Goal: Task Accomplishment & Management: Manage account settings

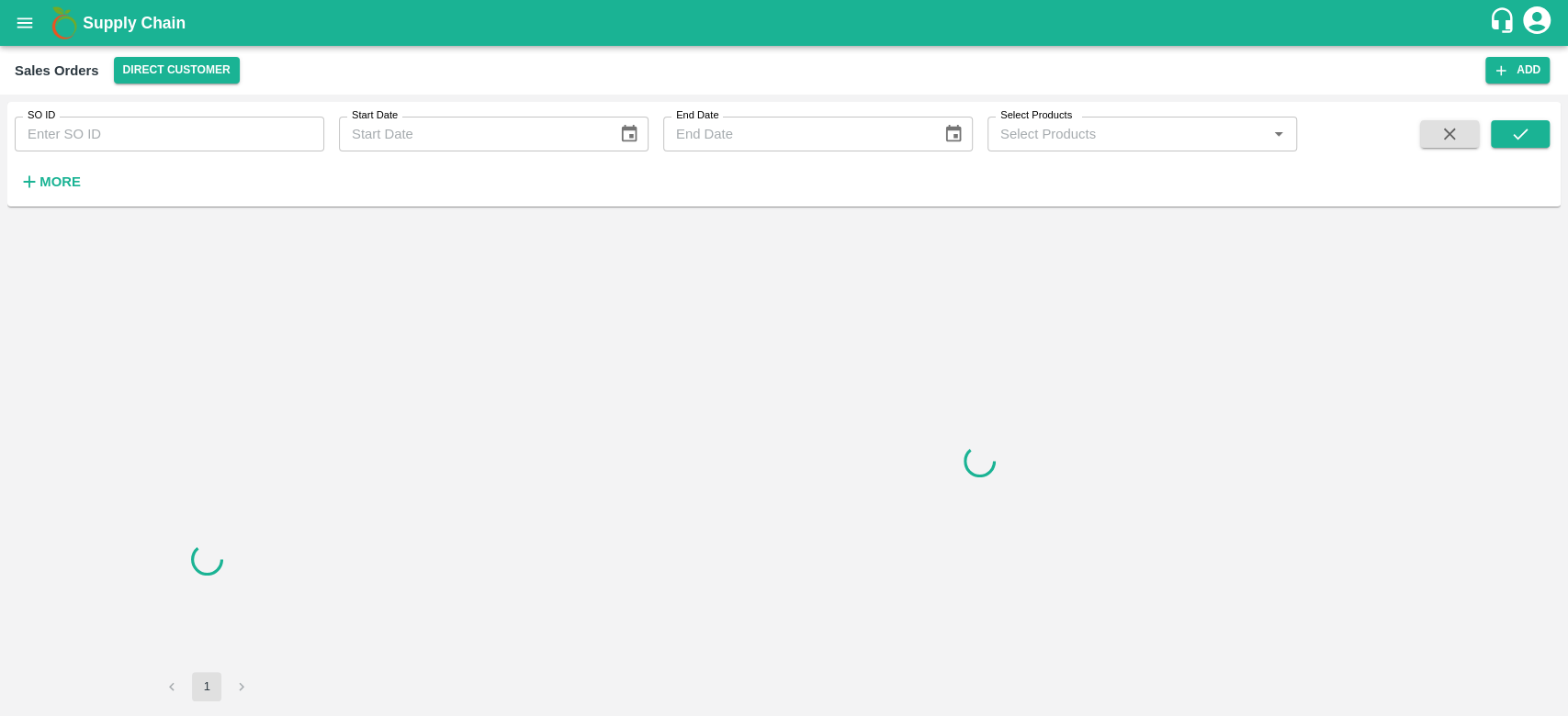
click at [63, 188] on strong "More" at bounding box center [59, 181] width 41 height 14
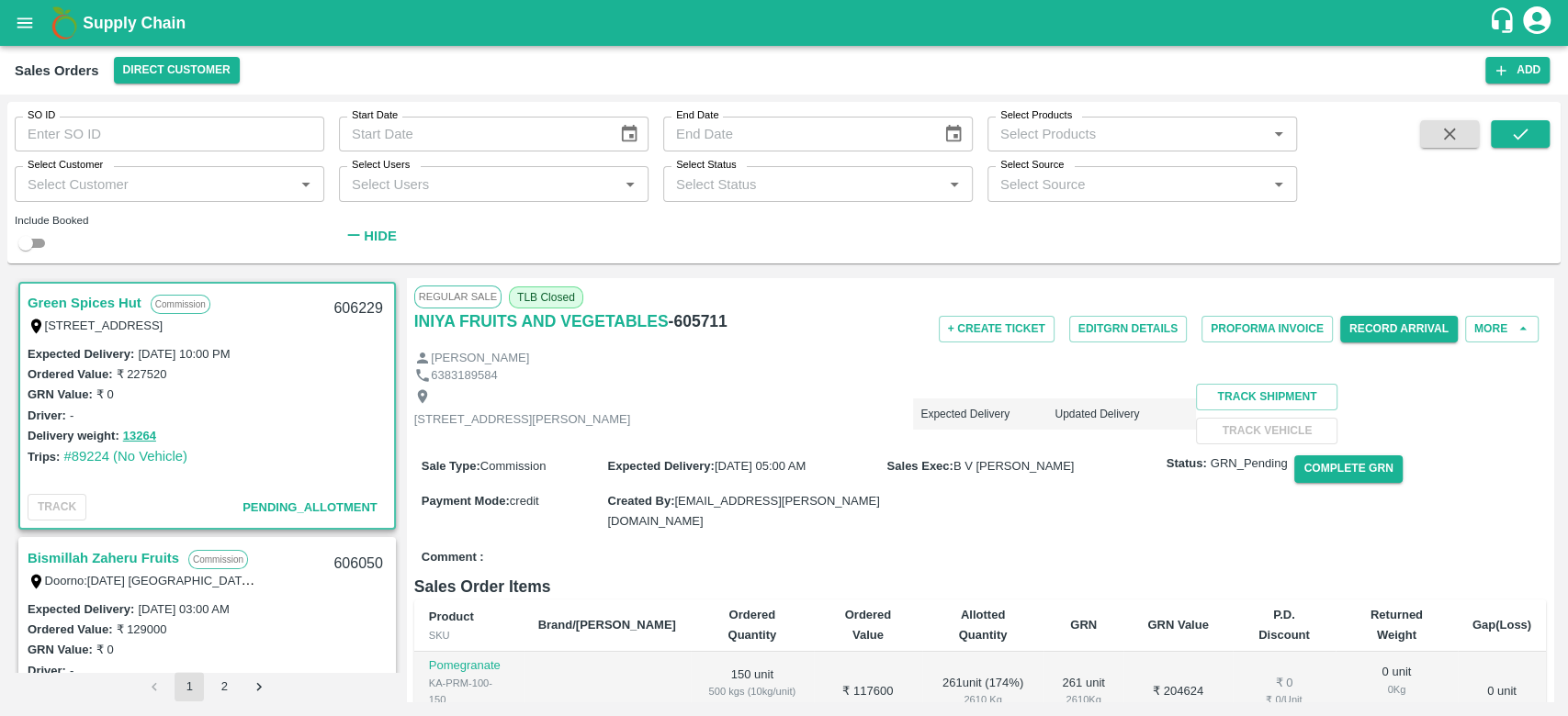
click at [63, 188] on input "Select Customer" at bounding box center [154, 183] width 268 height 24
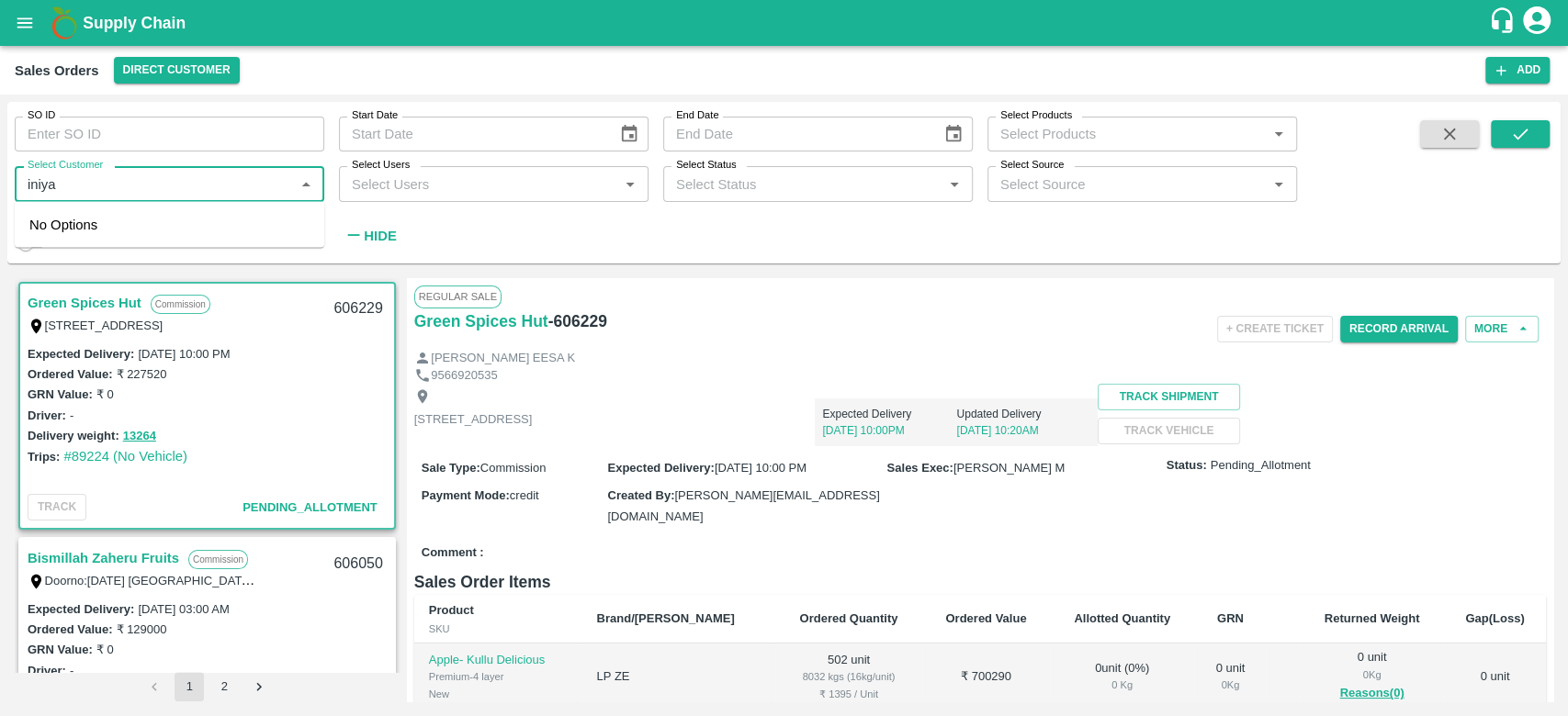
type input "iniya"
click at [102, 227] on div "INIYA FRUITS AND VEGETABLES" at bounding box center [179, 233] width 212 height 20
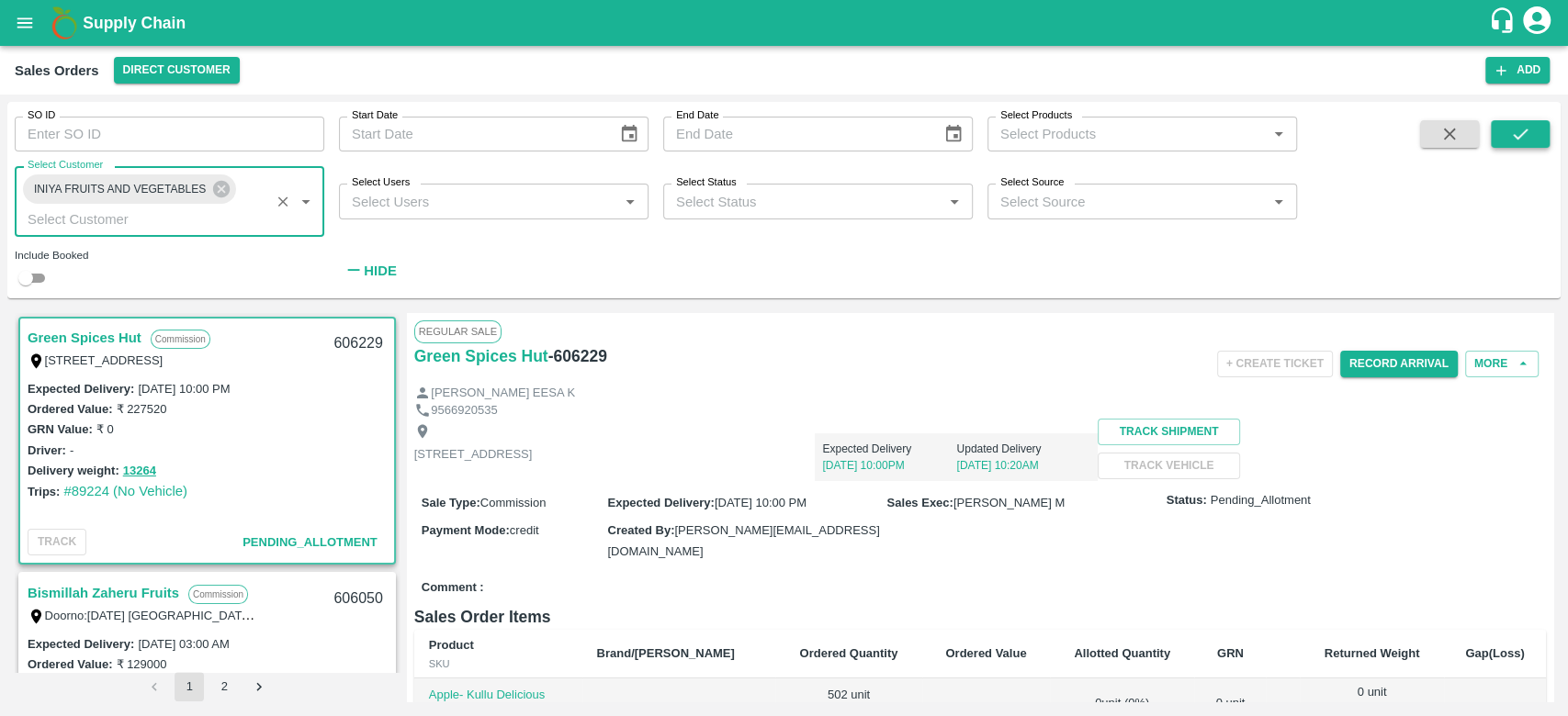
click at [1495, 138] on button "submit" at bounding box center [1520, 134] width 58 height 28
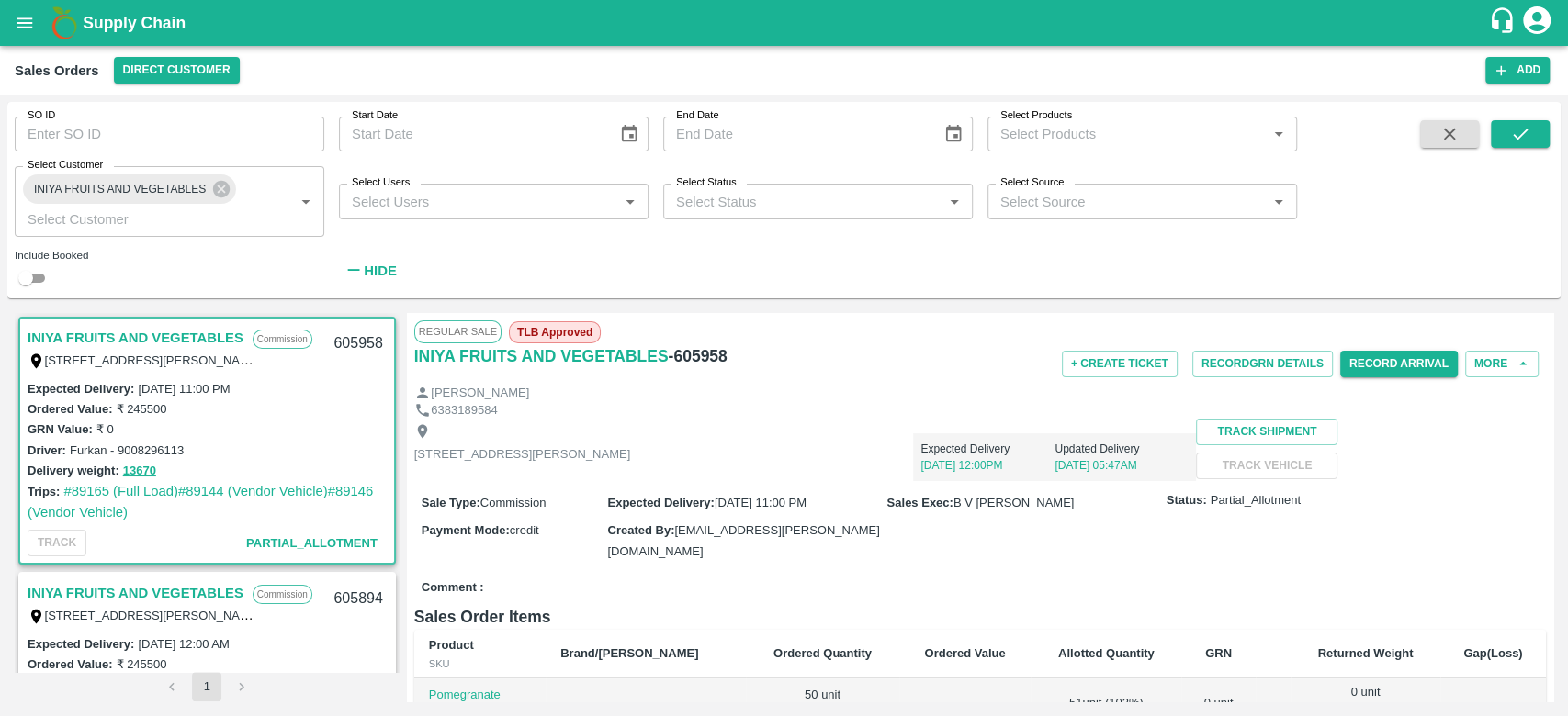
scroll to position [288, 0]
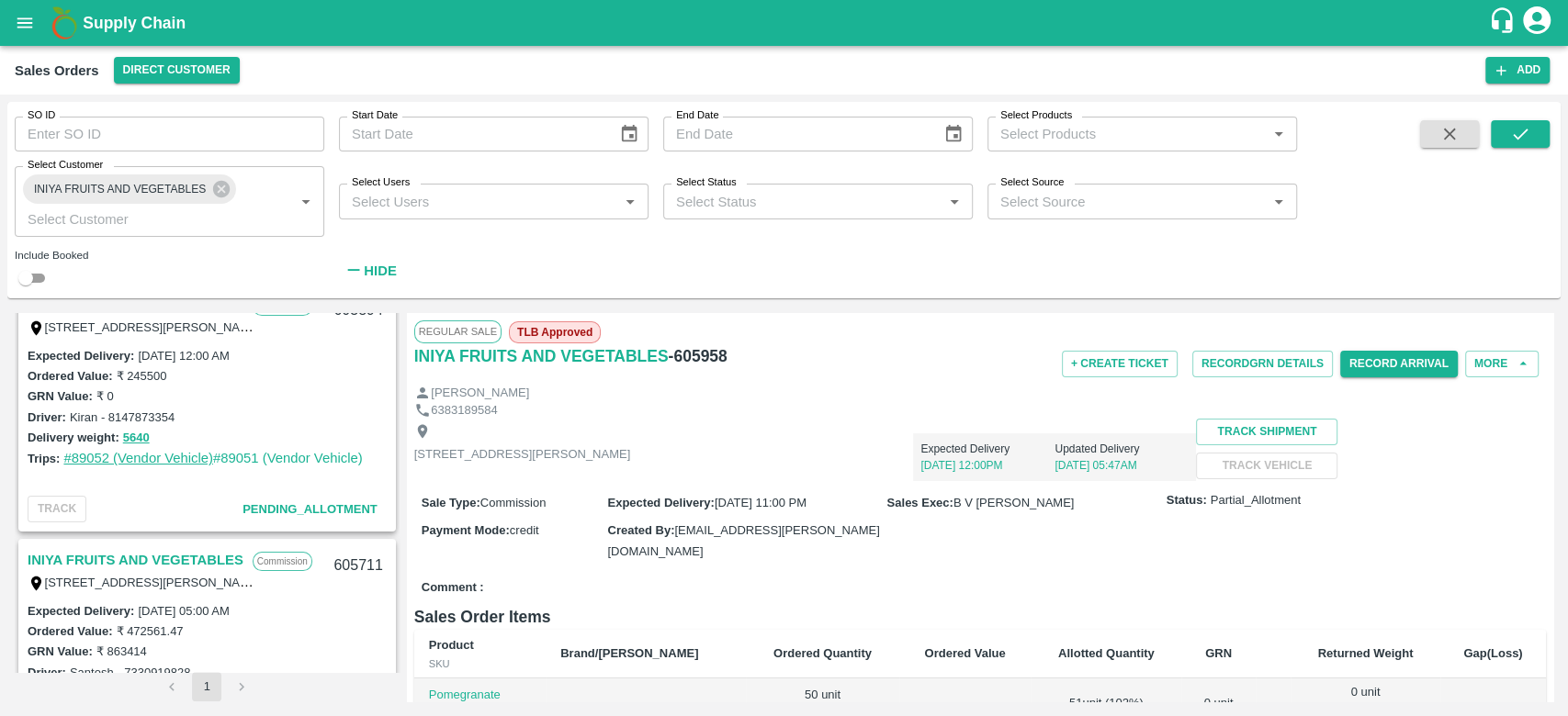
click at [149, 458] on link "#89052 (Vendor Vehicle)" at bounding box center [138, 458] width 149 height 14
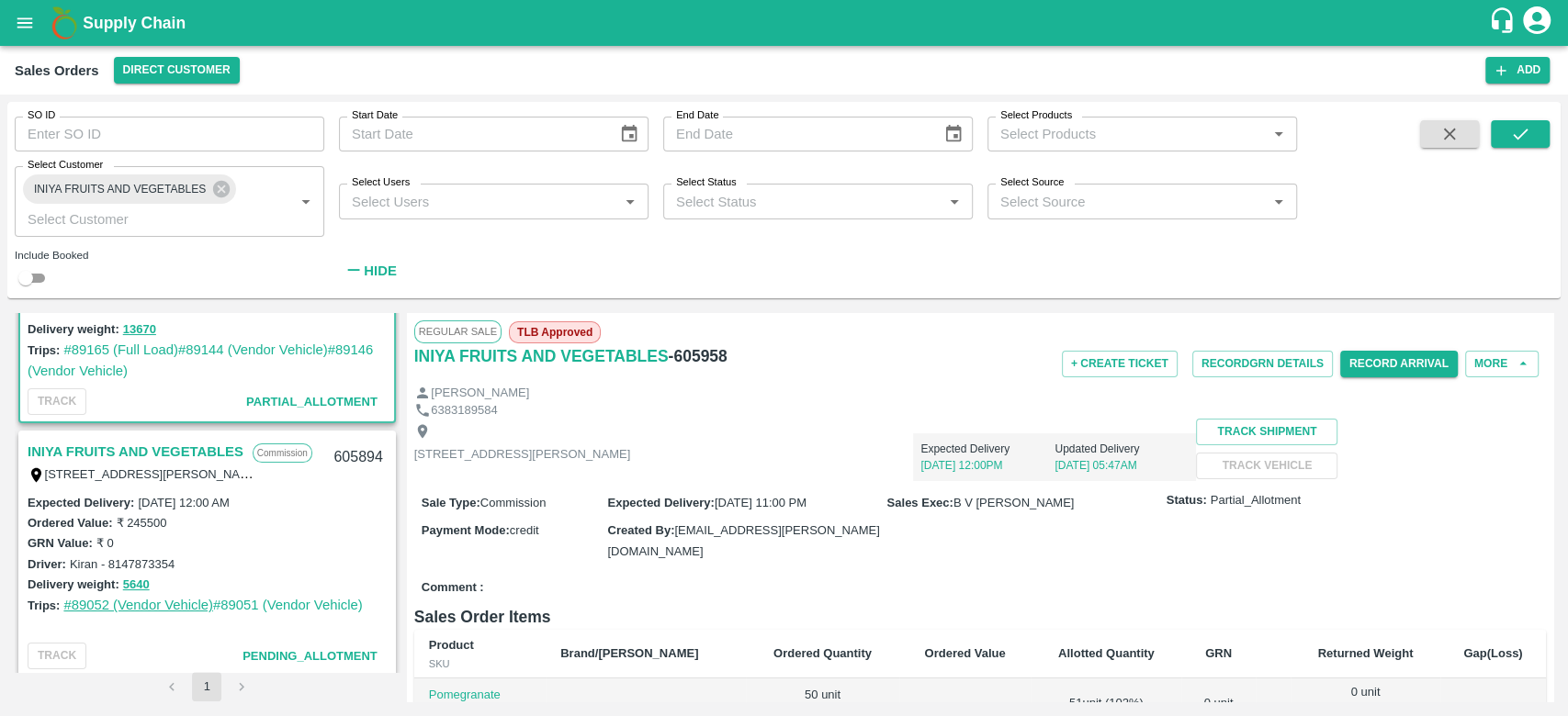
scroll to position [145, 0]
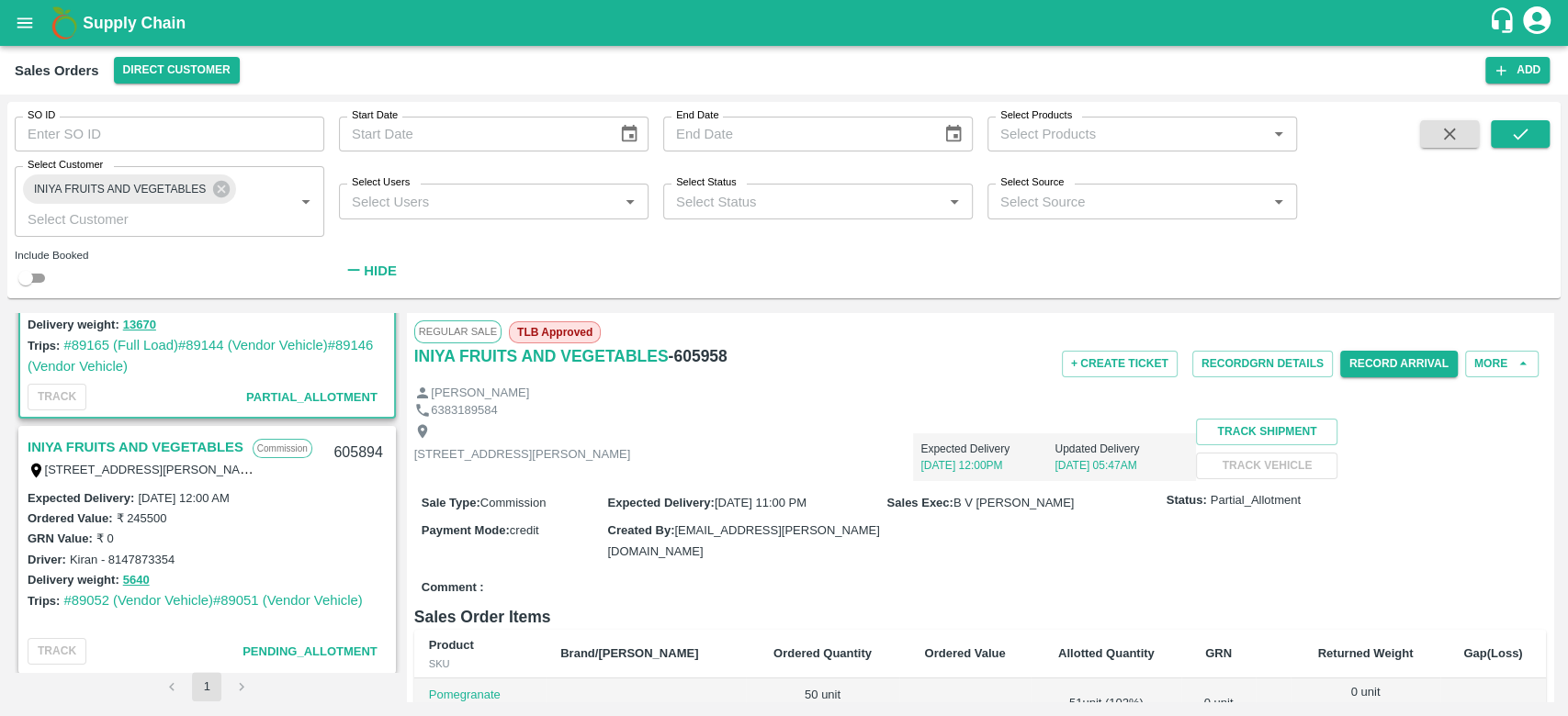
click at [187, 444] on link "INIYA FRUITS AND VEGETABLES" at bounding box center [135, 447] width 216 height 24
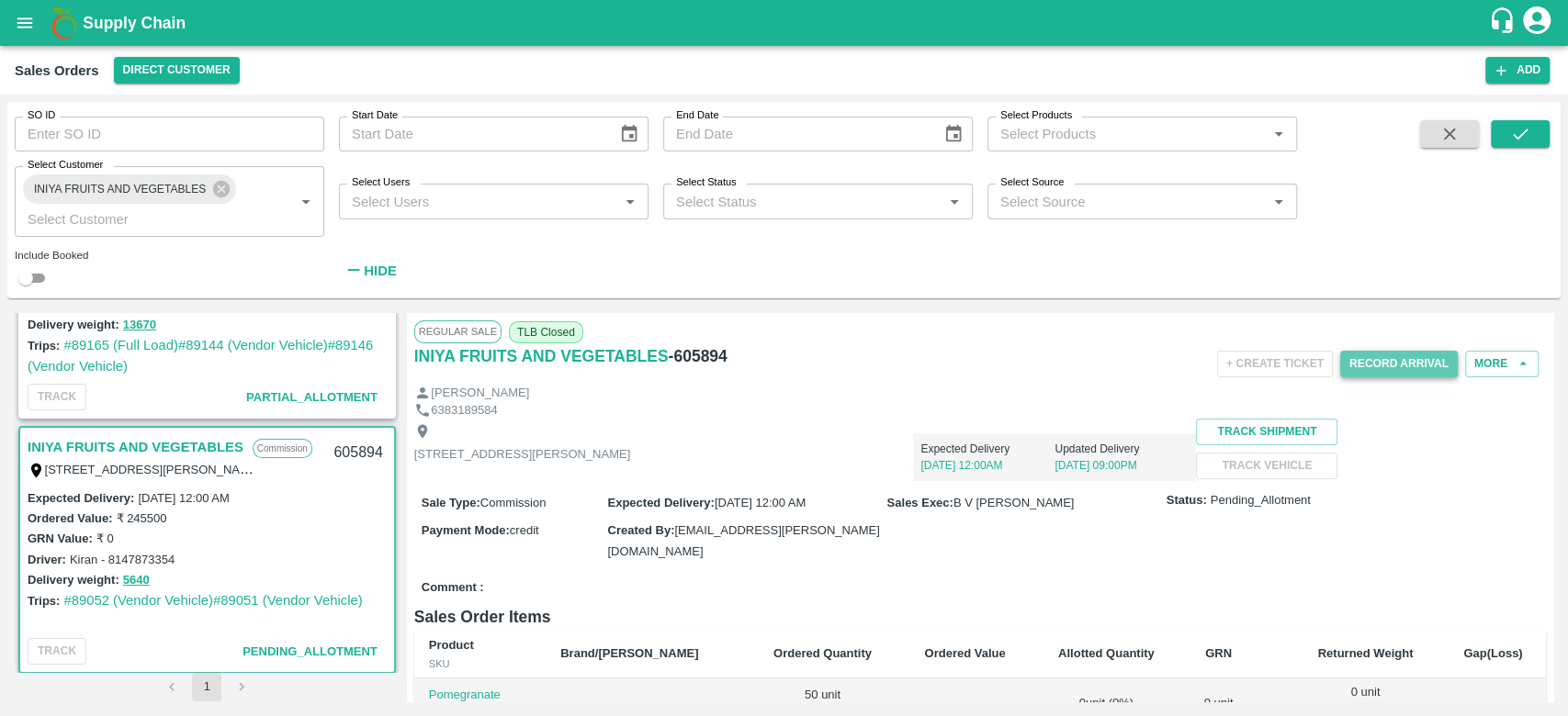
click at [1388, 360] on button "Record Arrival" at bounding box center [1398, 364] width 118 height 27
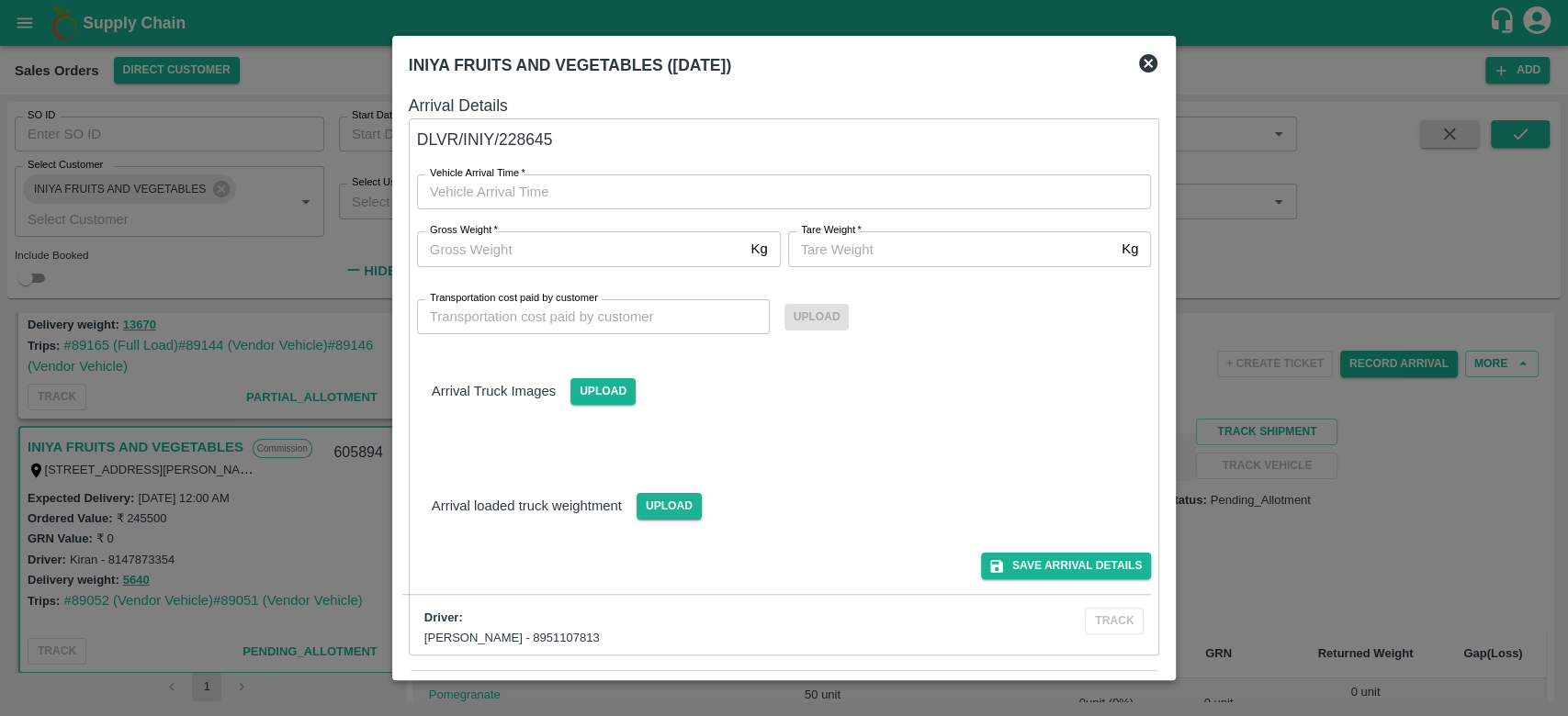
type input "DD/MM/YYYY hh:mm aa"
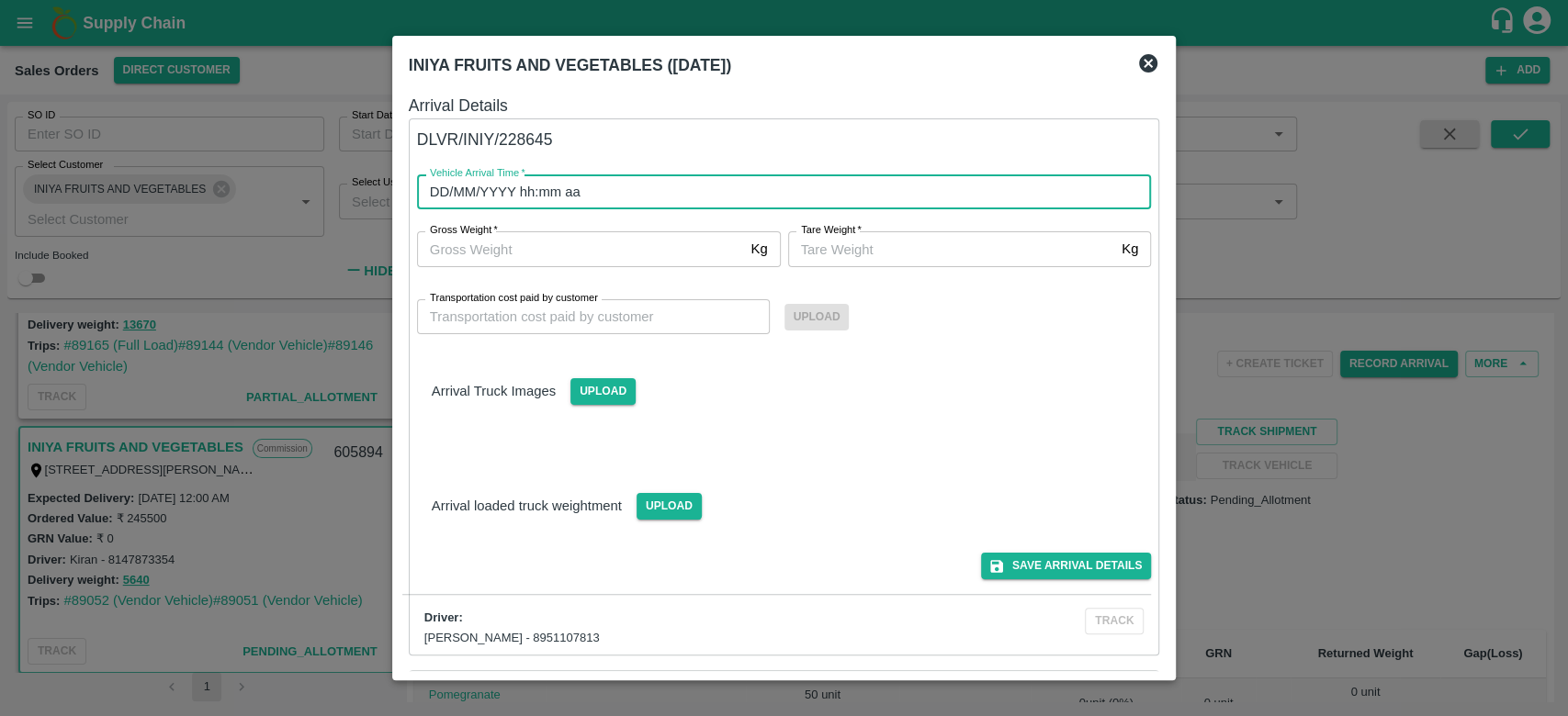
click at [839, 175] on input "DD/MM/YYYY hh:mm aa" at bounding box center [778, 191] width 722 height 34
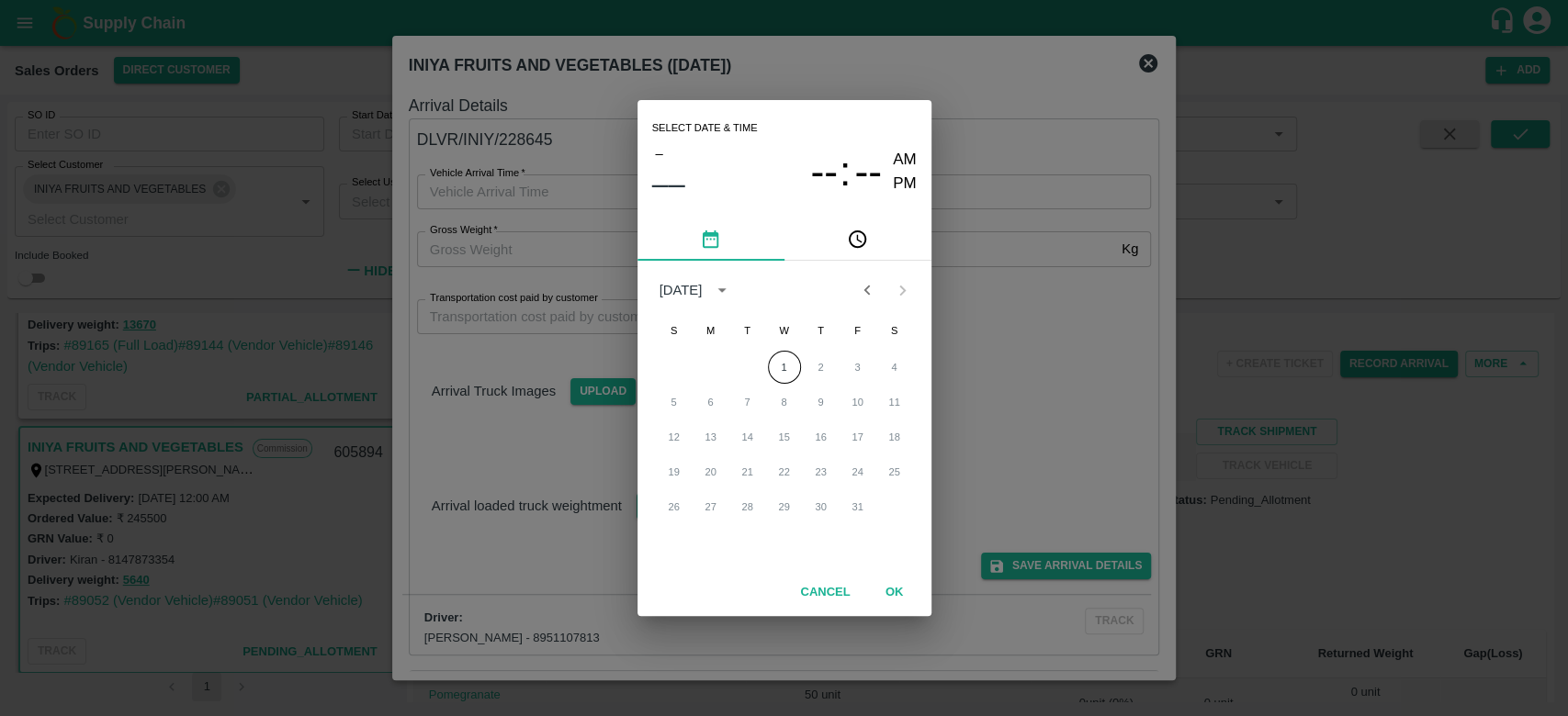
click at [862, 288] on icon "Previous month" at bounding box center [867, 290] width 20 height 20
click at [742, 495] on button "30" at bounding box center [747, 506] width 34 height 34
type input "30/09/2025 12:00 AM"
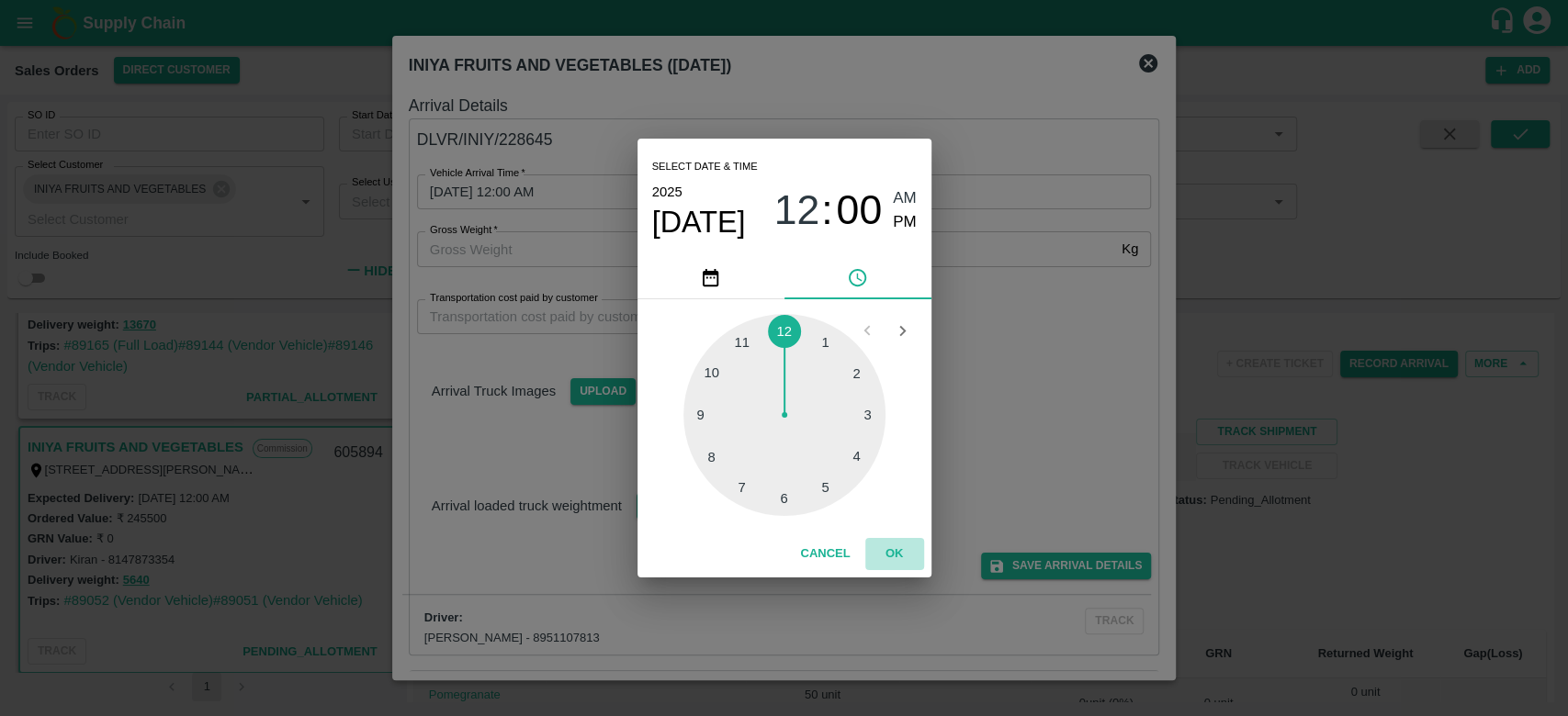
click at [887, 558] on button "OK" at bounding box center [894, 554] width 58 height 33
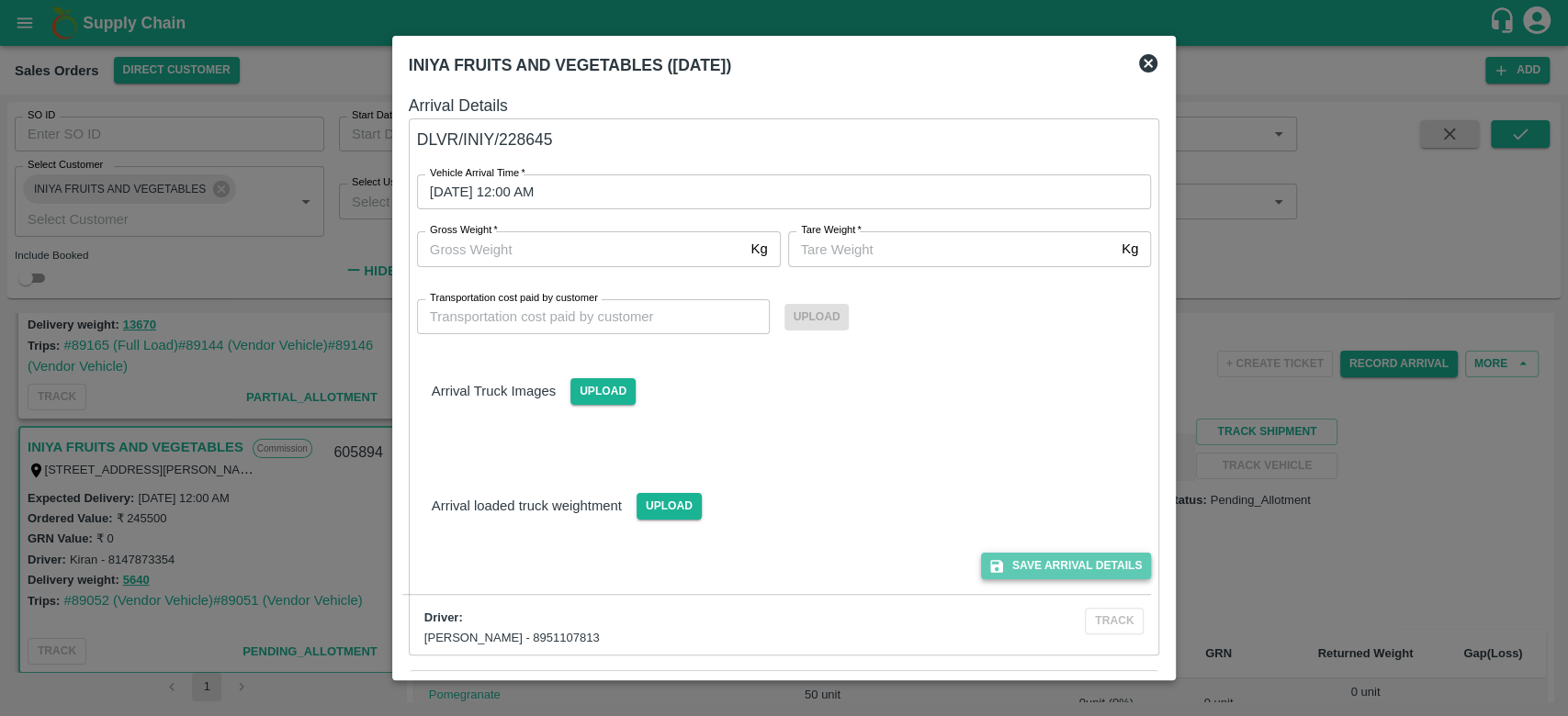
click at [1073, 570] on button "Save Arrival Details" at bounding box center [1065, 566] width 170 height 27
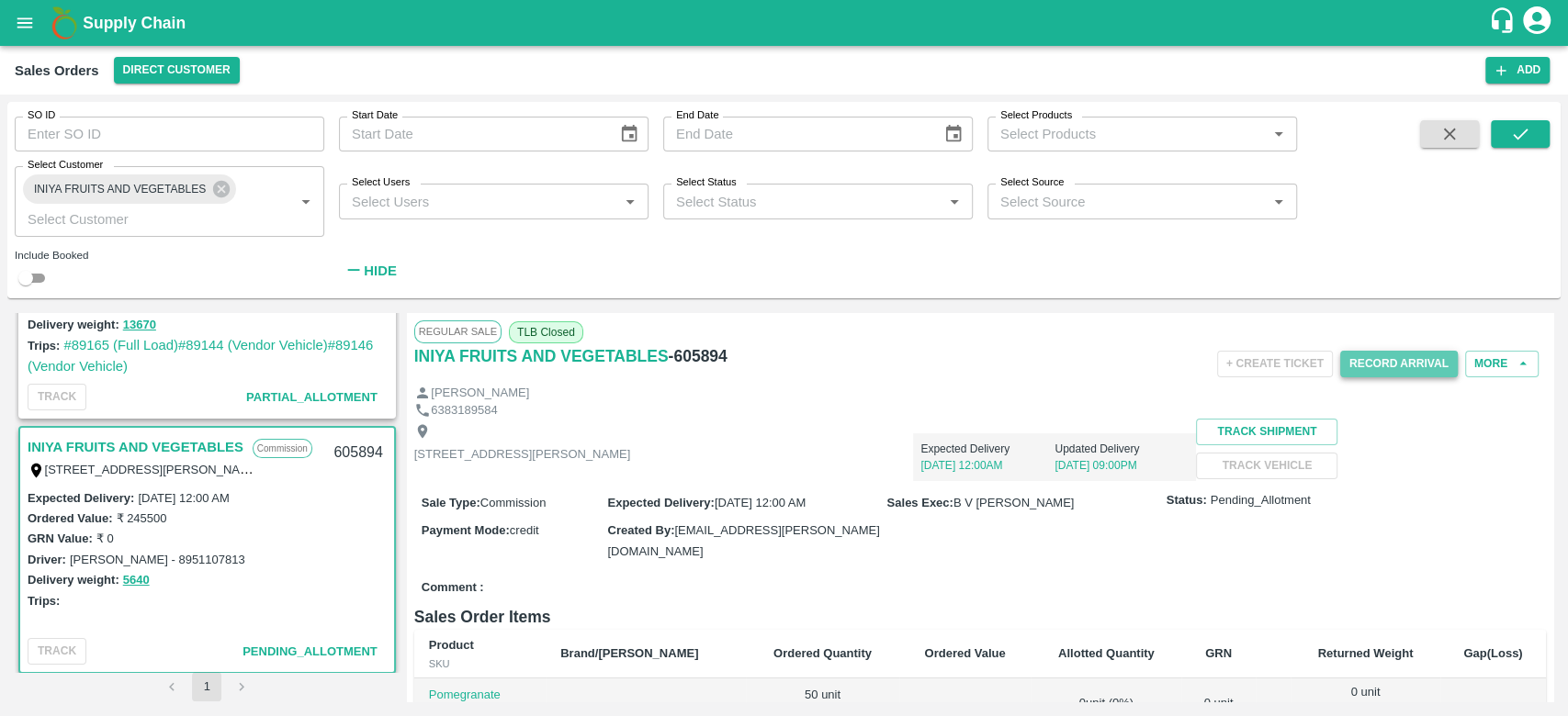
click at [1398, 366] on button "Record Arrival" at bounding box center [1398, 364] width 118 height 27
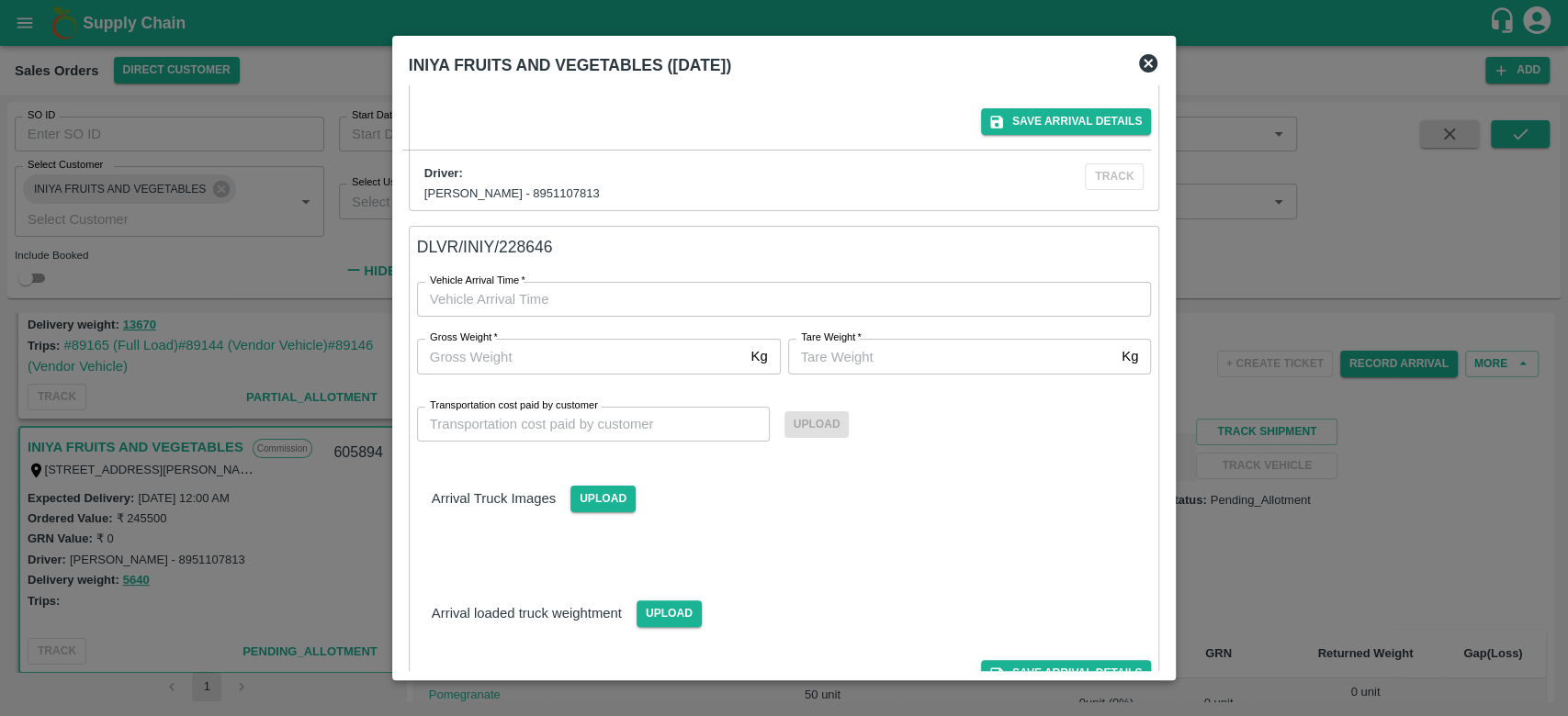
scroll to position [543, 0]
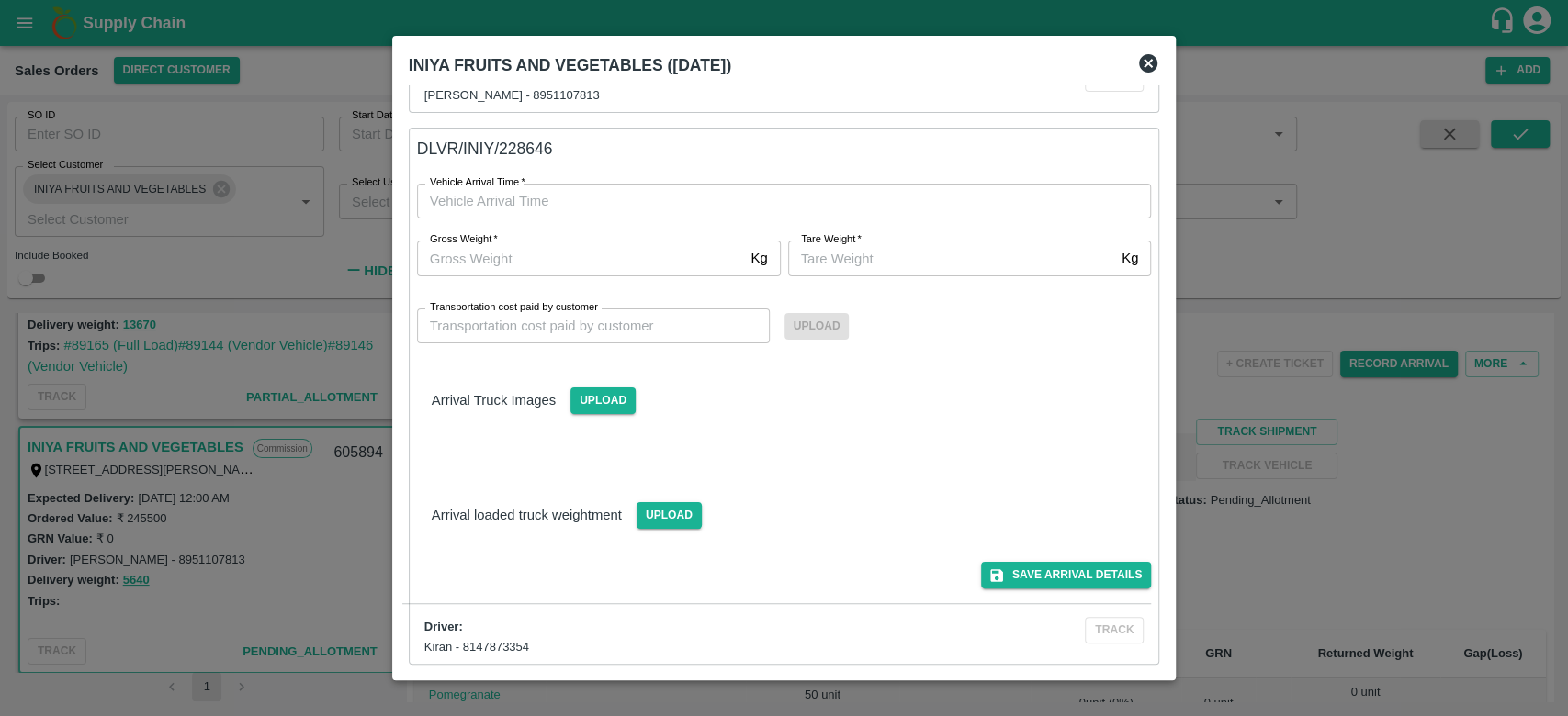
type input "DD/MM/YYYY hh:mm aa"
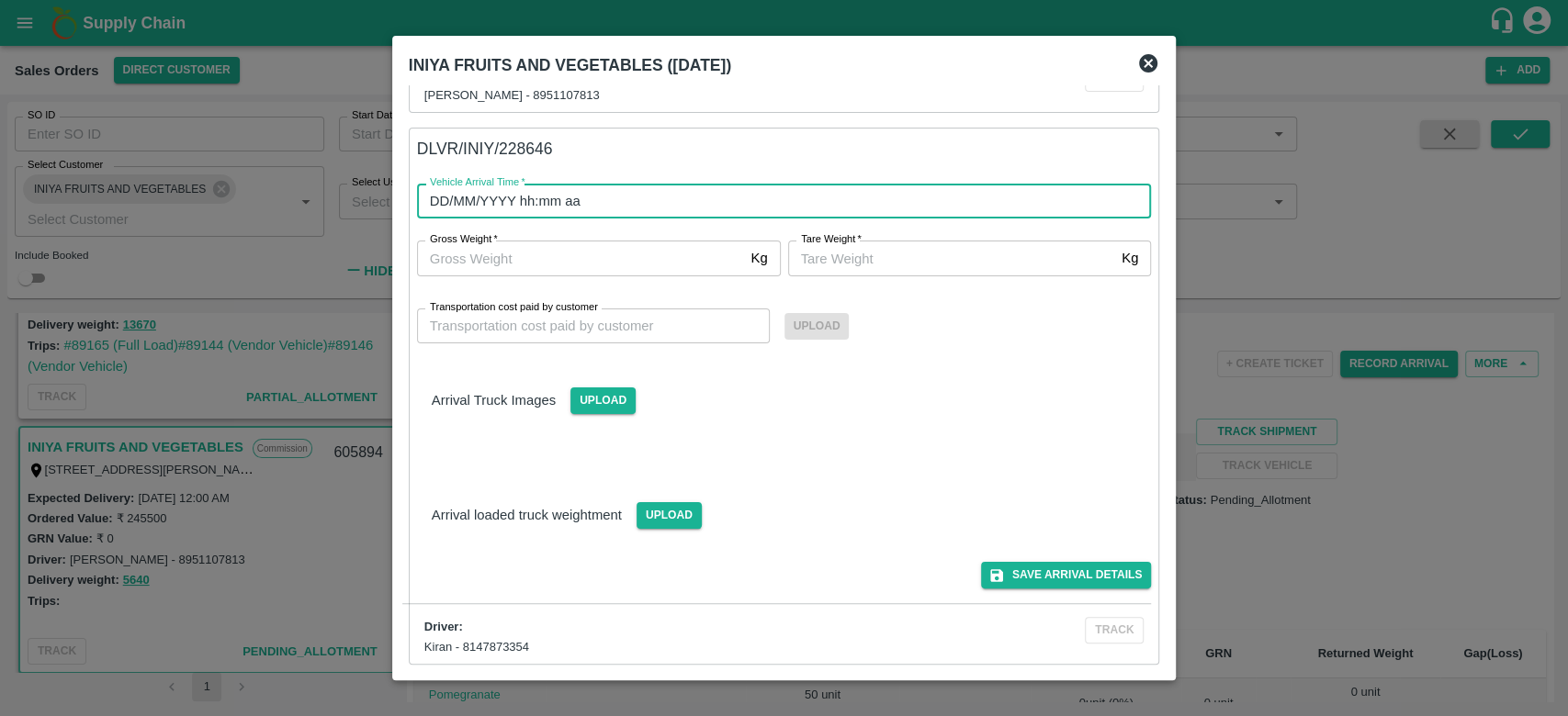
click at [957, 206] on input "DD/MM/YYYY hh:mm aa" at bounding box center [778, 201] width 722 height 34
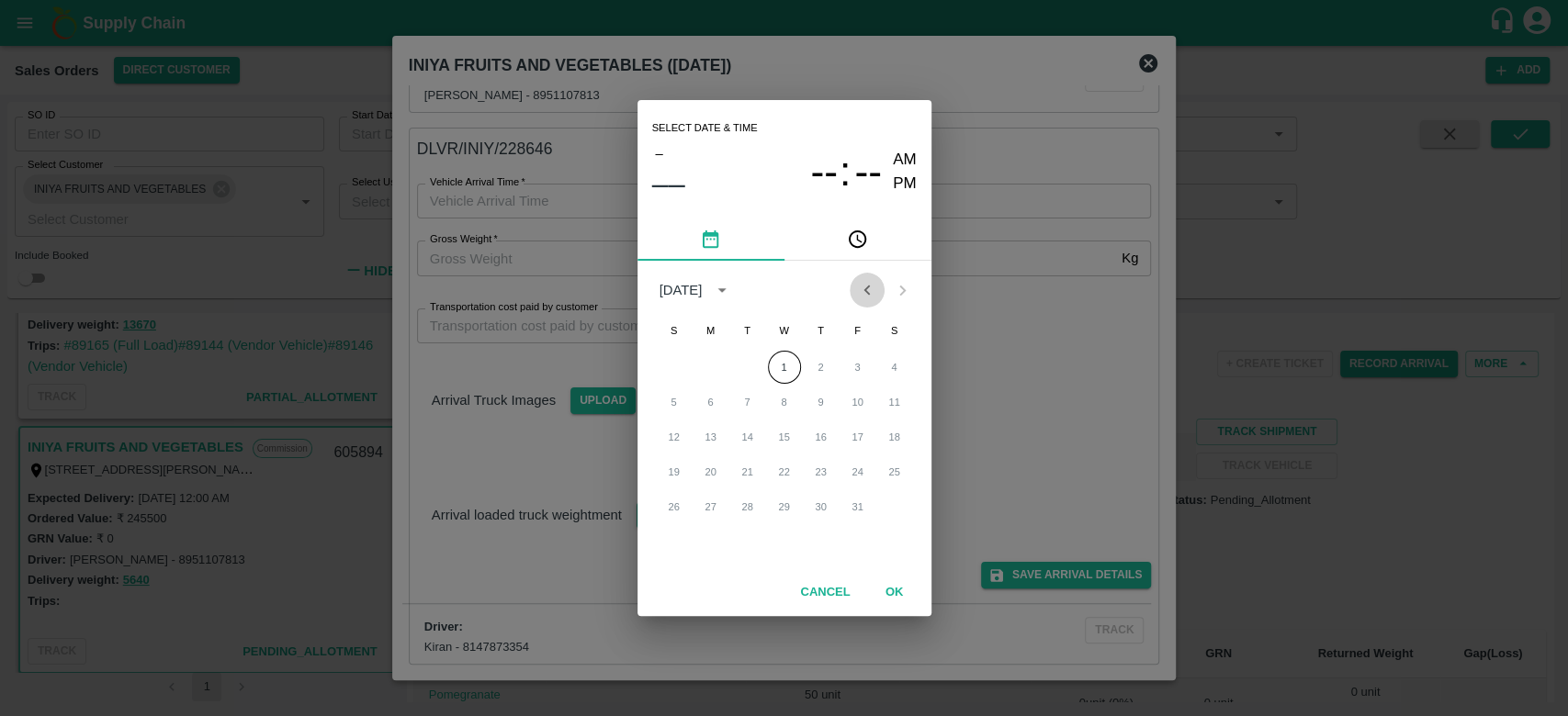
click at [865, 302] on button "Previous month" at bounding box center [867, 290] width 34 height 34
click at [719, 512] on button "29" at bounding box center [711, 506] width 34 height 34
type input "29/09/2025 12:00 AM"
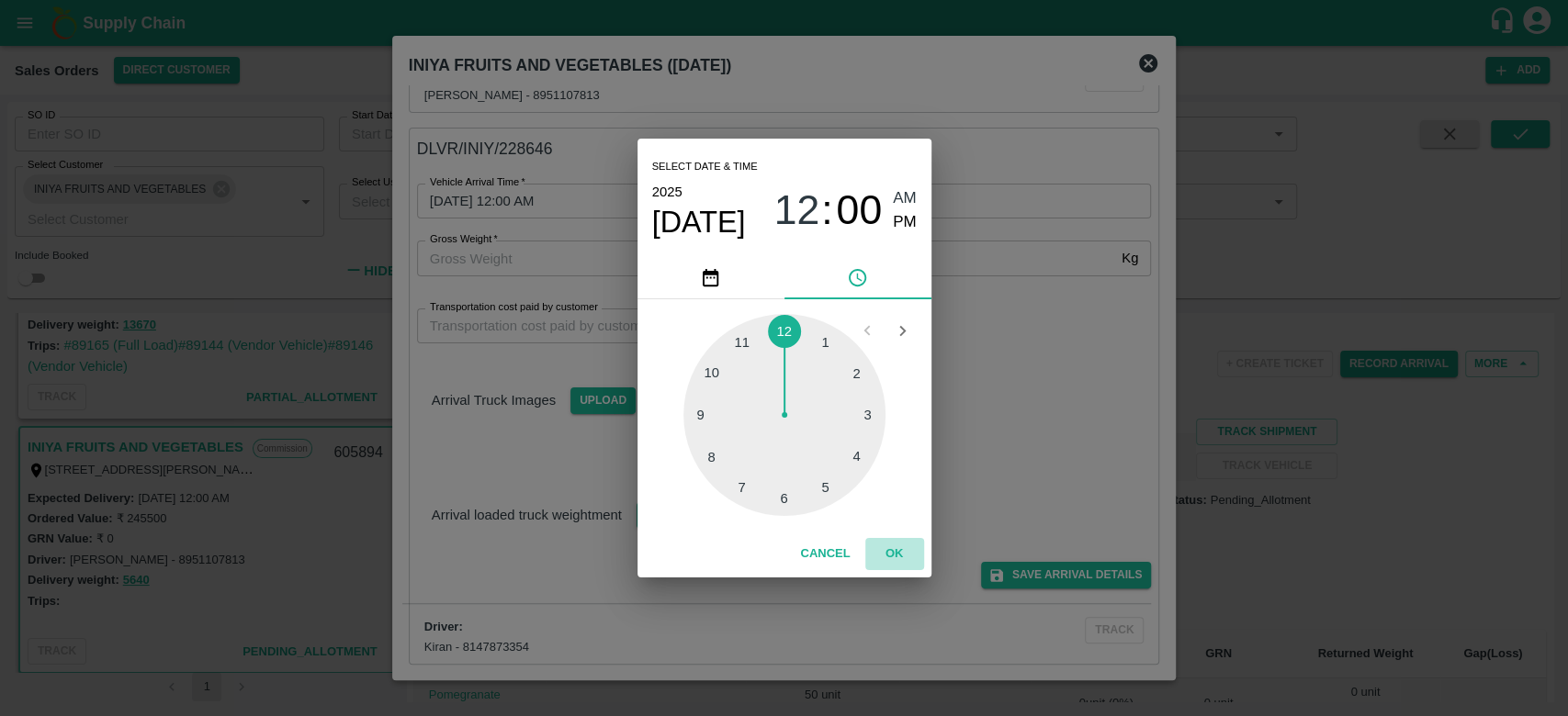
click at [891, 540] on button "OK" at bounding box center [894, 554] width 58 height 33
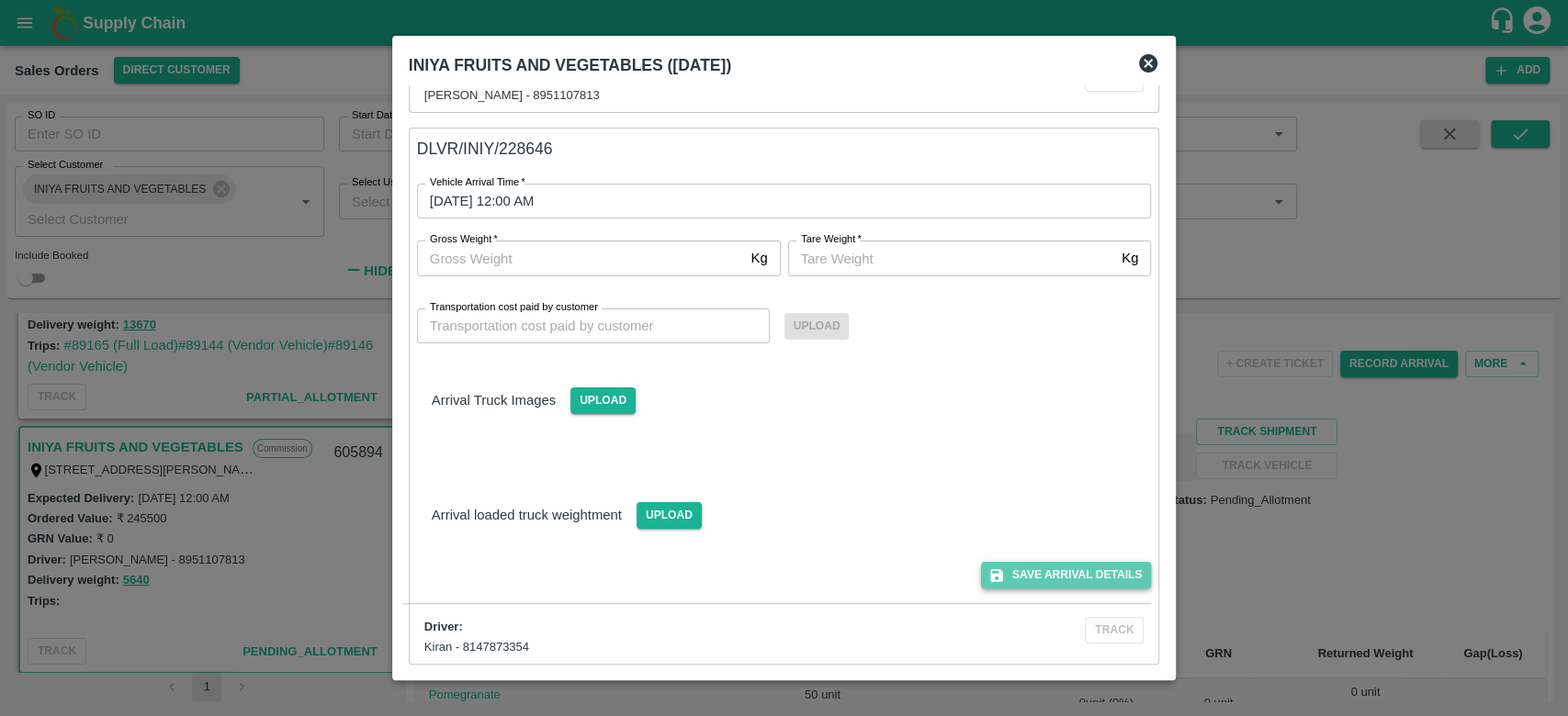
click at [1024, 575] on button "Save Arrival Details" at bounding box center [1065, 575] width 170 height 27
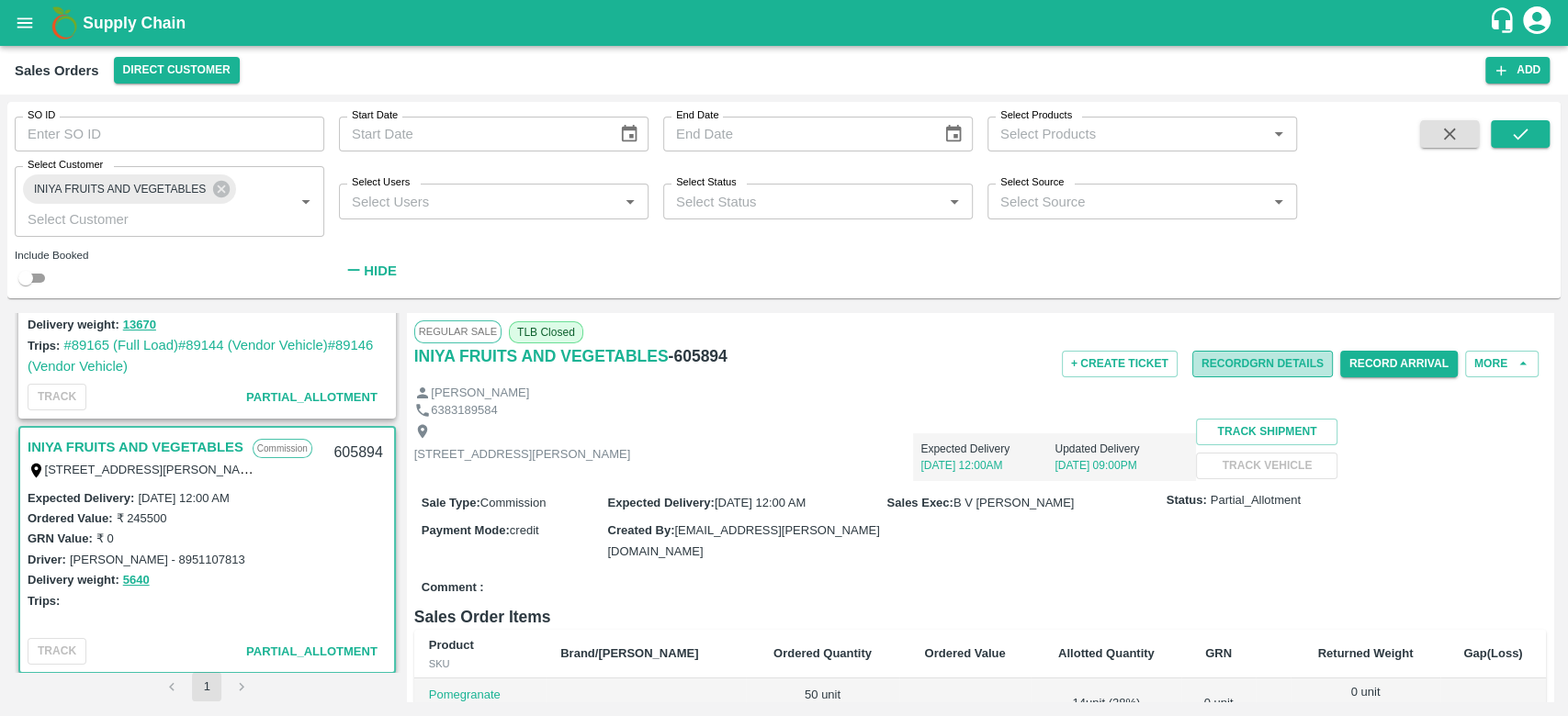
click at [1262, 364] on button "Record GRN Details" at bounding box center [1262, 364] width 141 height 27
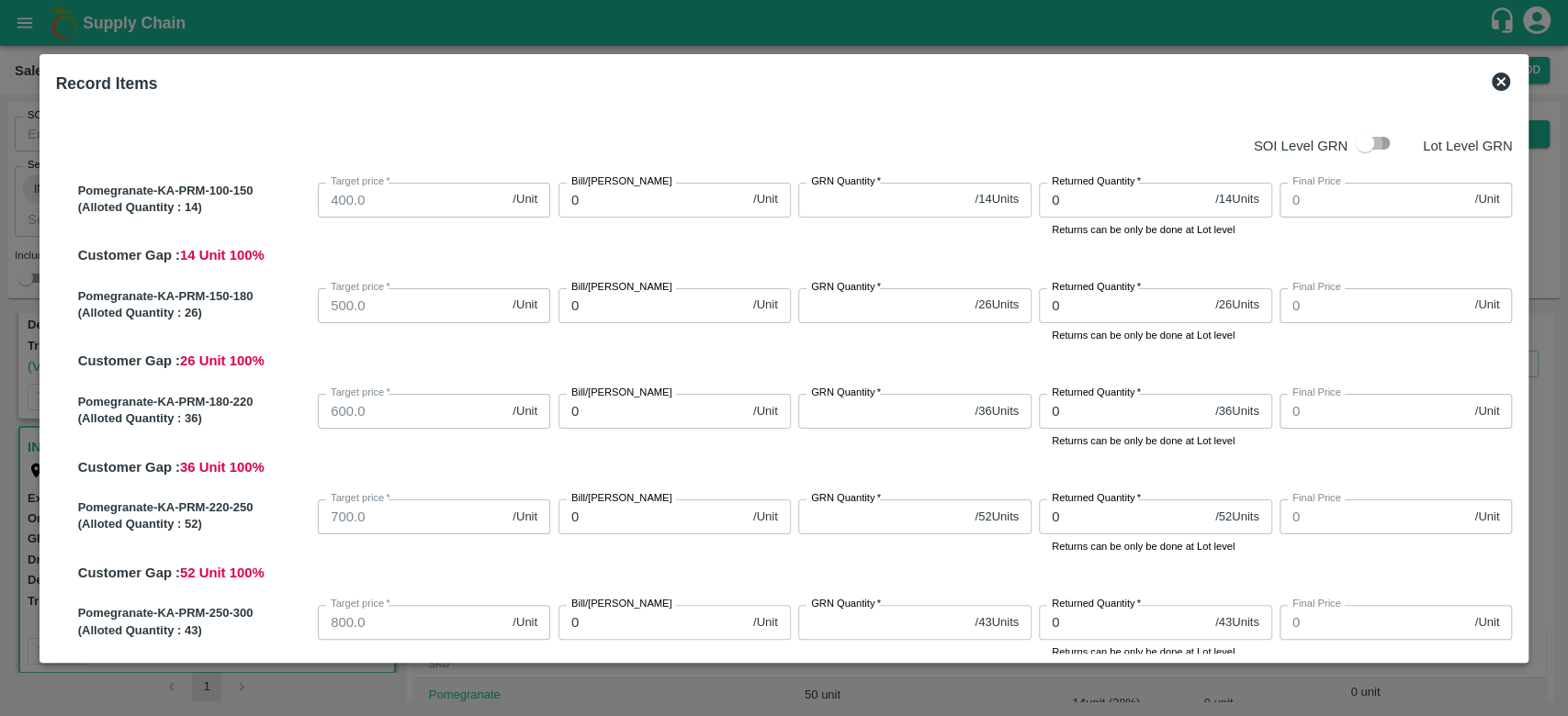
click at [1378, 146] on input "checkbox" at bounding box center [1365, 143] width 104 height 34
checkbox input "true"
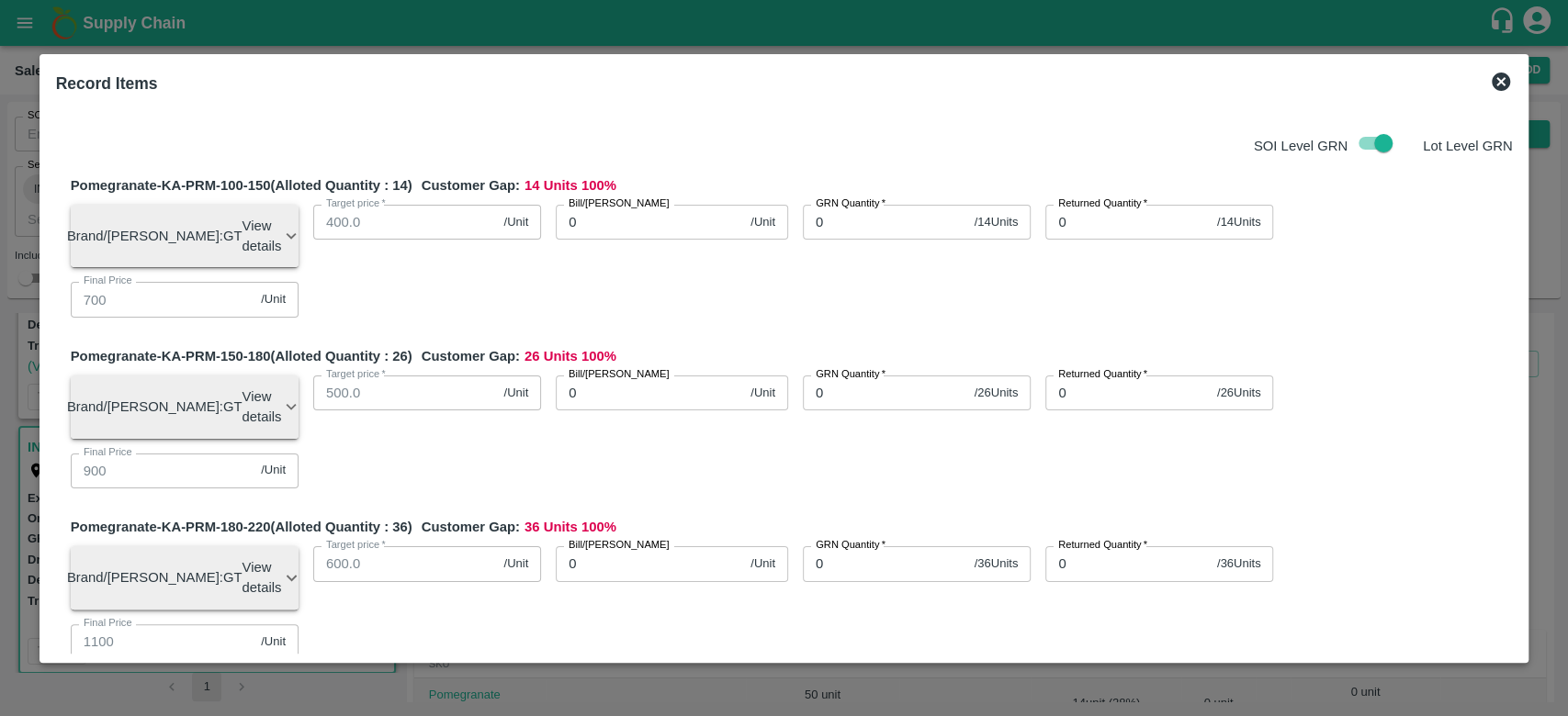
click at [1505, 86] on icon at bounding box center [1501, 81] width 18 height 18
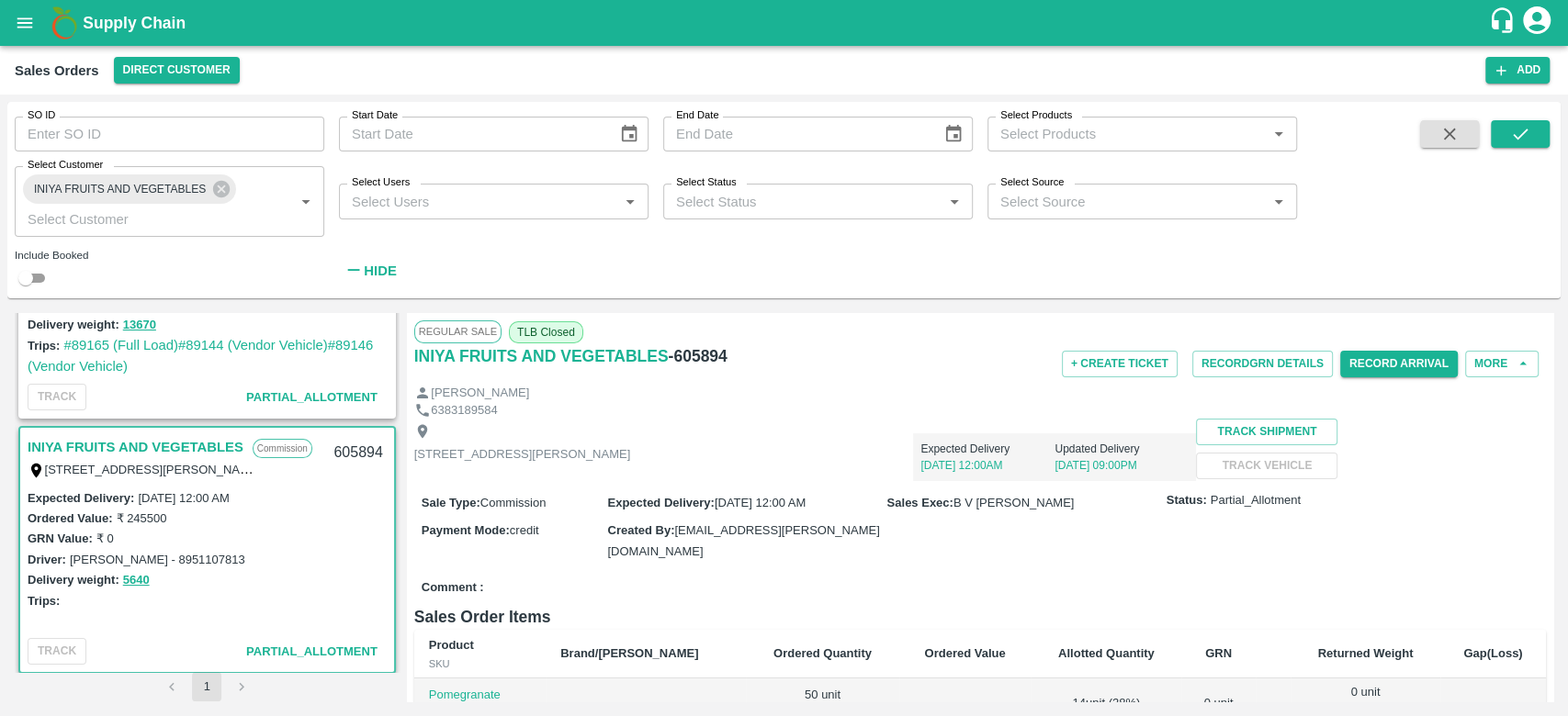
click at [1427, 479] on div "TC/73, ANNA FRUITS MARKET KOYAMBEDU, Chennai, Chennai, TAMILNADU, 600092 Expect…" at bounding box center [981, 449] width 1132 height 62
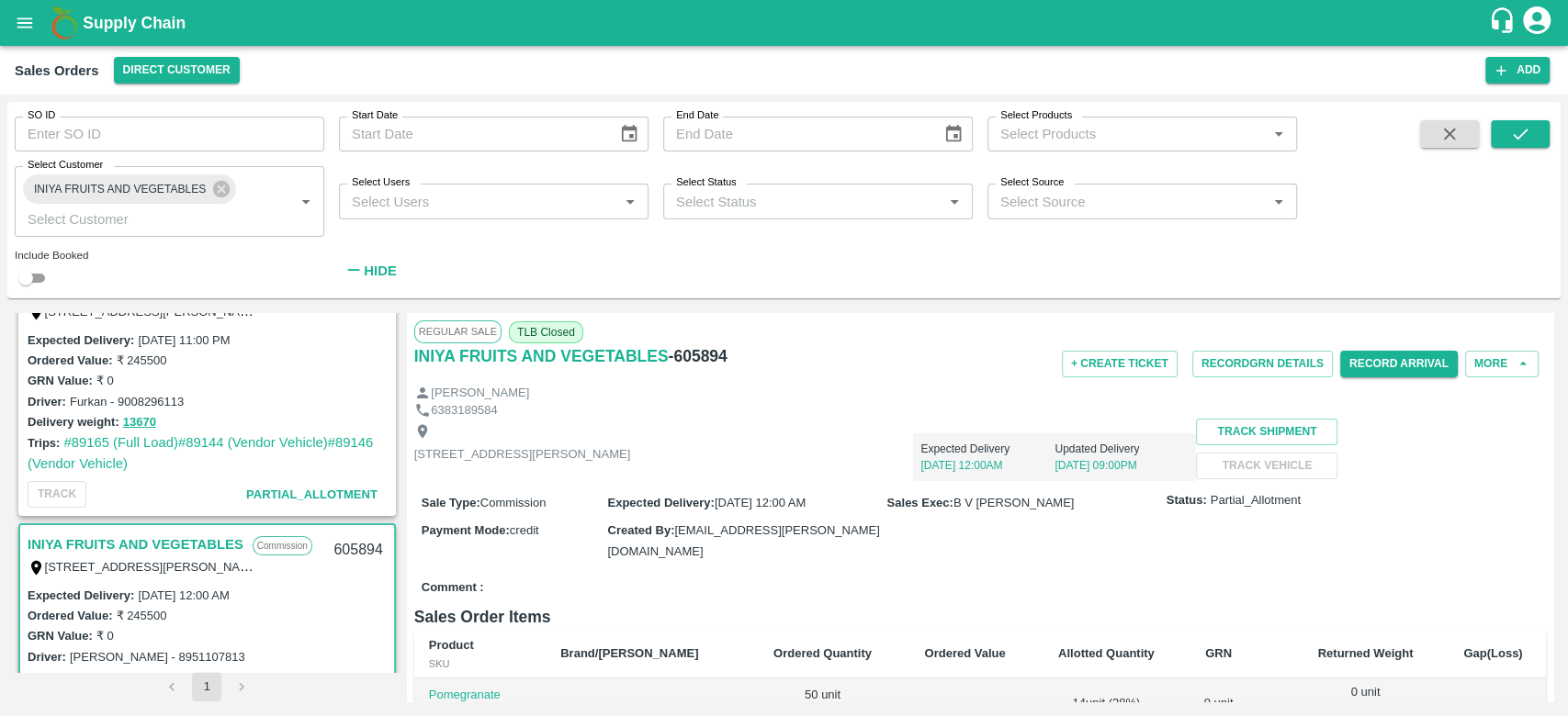
scroll to position [0, 0]
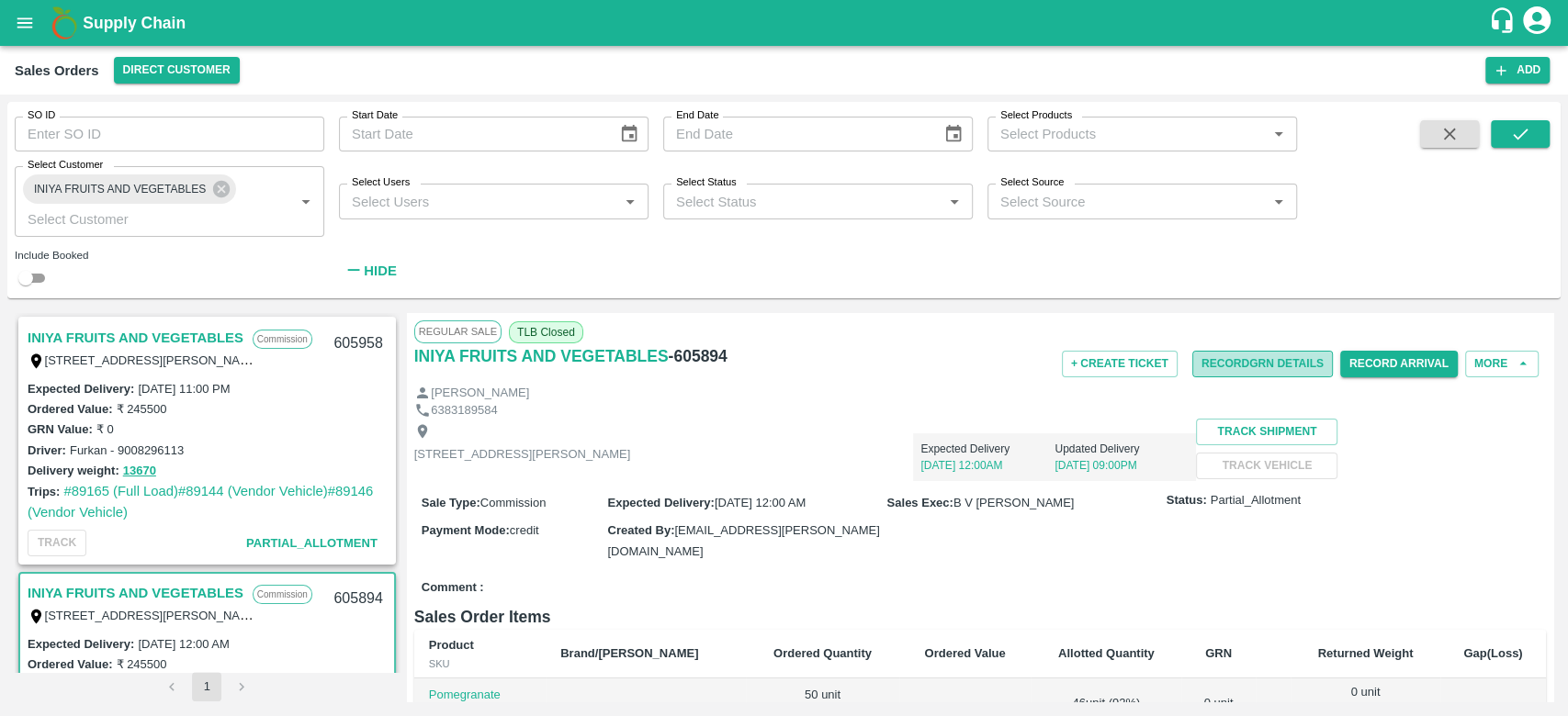
click at [1229, 369] on button "Record GRN Details" at bounding box center [1262, 364] width 141 height 27
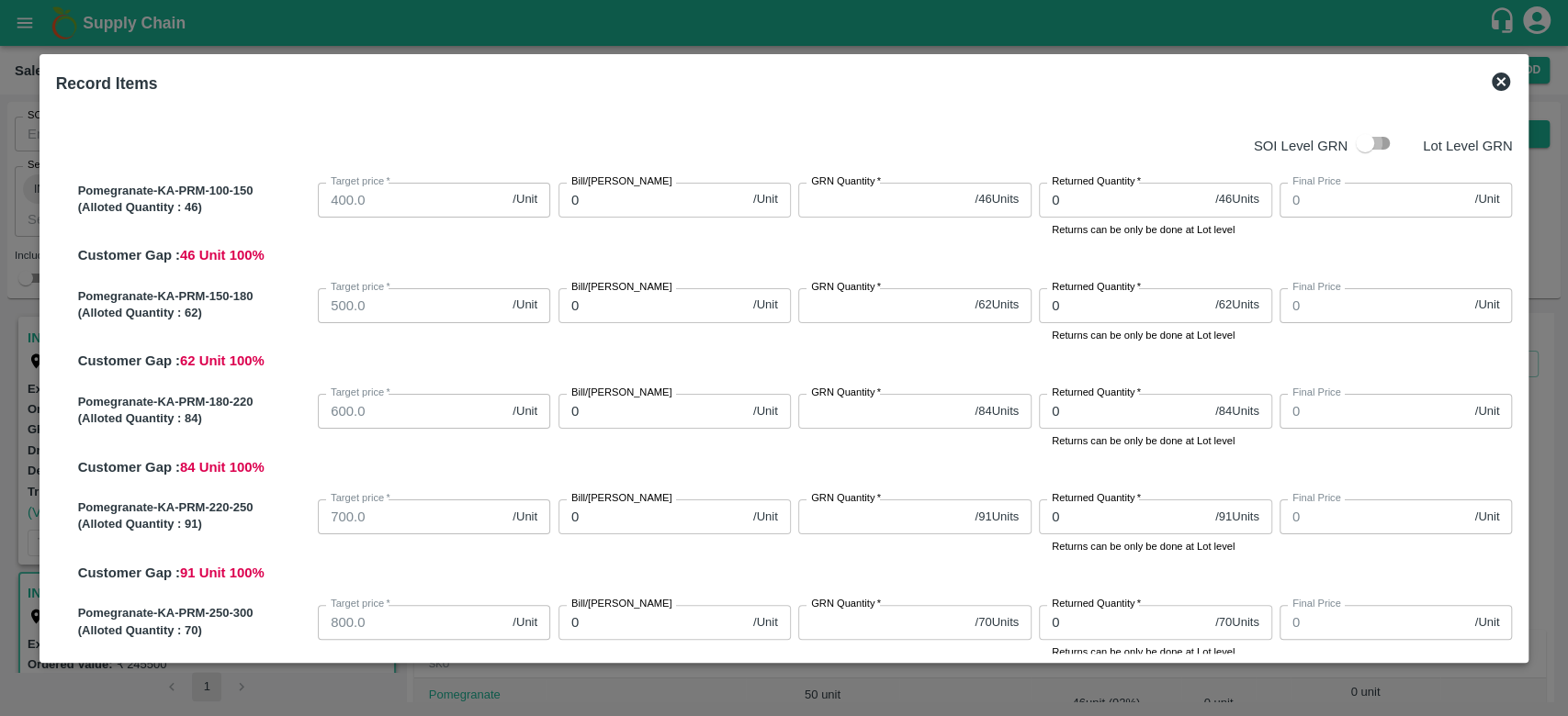
click at [1372, 148] on input "checkbox" at bounding box center [1365, 143] width 104 height 34
checkbox input "true"
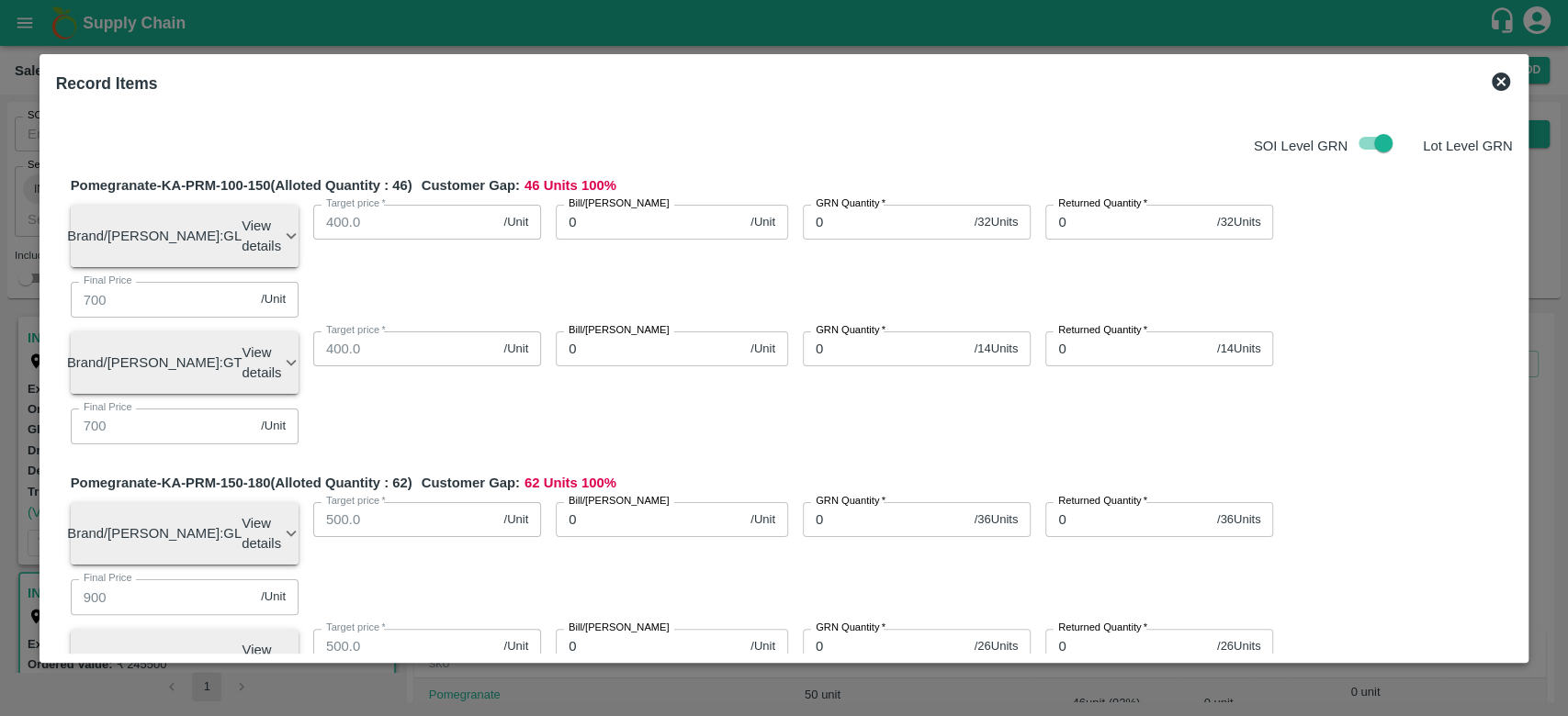
click at [836, 236] on input "0" at bounding box center [885, 222] width 165 height 34
type input "32"
type input "0"
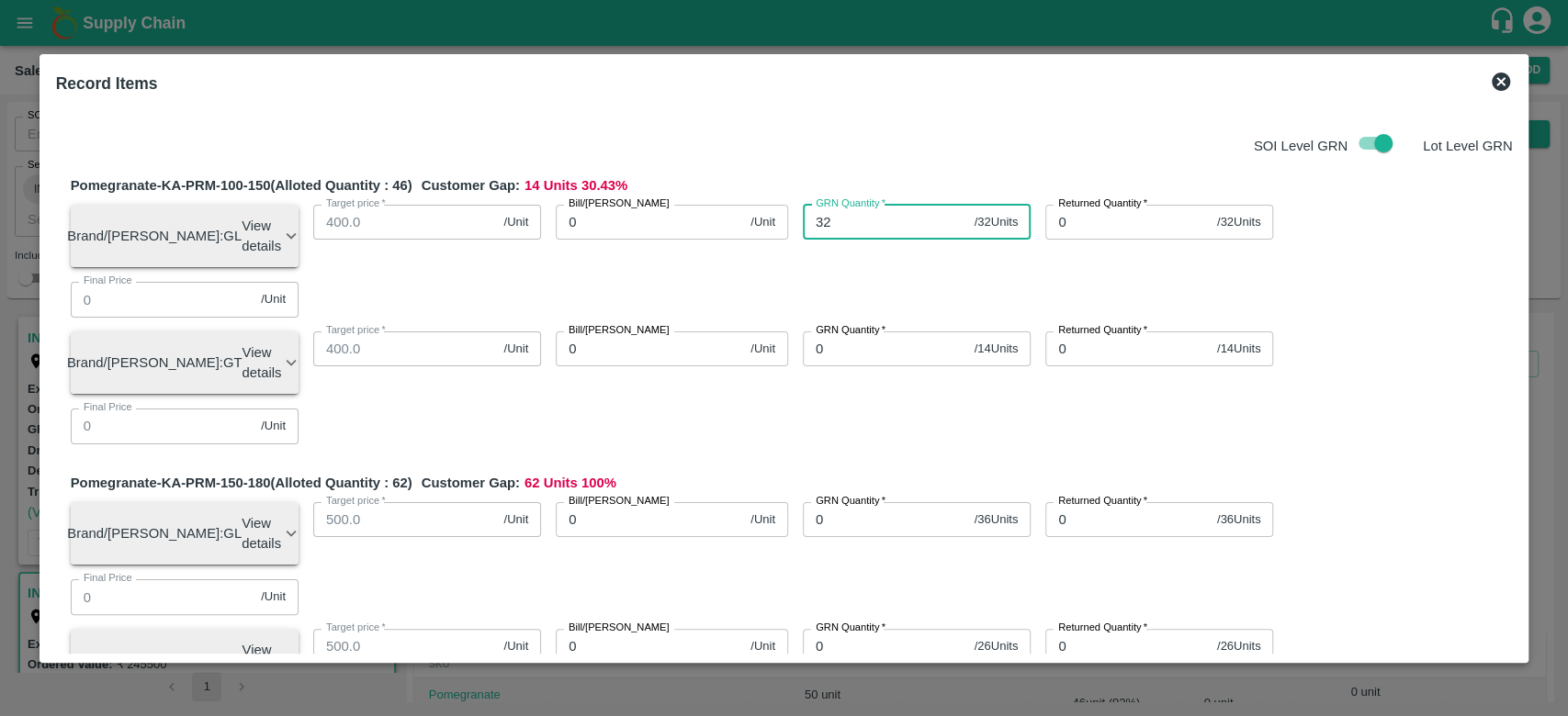
type input "0"
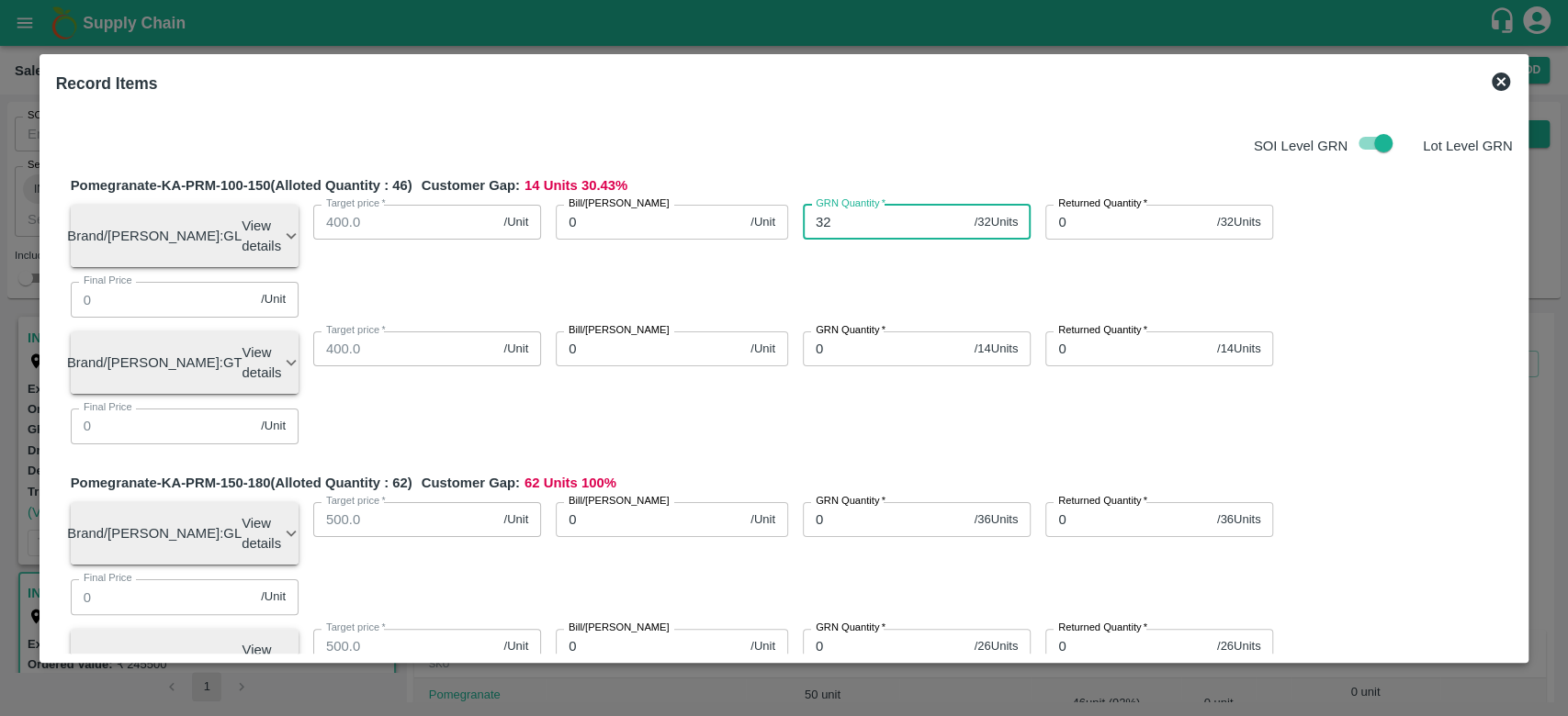
type input "0"
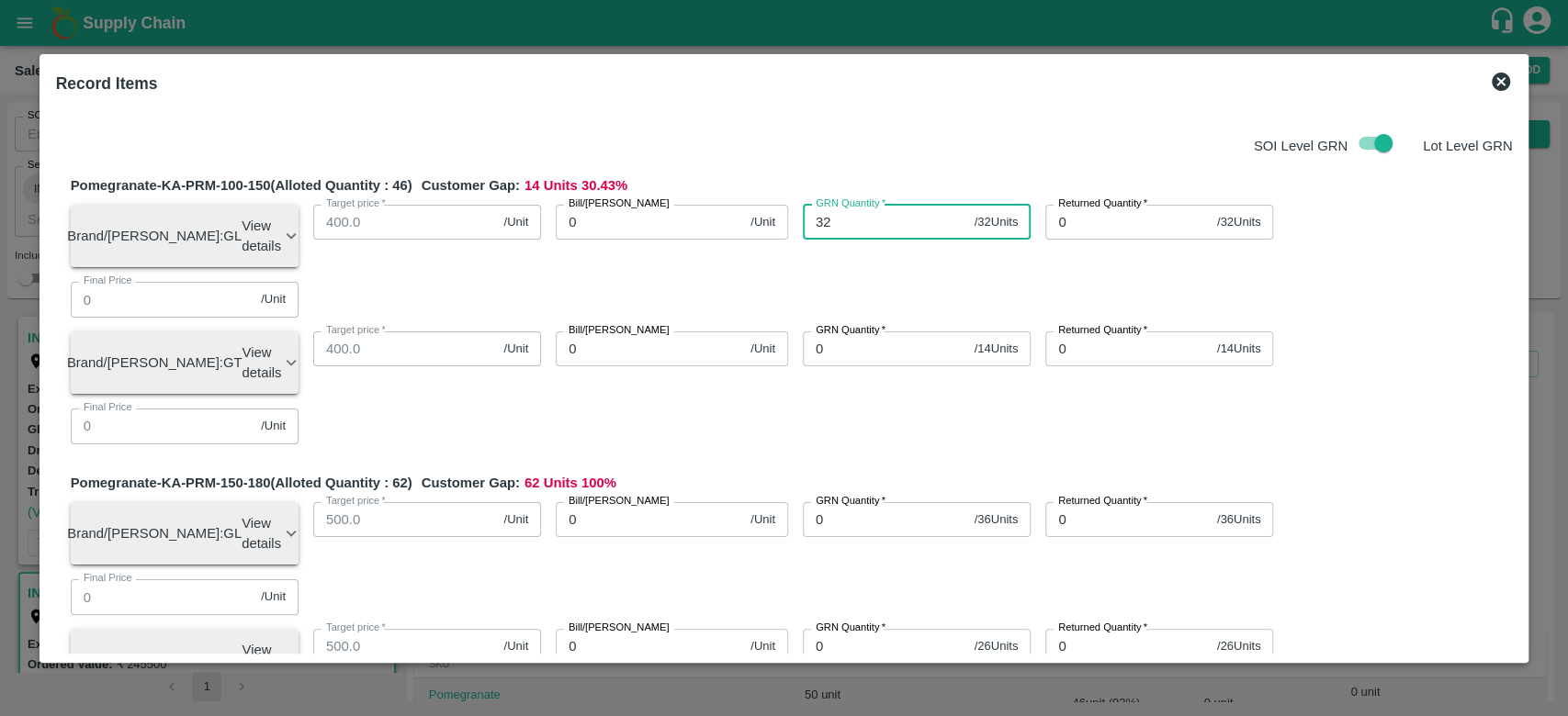
type input "0"
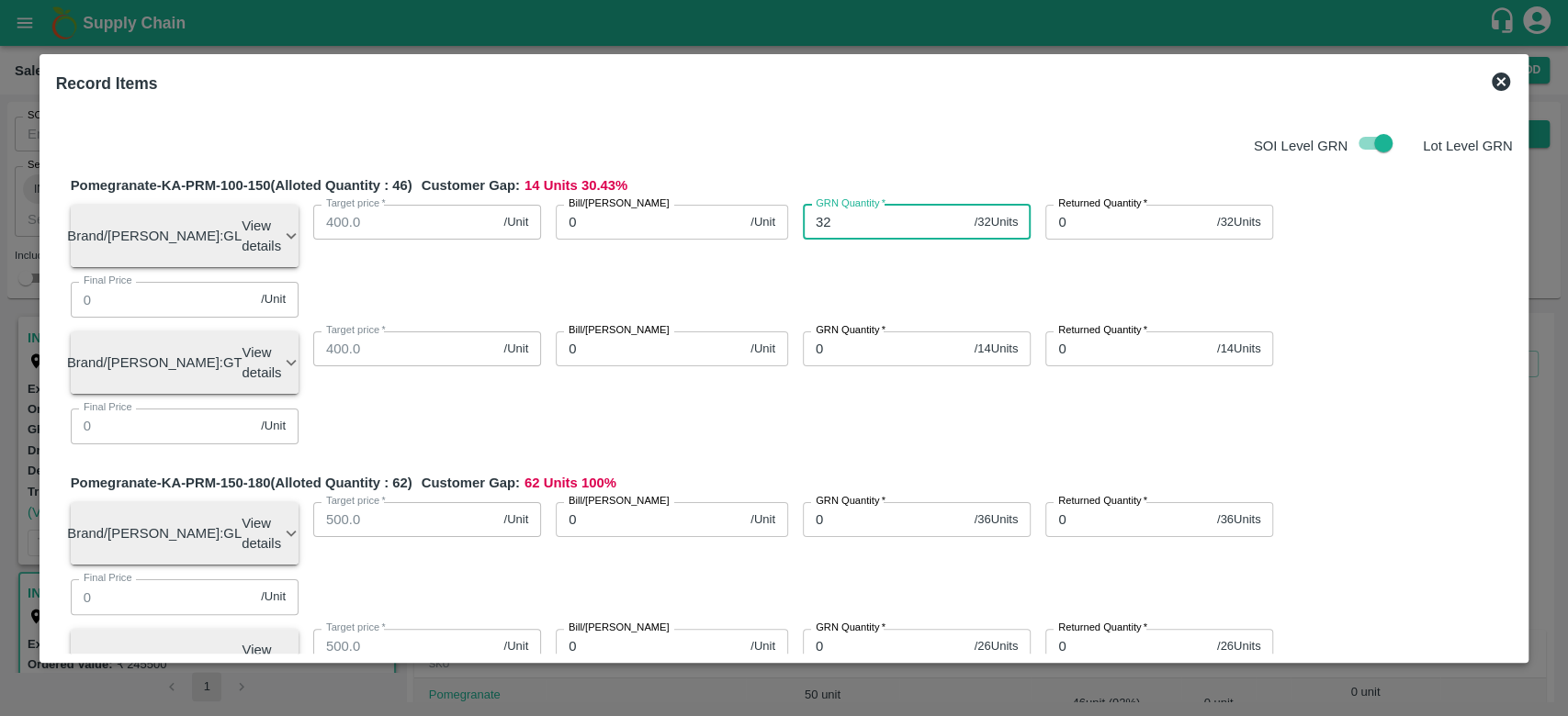
type input "0"
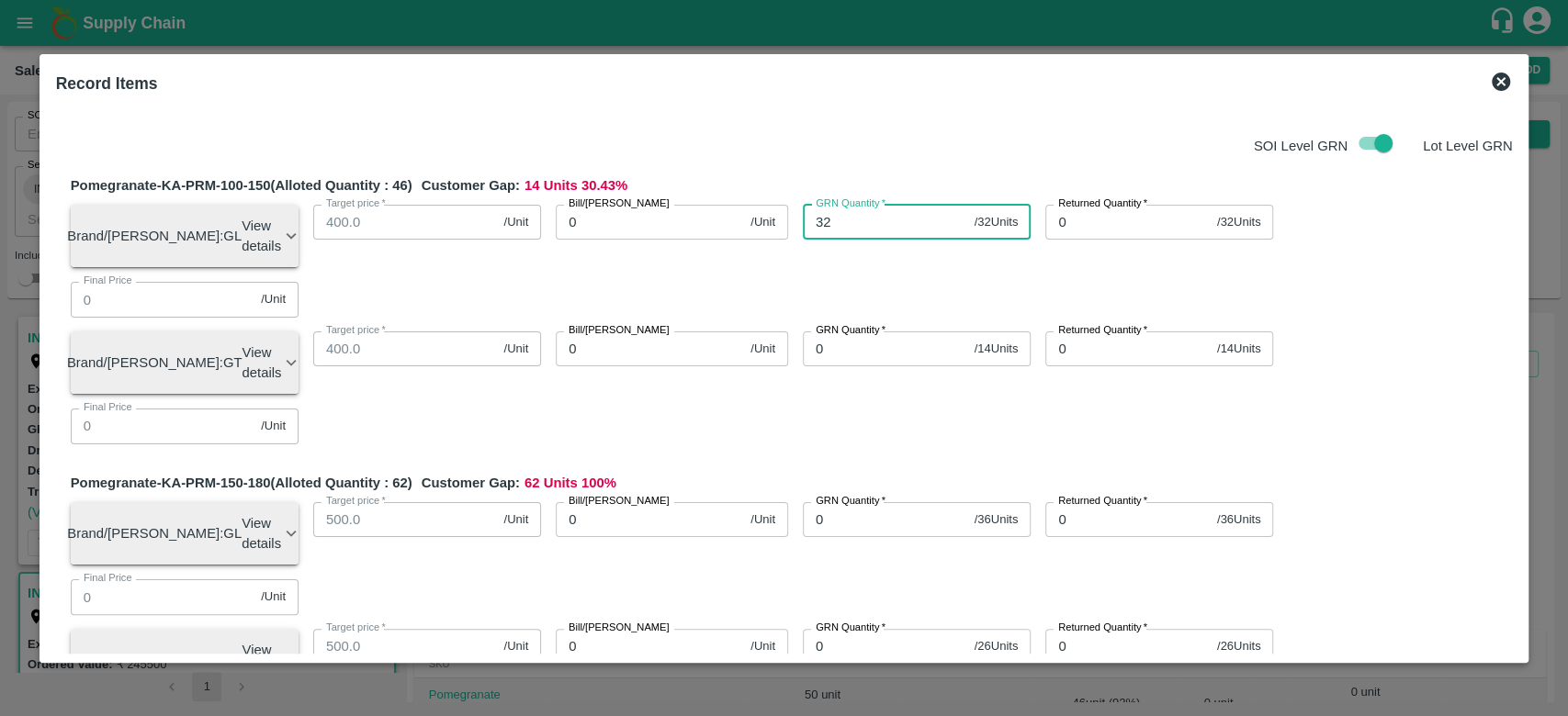
type input "0"
type input "32"
click at [611, 226] on input "0" at bounding box center [649, 222] width 188 height 34
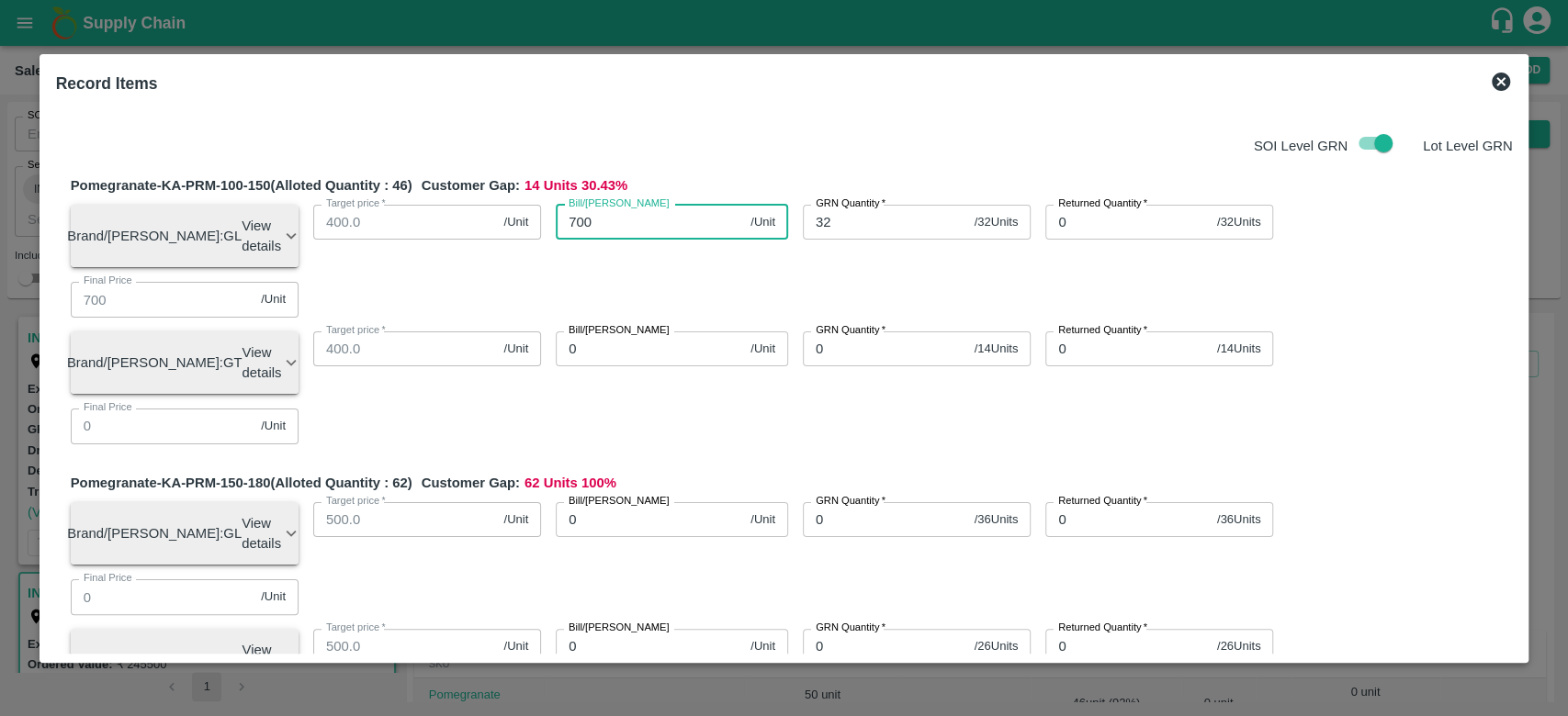
type input "700"
click at [673, 321] on div "Pomegranate-KA-PRM-100-150 (Alloted Quantity : 46 ) Customer Gap: 14 Units 30.4…" at bounding box center [792, 316] width 1443 height 282
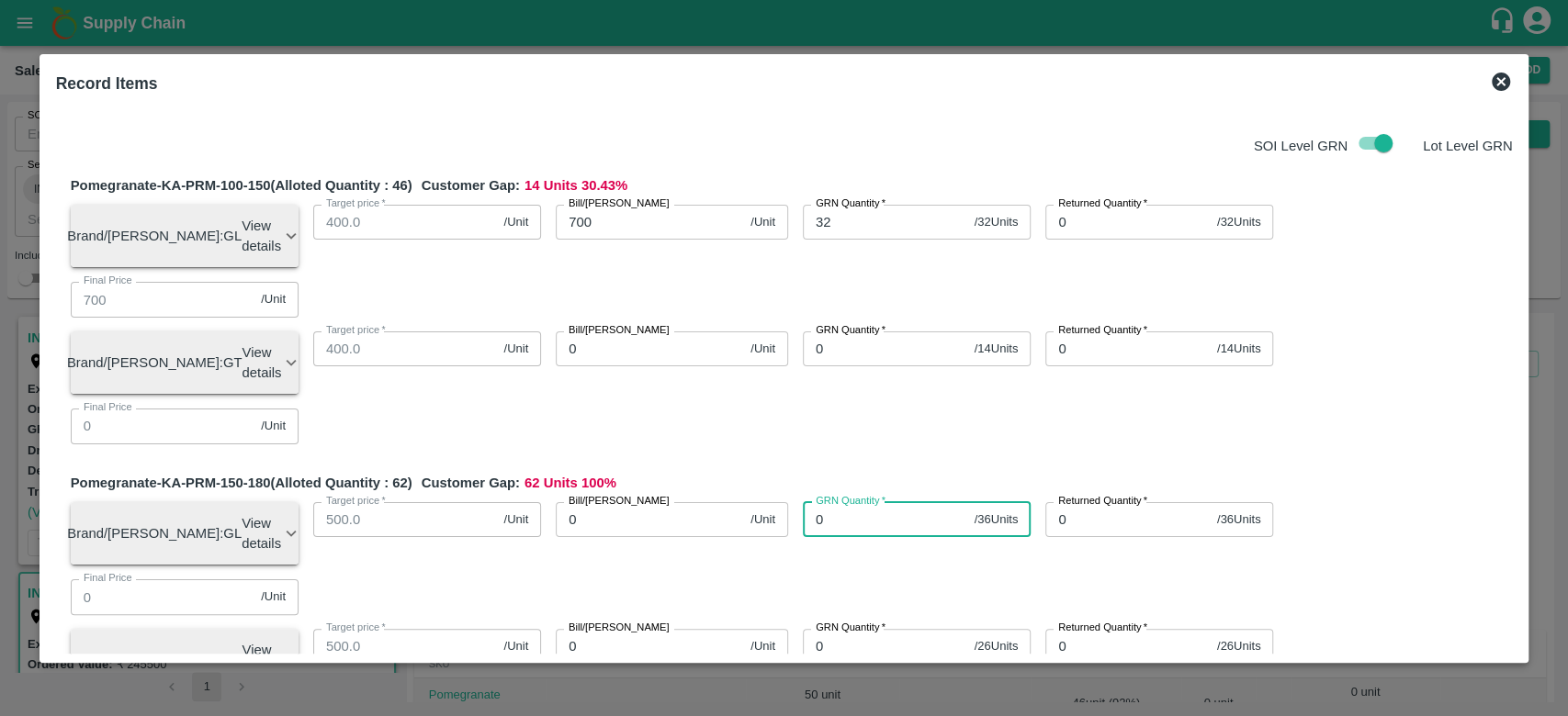
click at [841, 503] on input "0" at bounding box center [885, 520] width 165 height 34
type input "36"
click at [667, 503] on input "0" at bounding box center [649, 520] width 188 height 34
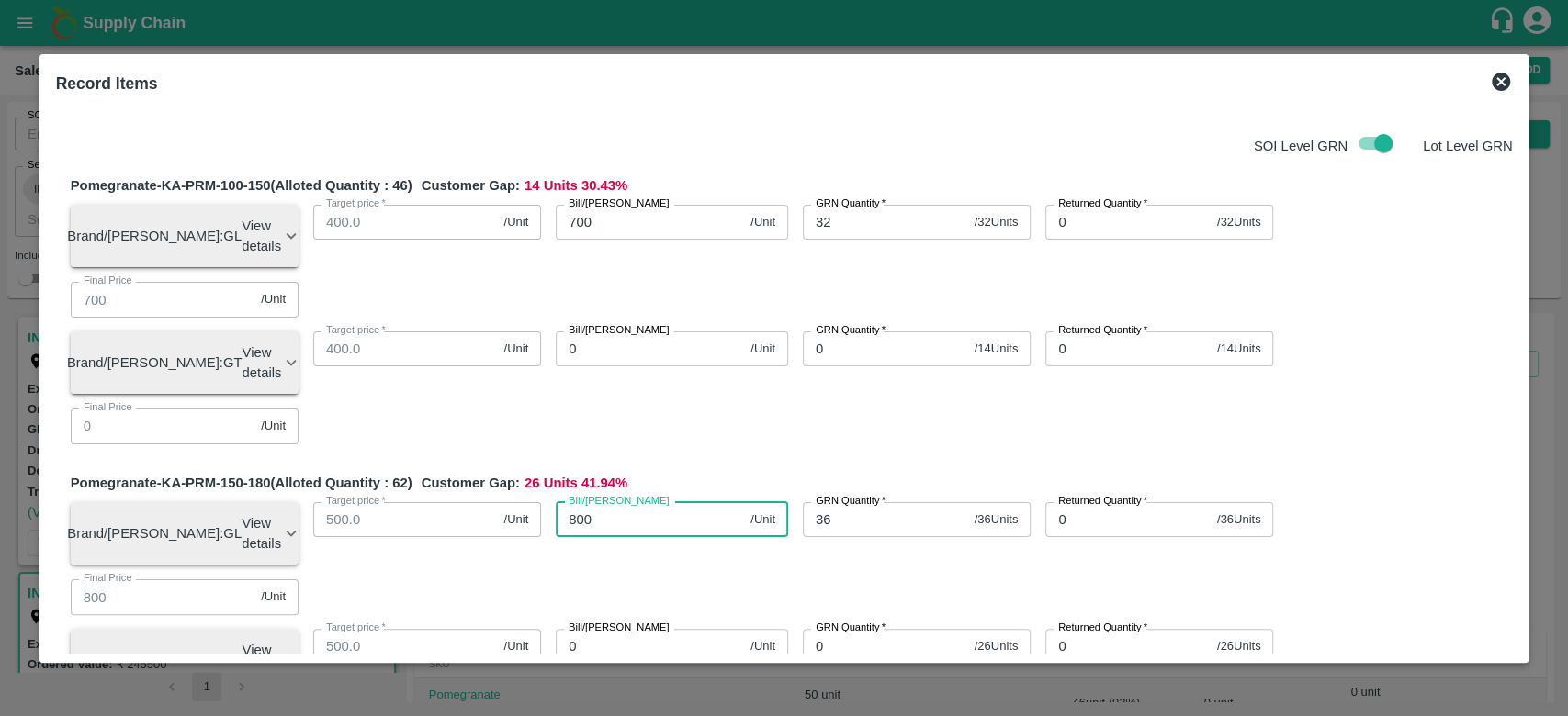
type input "800"
click at [741, 484] on div "Pomegranate-KA-PRM-150-180 (Alloted Quantity : 62 ) Customer Gap: 26 Units 41.9…" at bounding box center [792, 614] width 1443 height 282
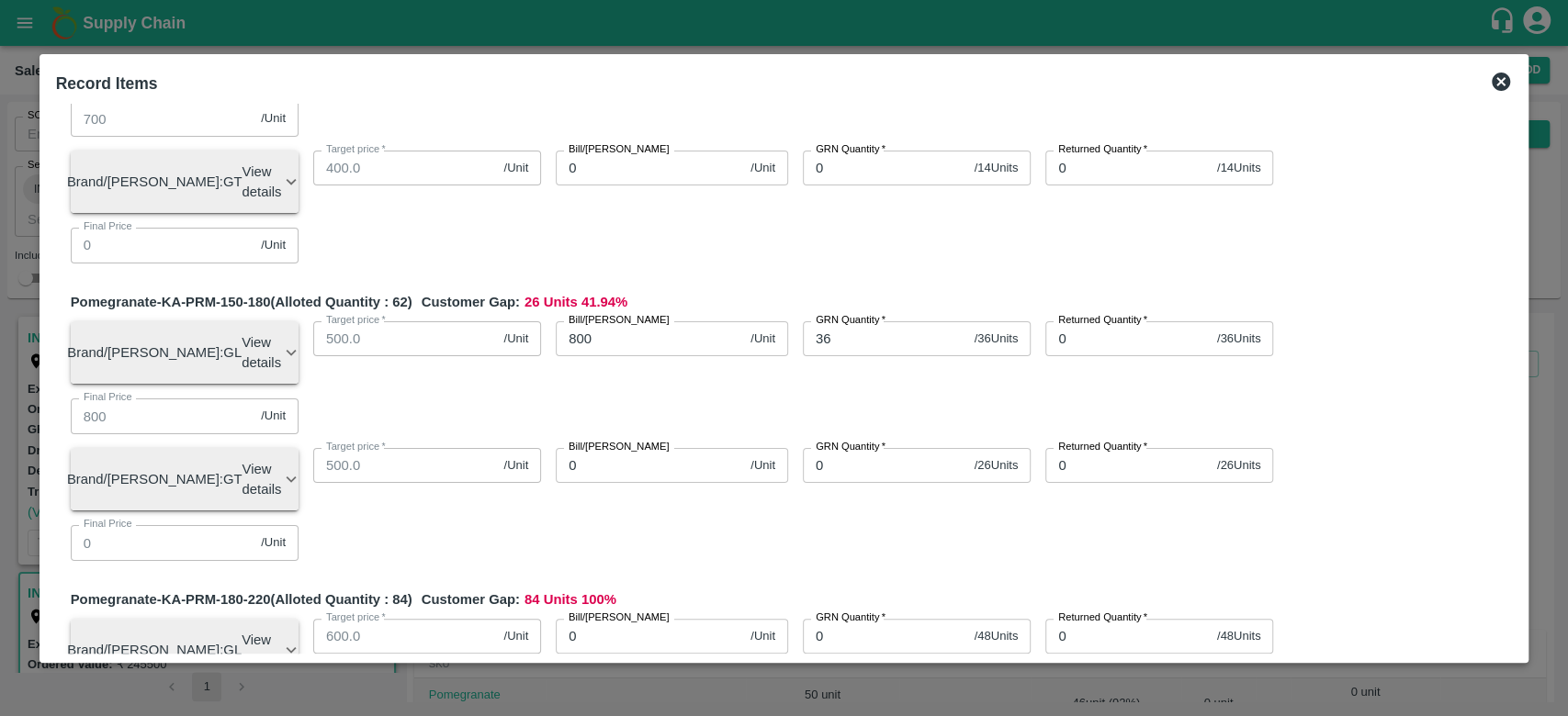
scroll to position [189, 0]
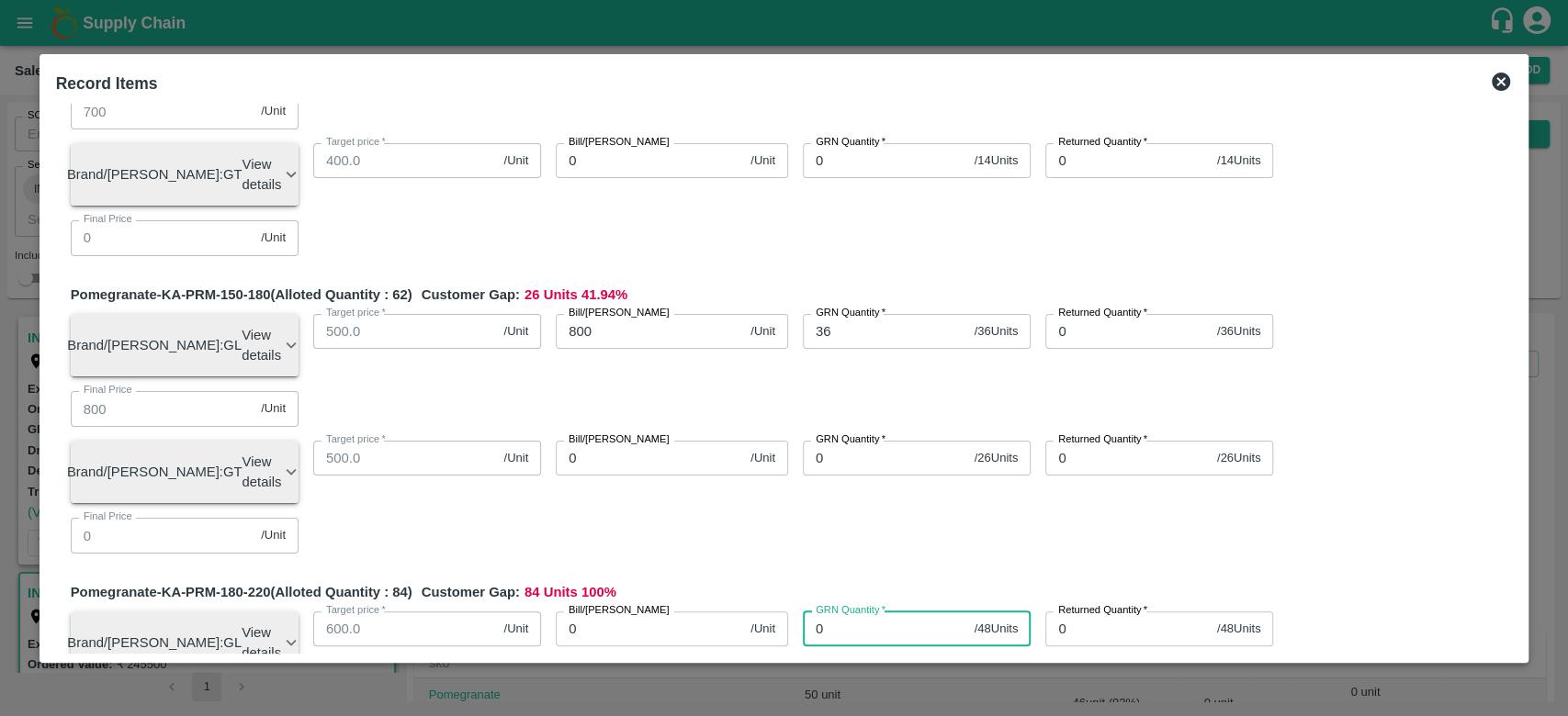
click at [852, 612] on input "0" at bounding box center [885, 629] width 165 height 34
type input "48"
click at [646, 612] on input "0" at bounding box center [649, 629] width 188 height 34
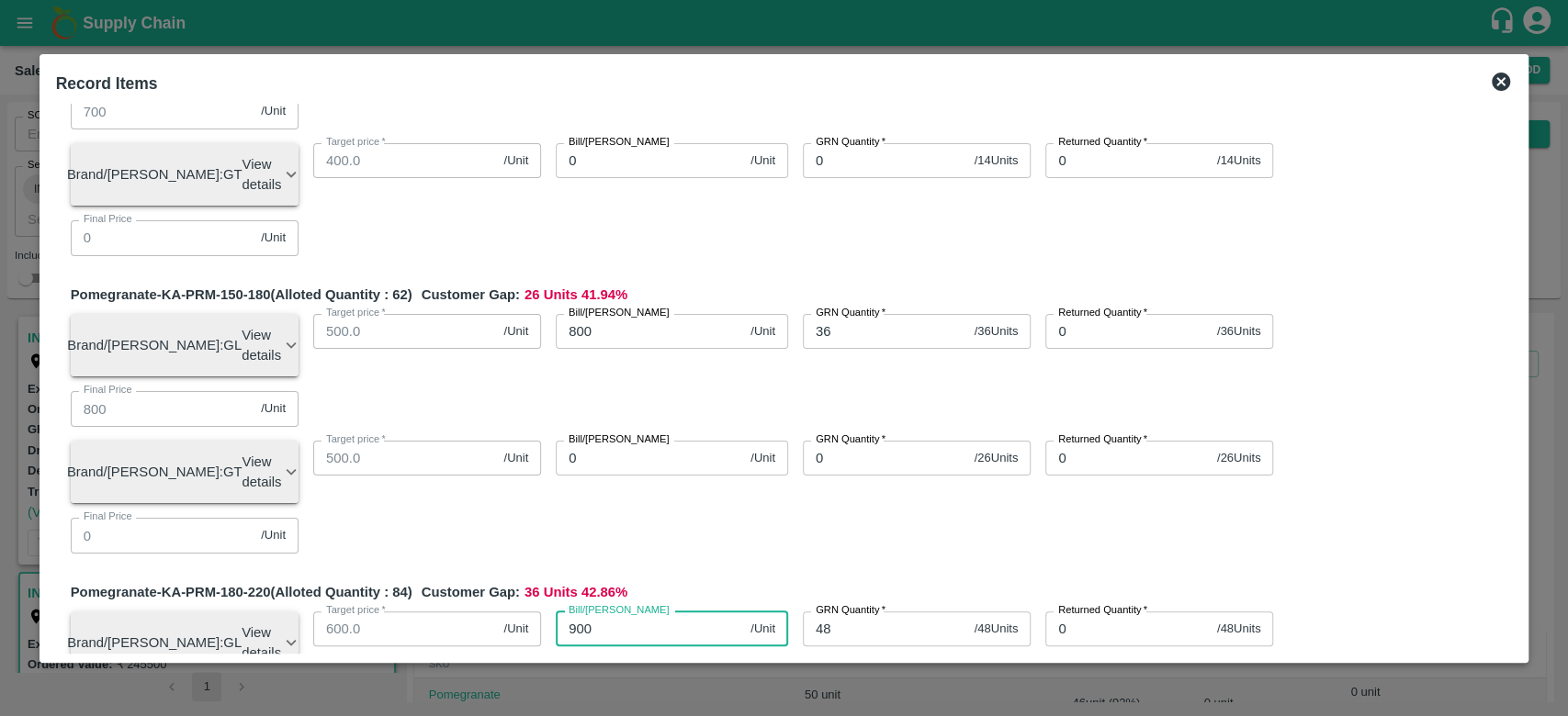
type input "900"
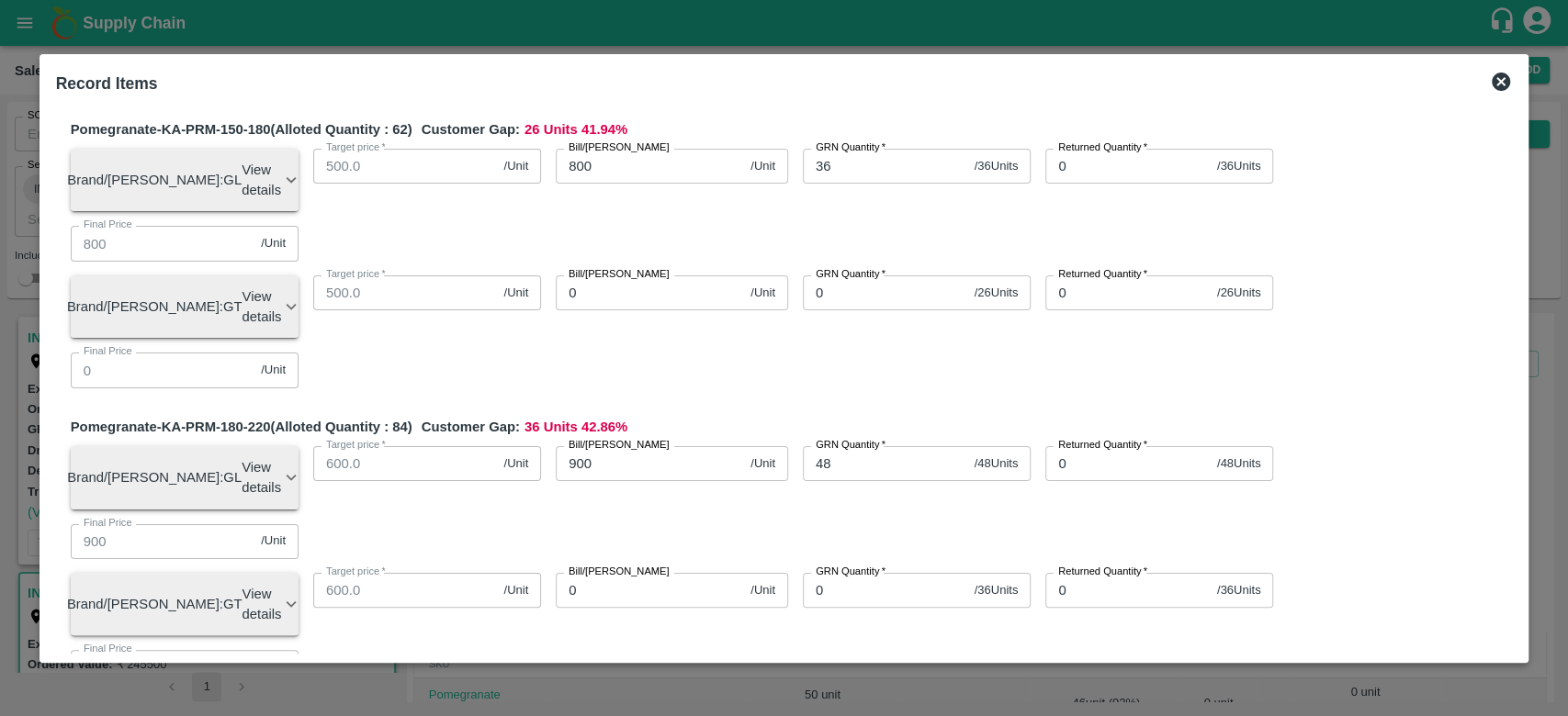
scroll to position [354, 0]
type input "39"
type input "950"
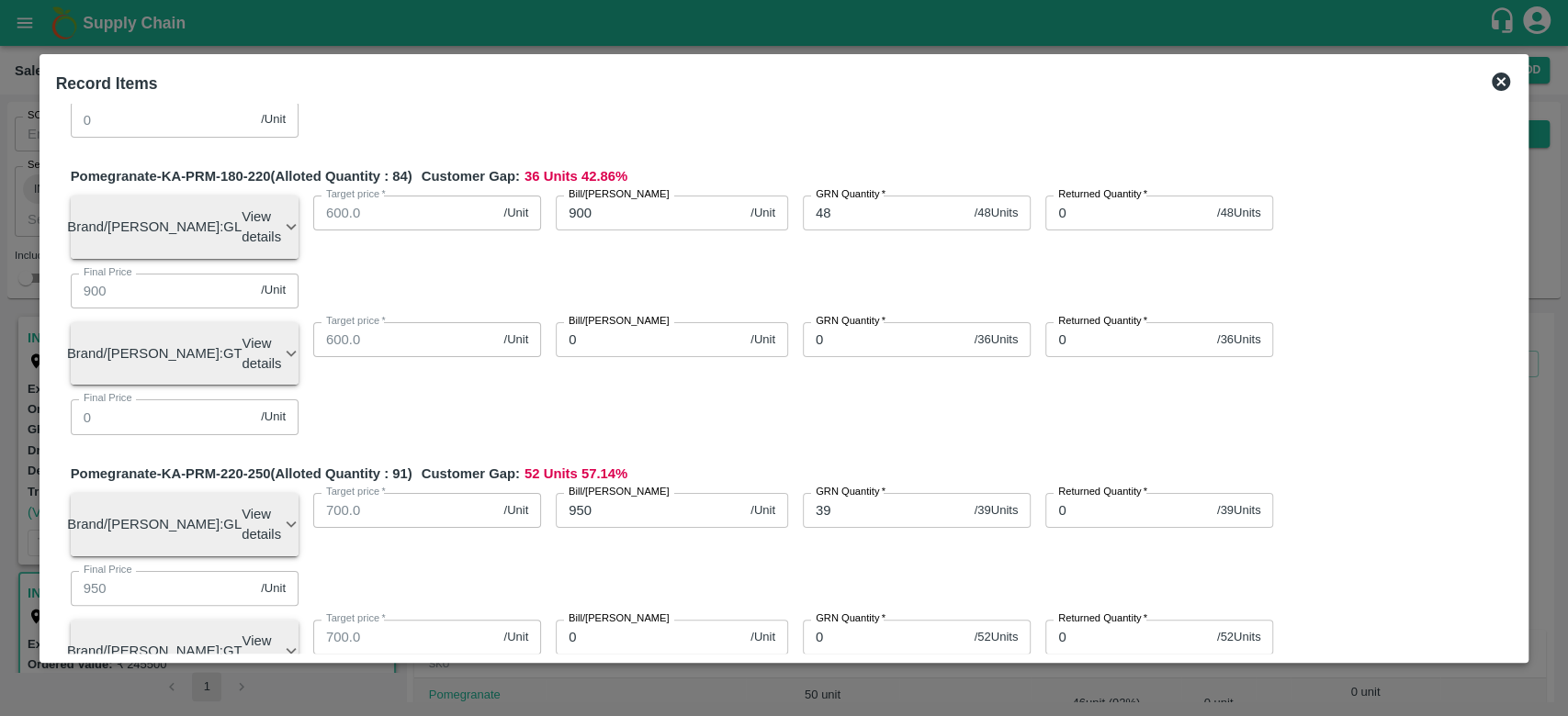
scroll to position [610, 0]
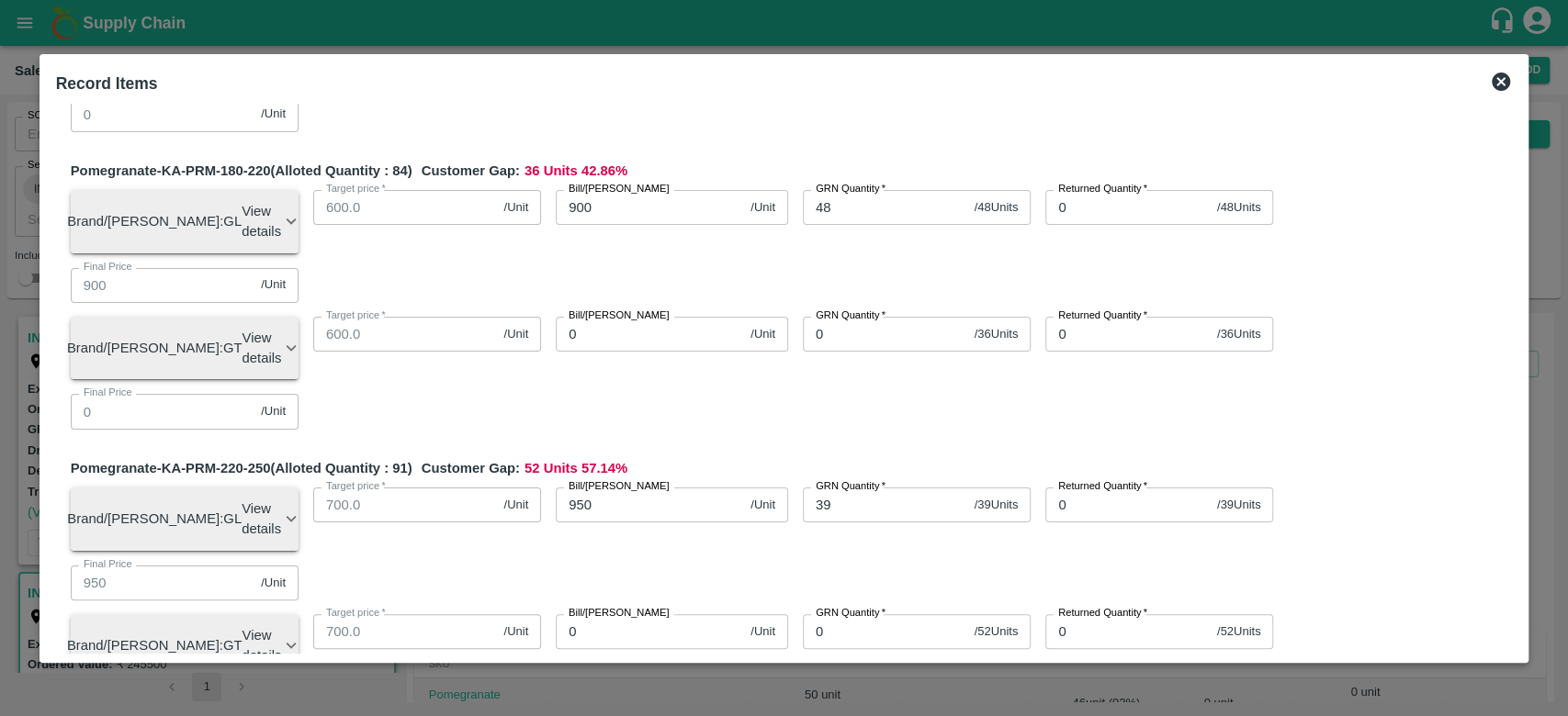
type input "27"
type input "1000"
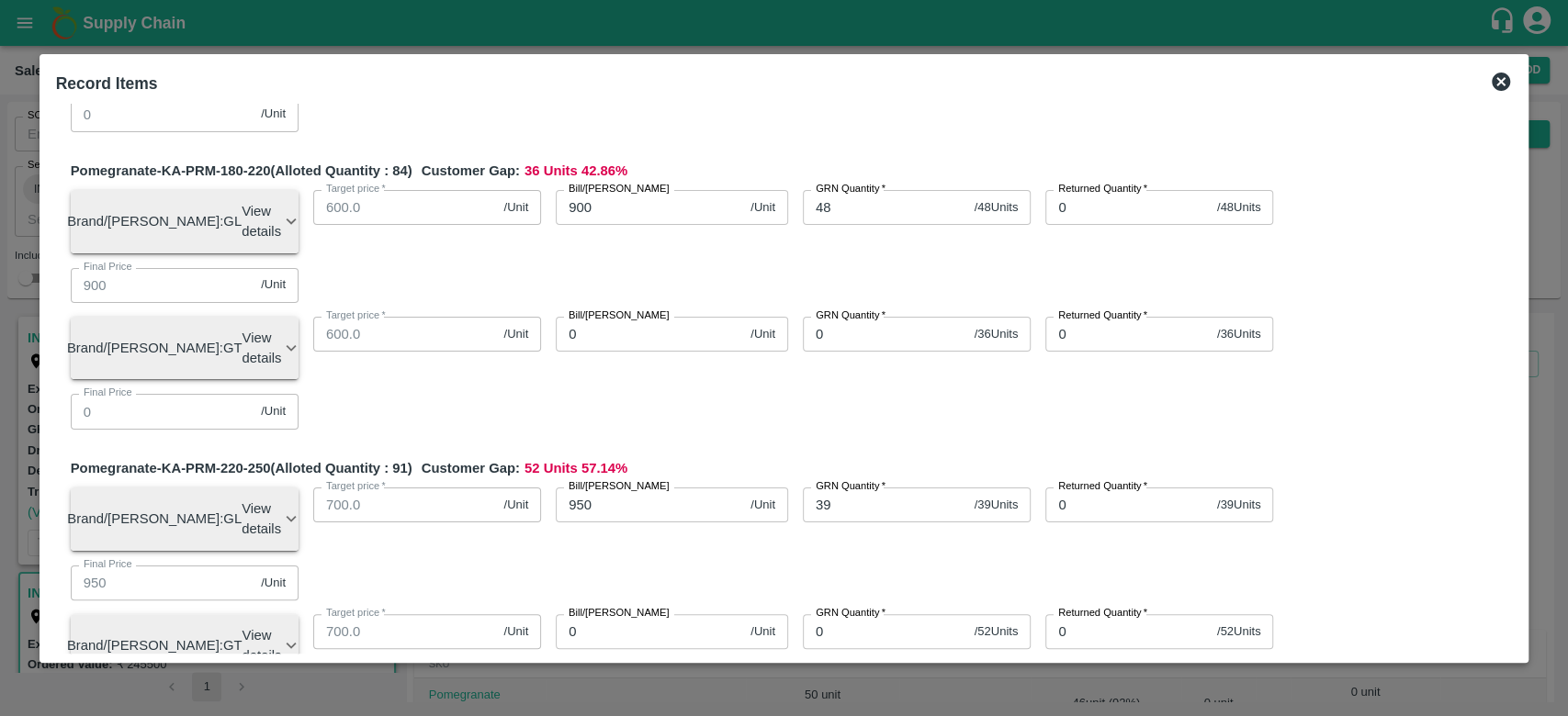
type input "1000"
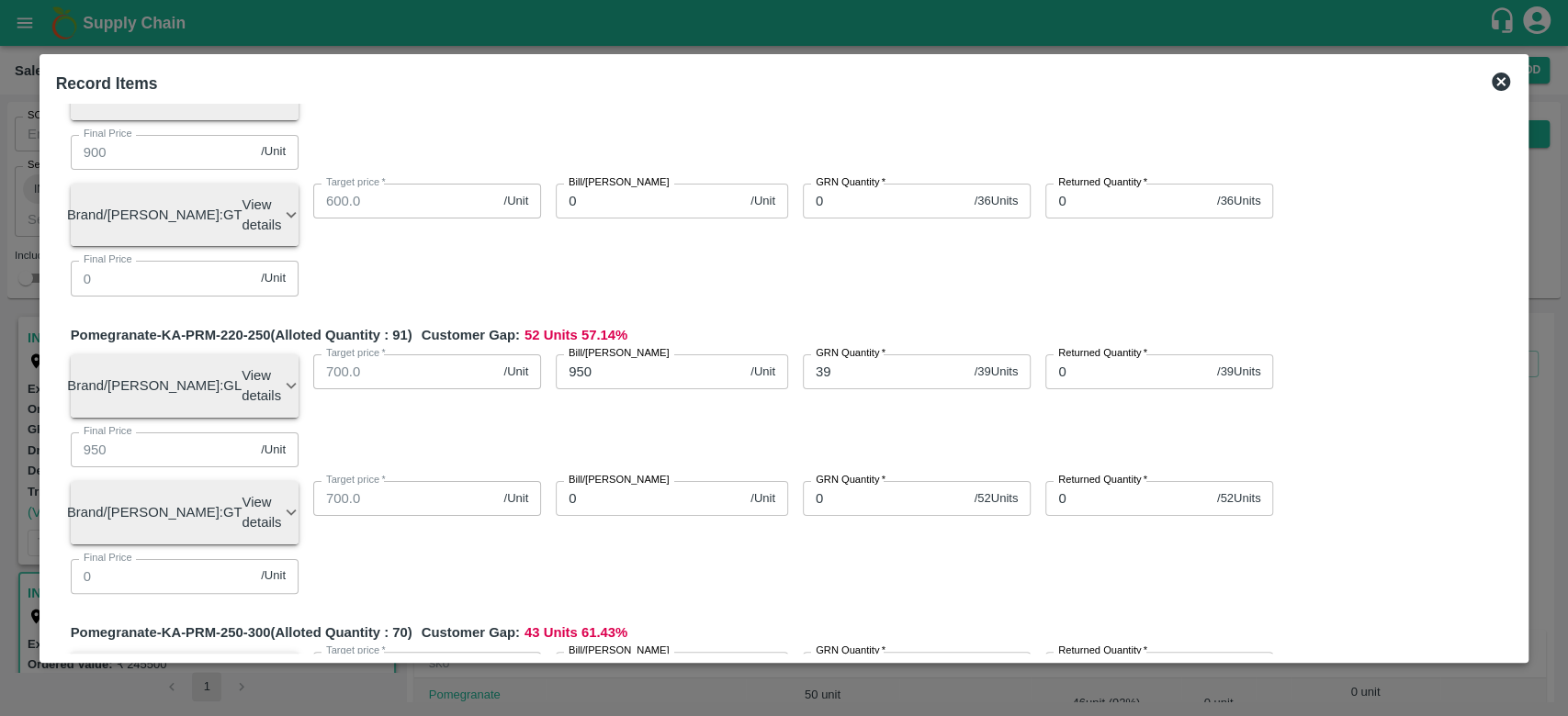
scroll to position [744, 0]
type input "17"
type input "1110"
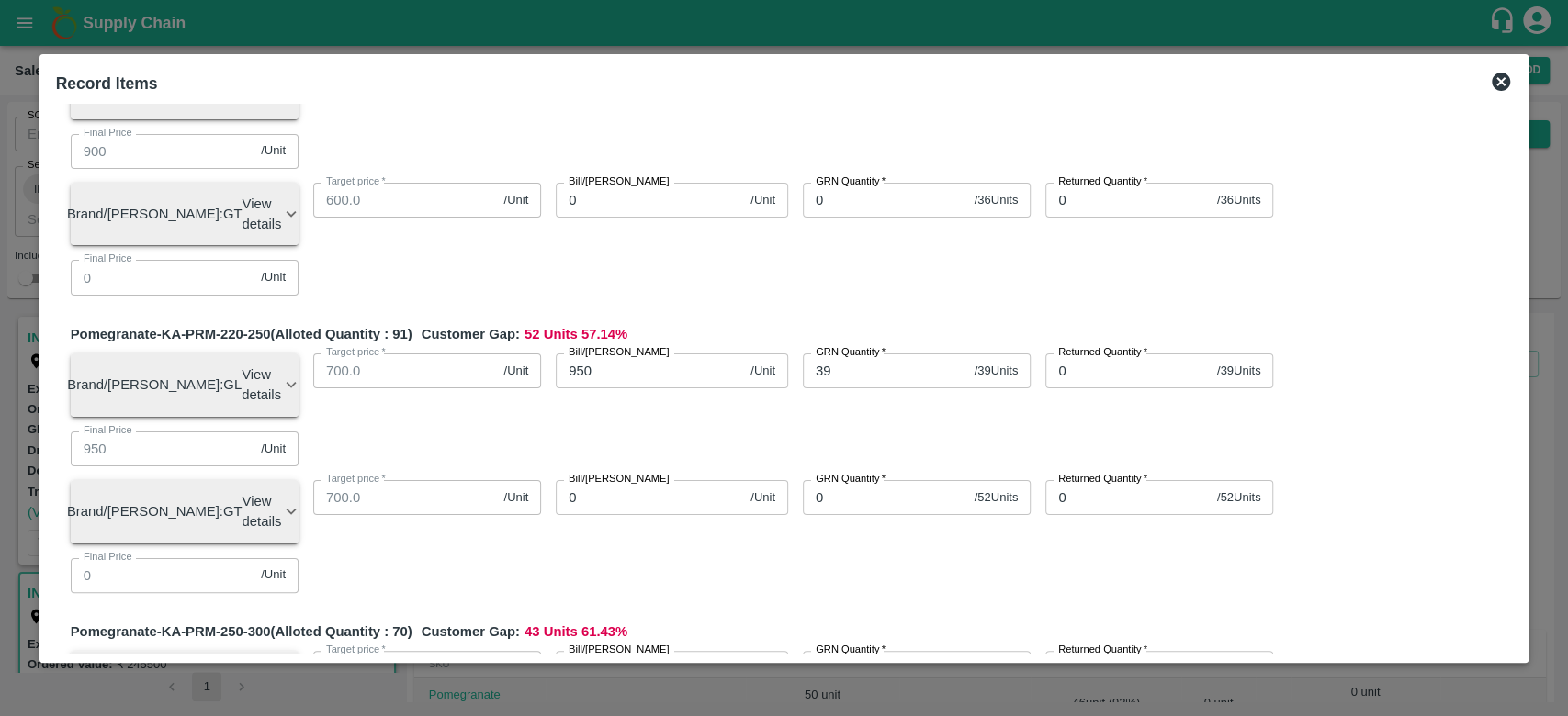
type input "1110"
type input "111"
type input "11"
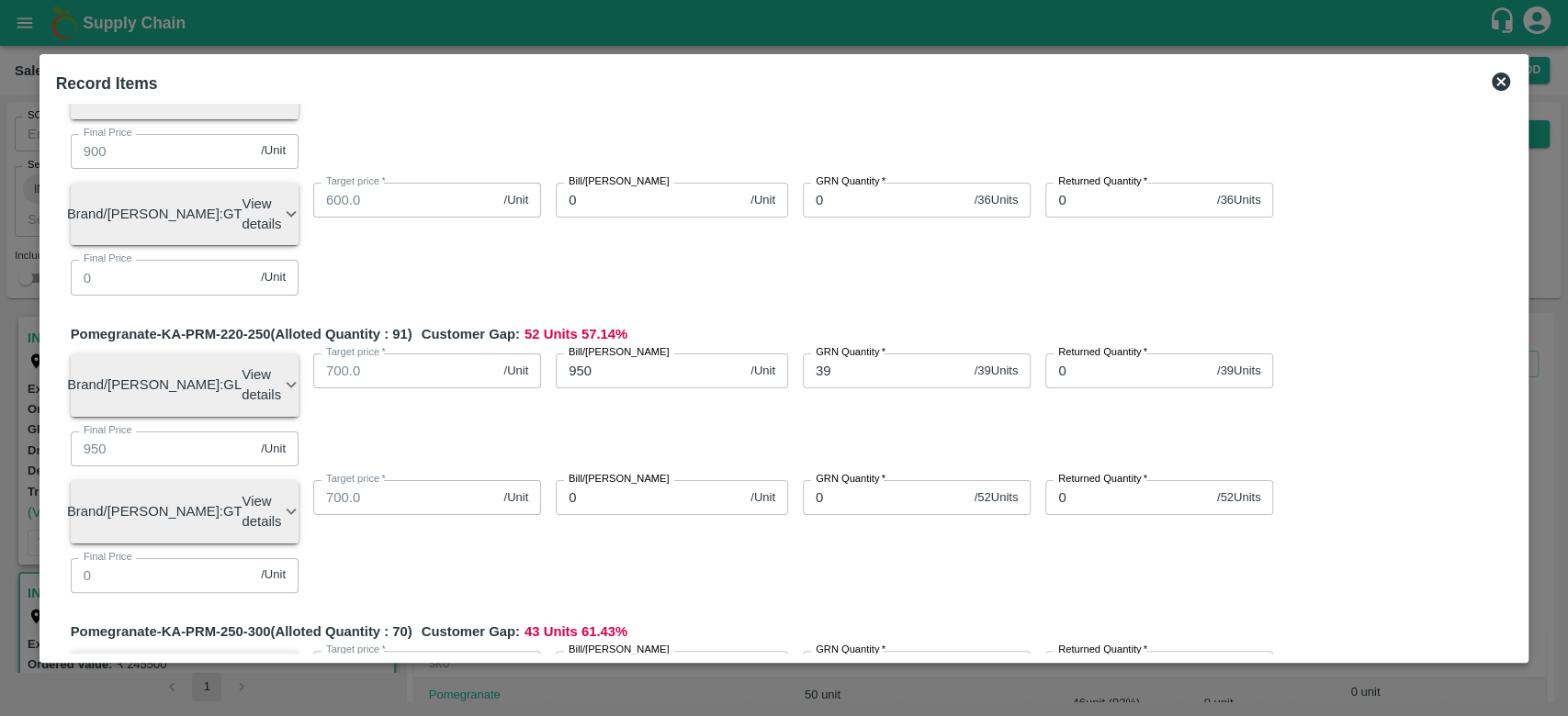
type input "1100"
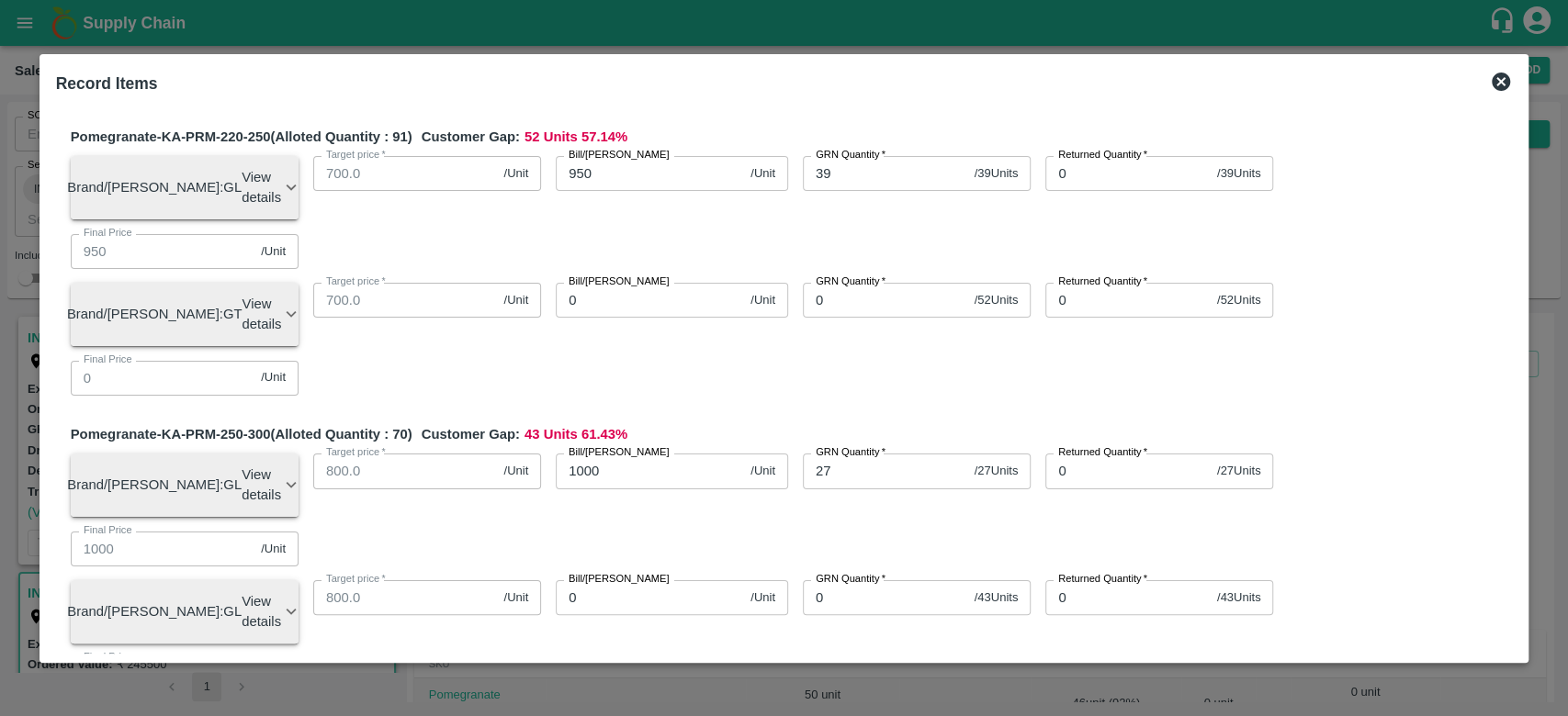
scroll to position [942, 0]
type input "5"
type input "1150"
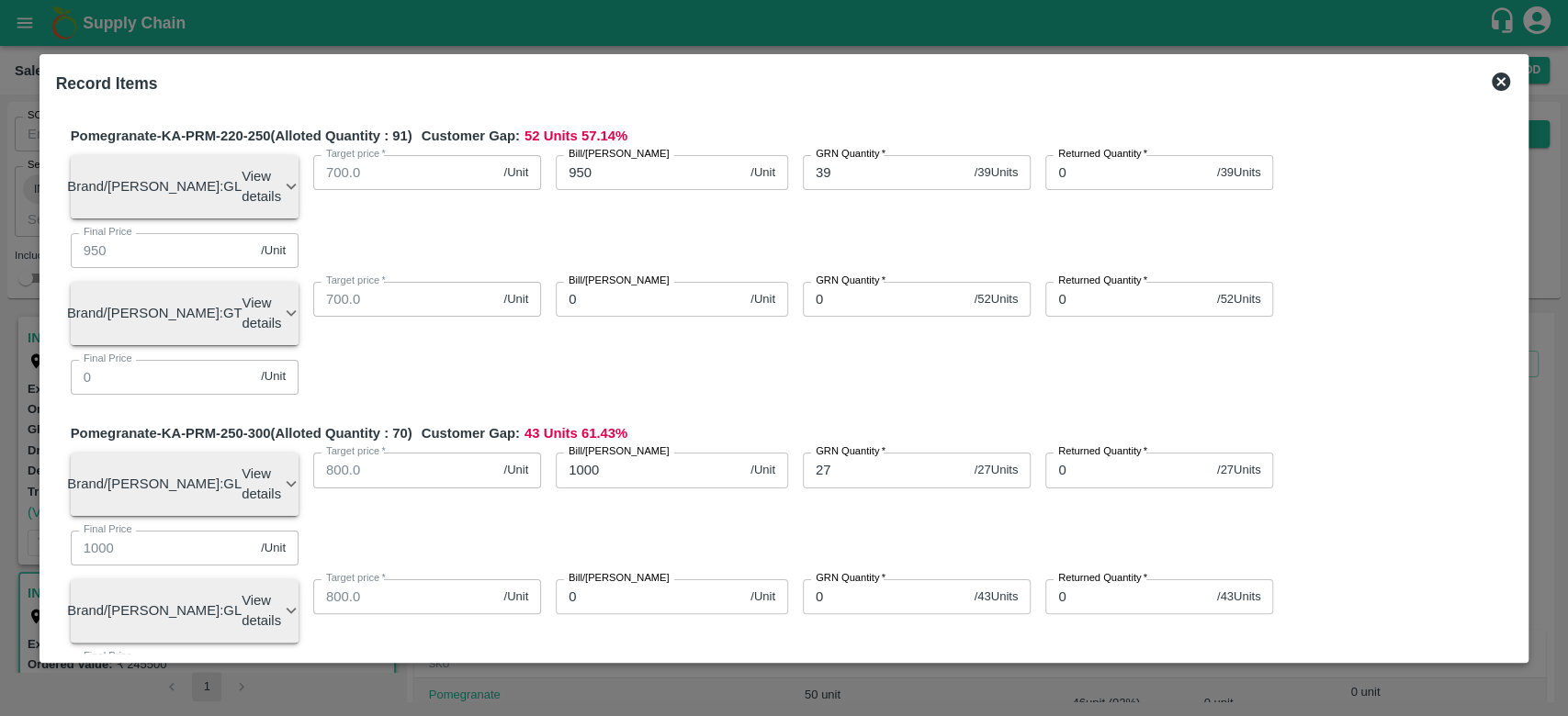
type input "1150"
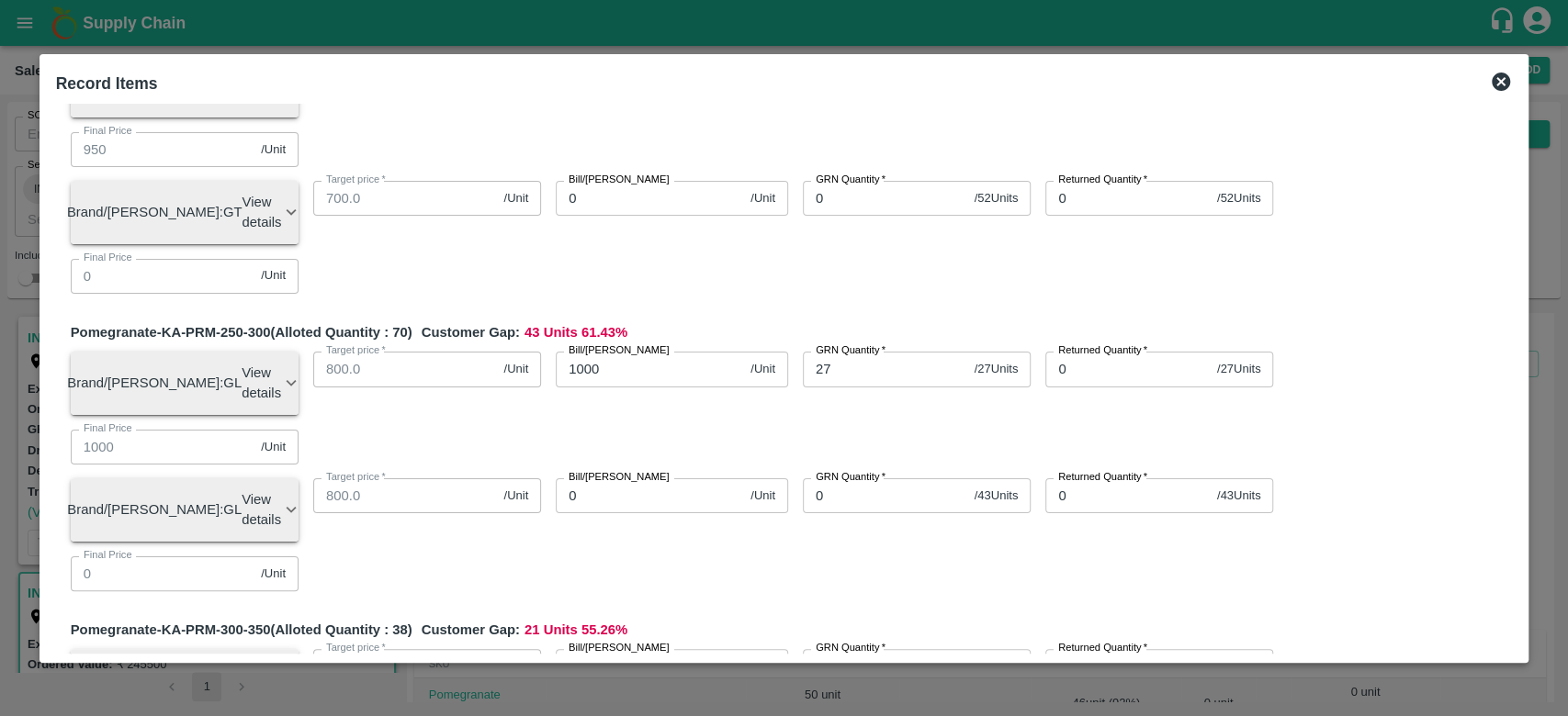
scroll to position [1044, 0]
type input "18"
type input "500"
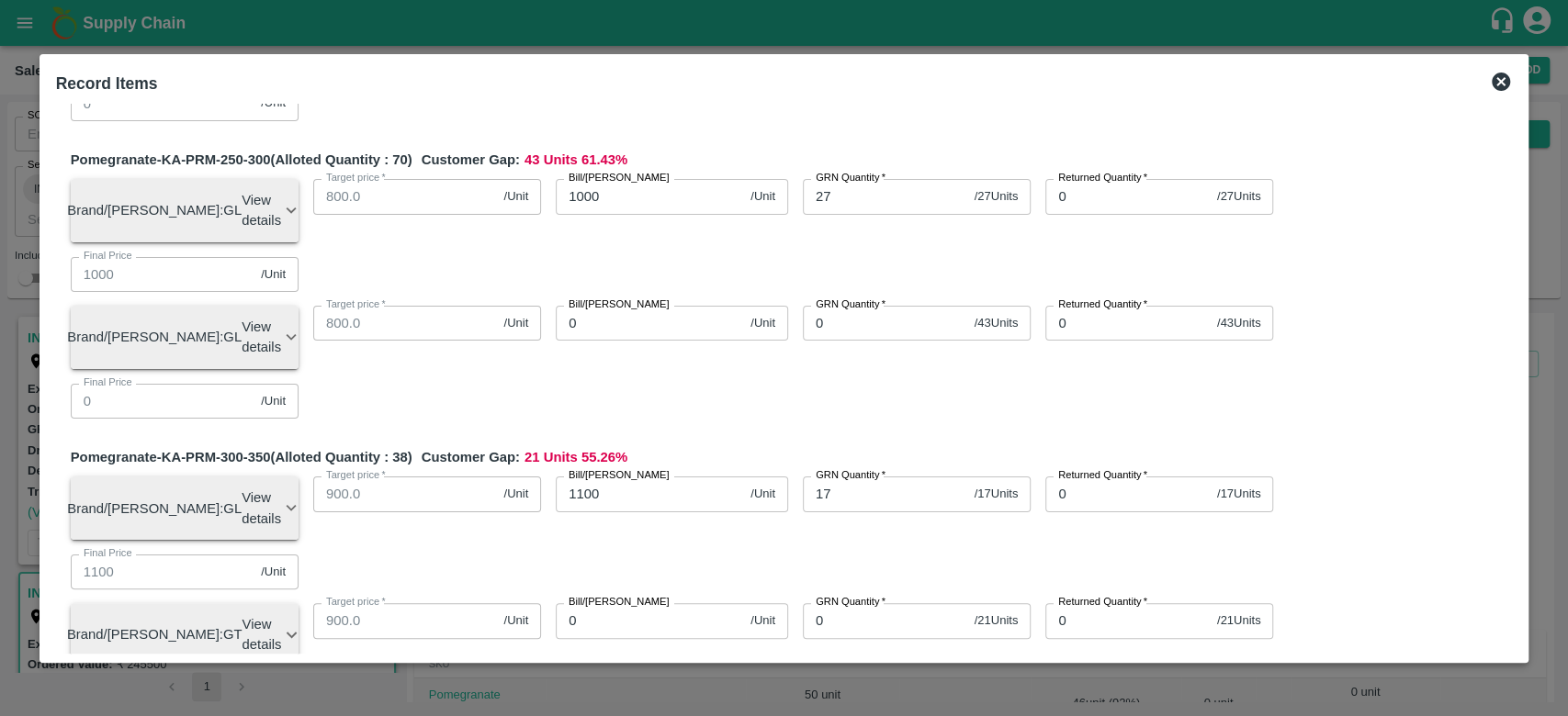
scroll to position [1217, 0]
type input "27"
type input "600"
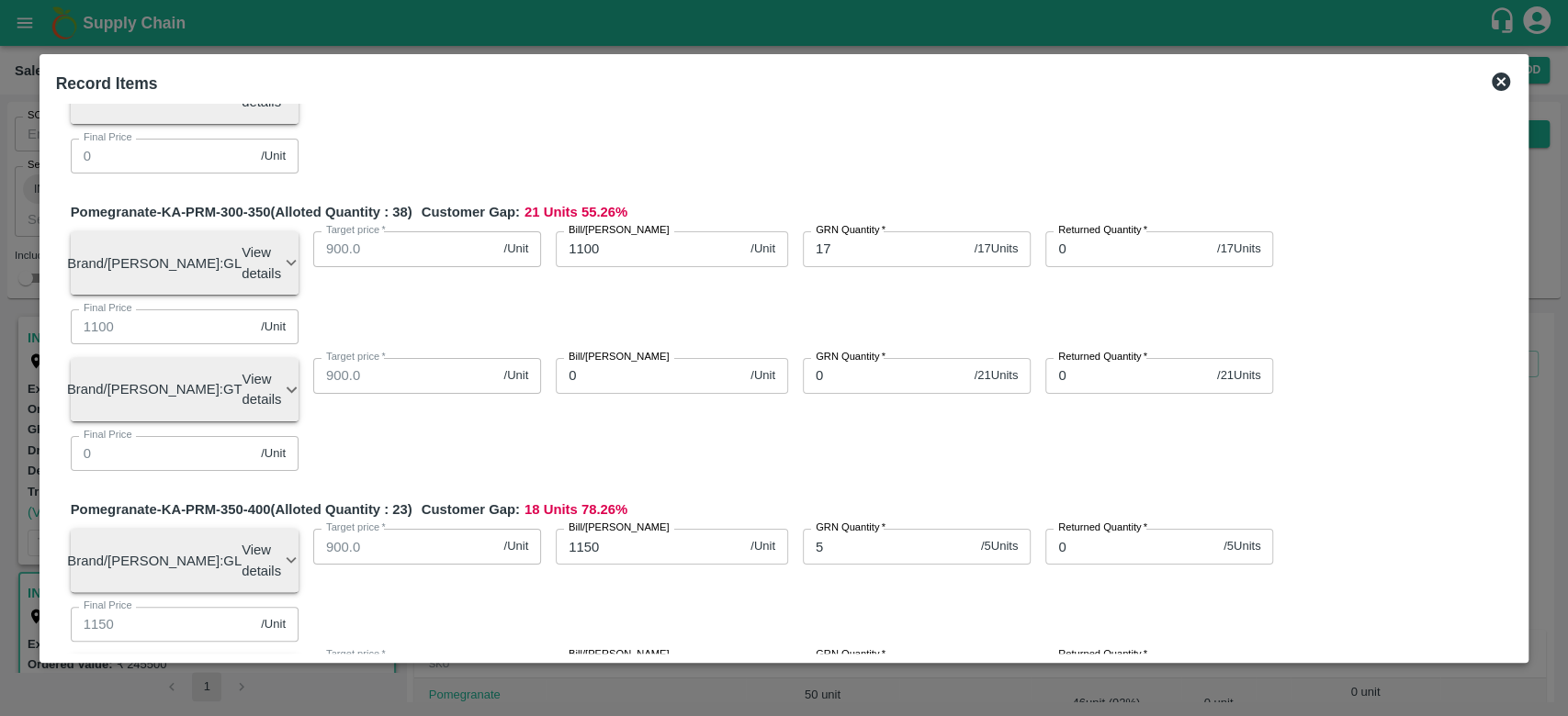
scroll to position [1525, 0]
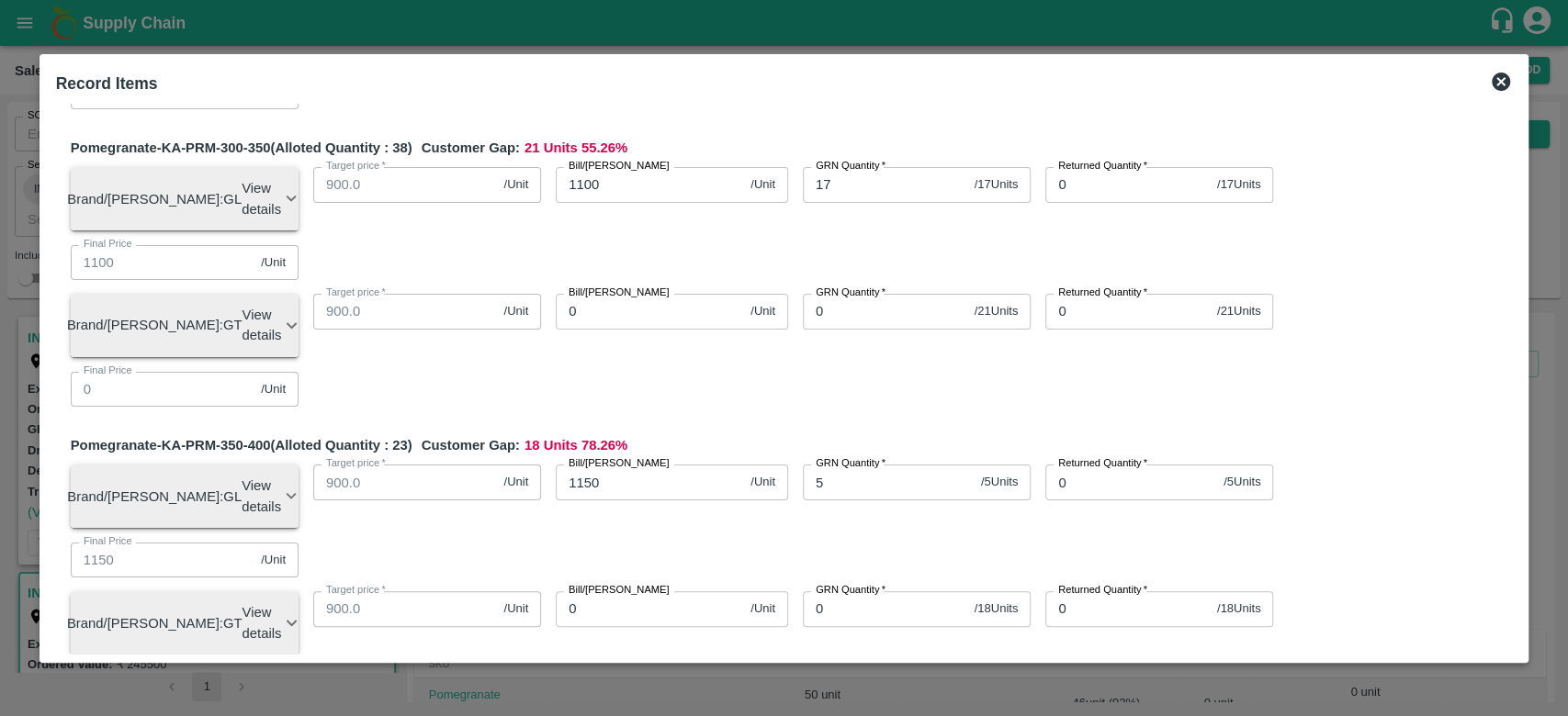
type input "8"
type input "500"
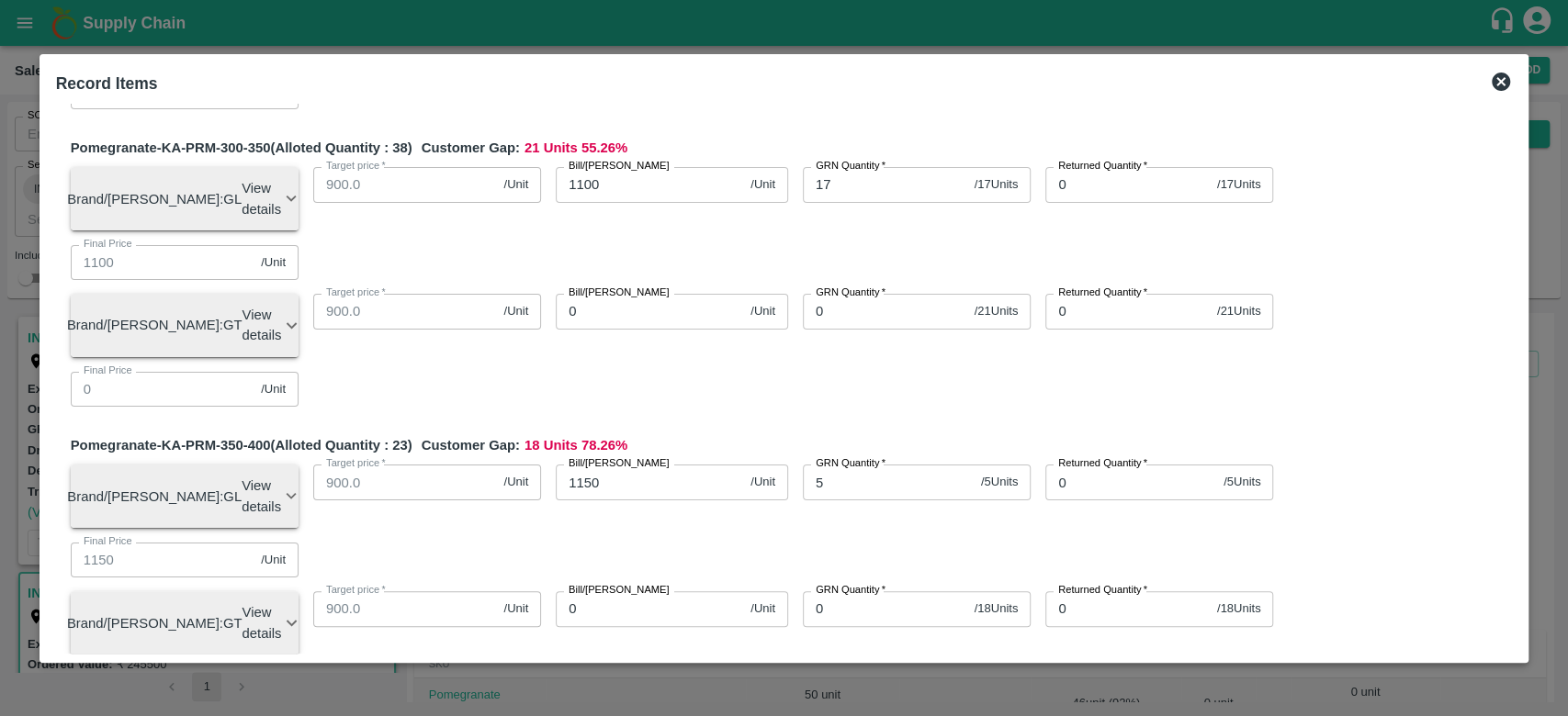
type input "42"
type input "450"
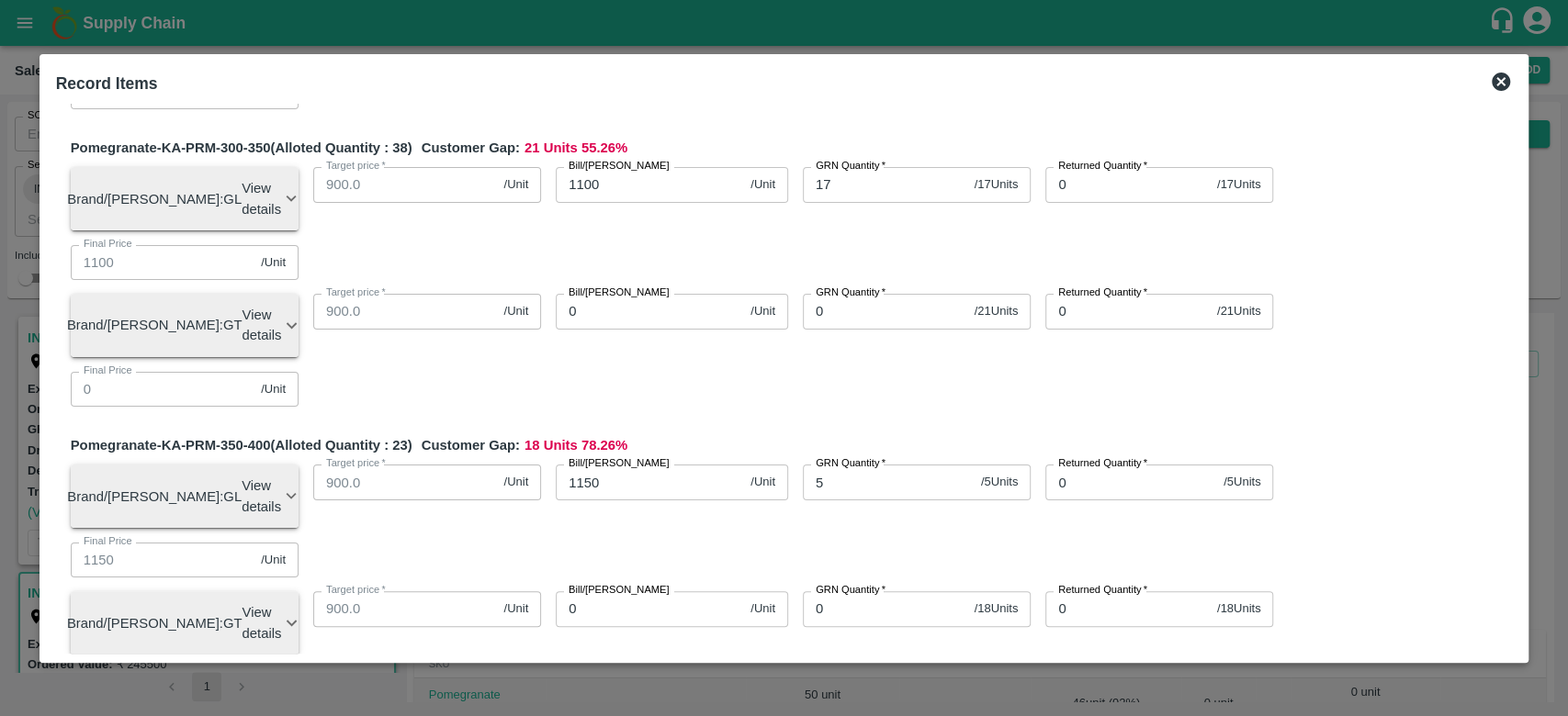
type input "450"
type input "14"
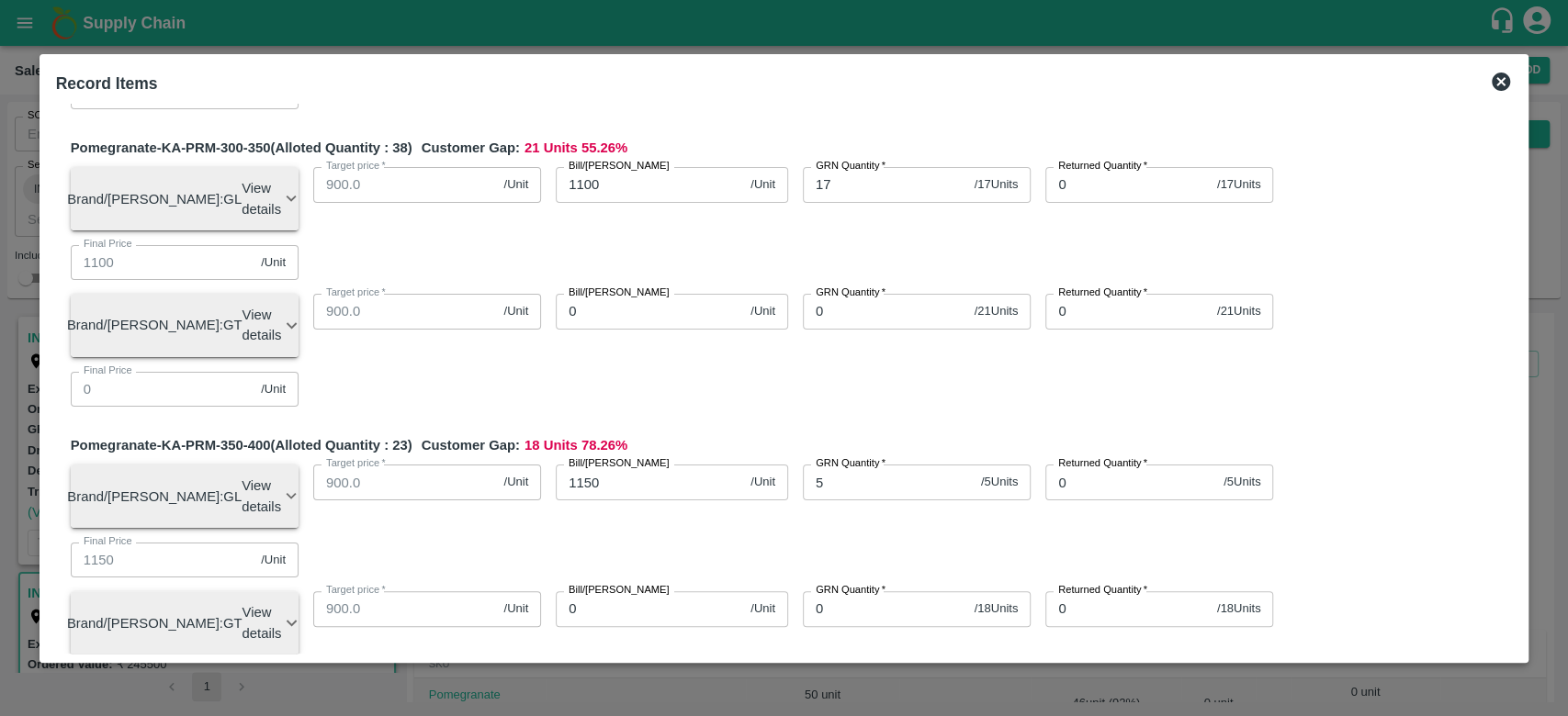
type input "200"
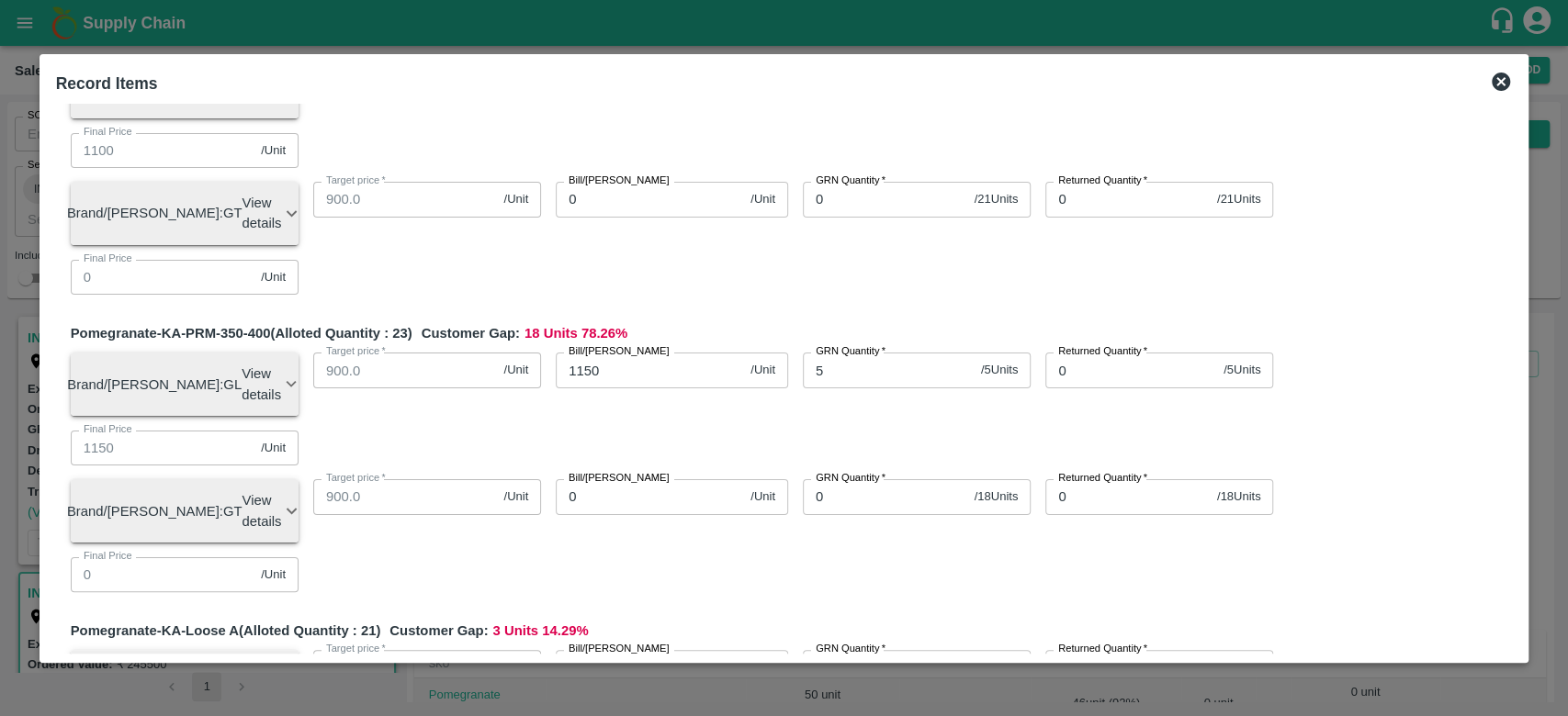
scroll to position [1649, 0]
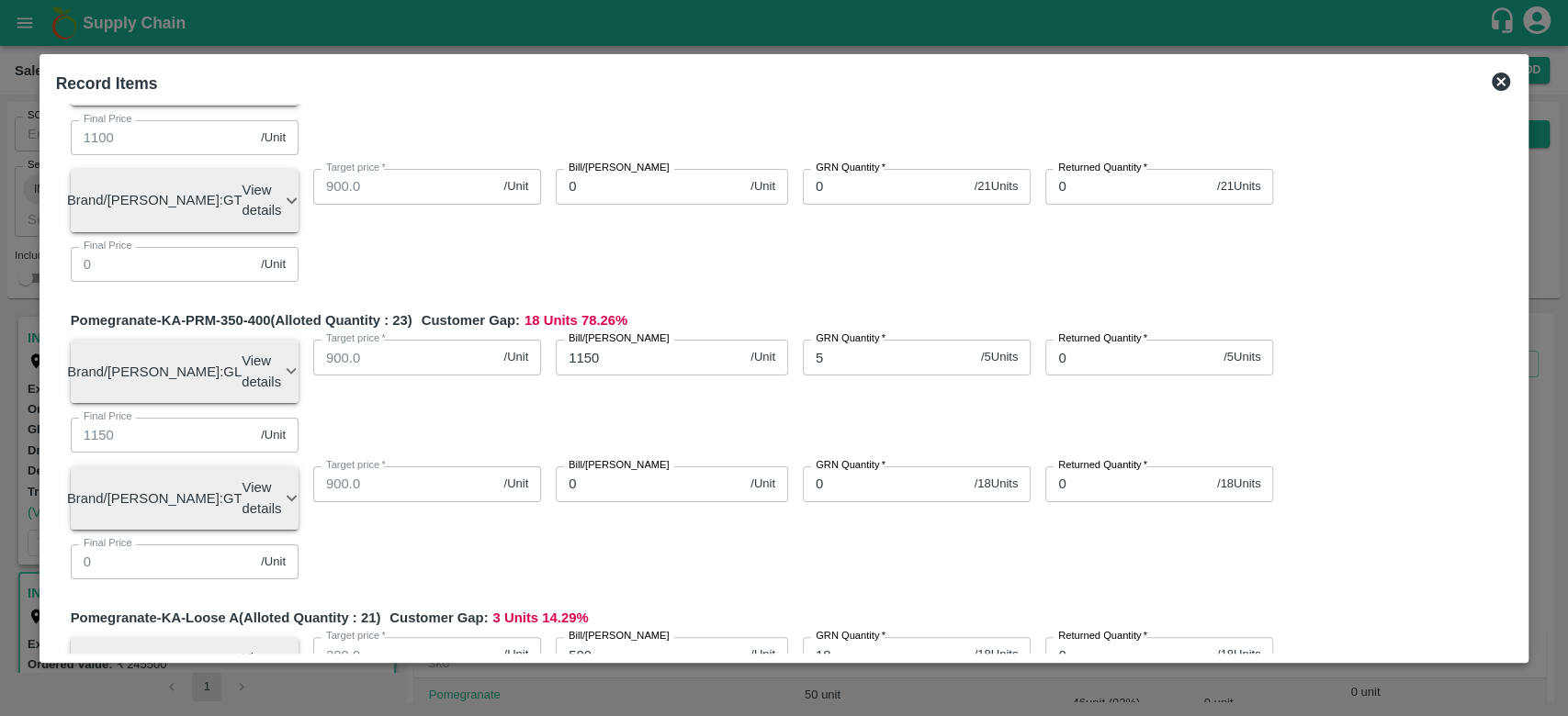
type input "21"
type input "500"
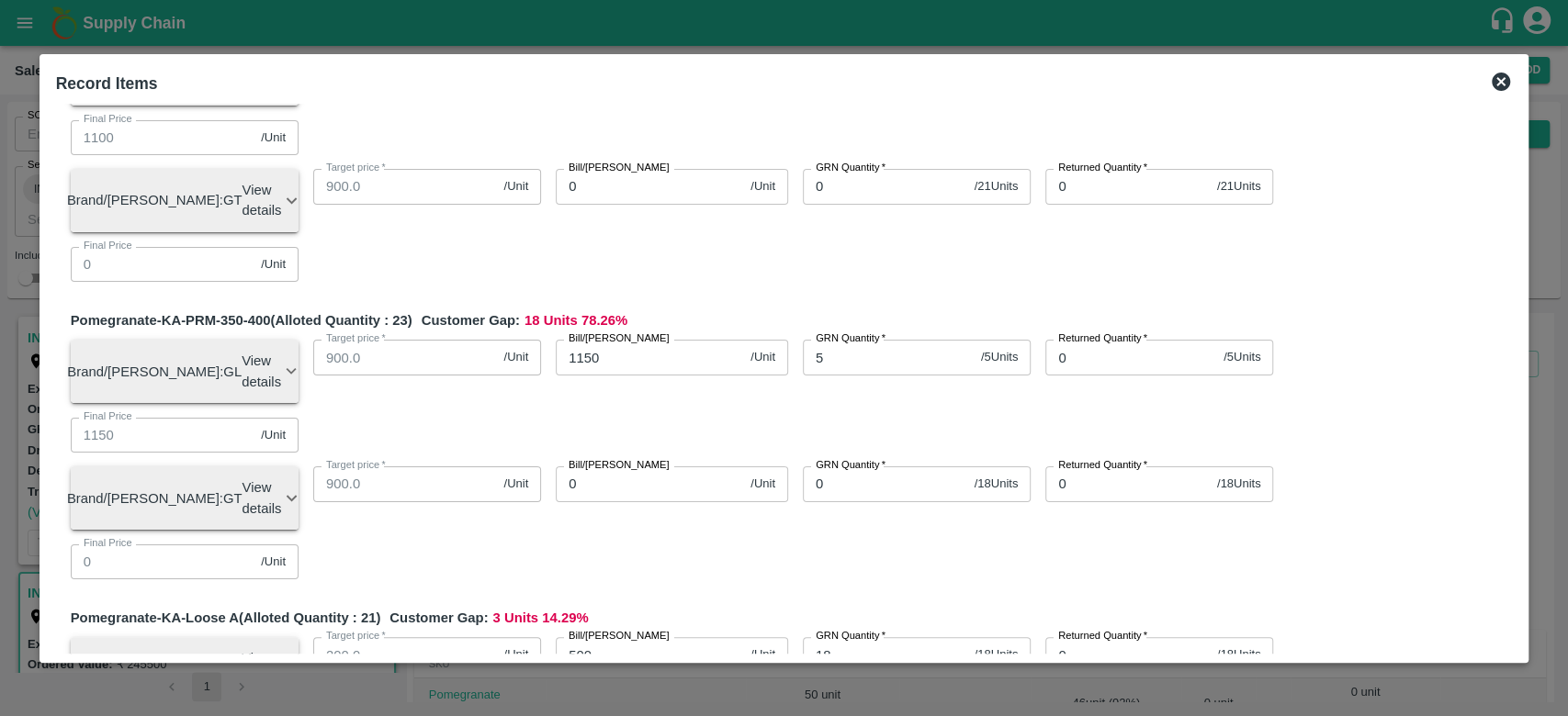
click at [758, 363] on div "Pomegranate-KA-PRM-100-150 (Alloted Quantity : 46 ) Customer Gap: 14 Units 30.4…" at bounding box center [784, 348] width 1457 height 3677
type input "3"
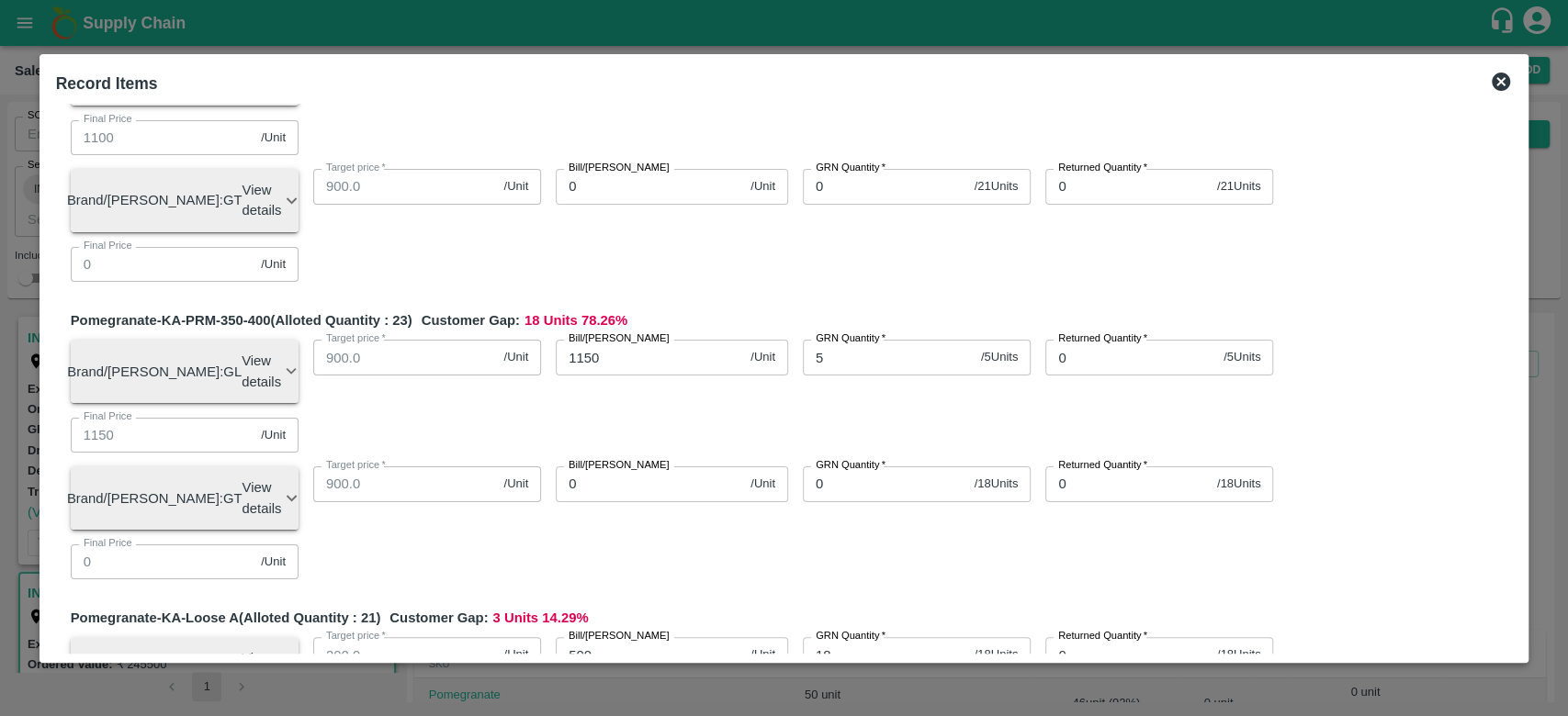
scroll to position [0, 0]
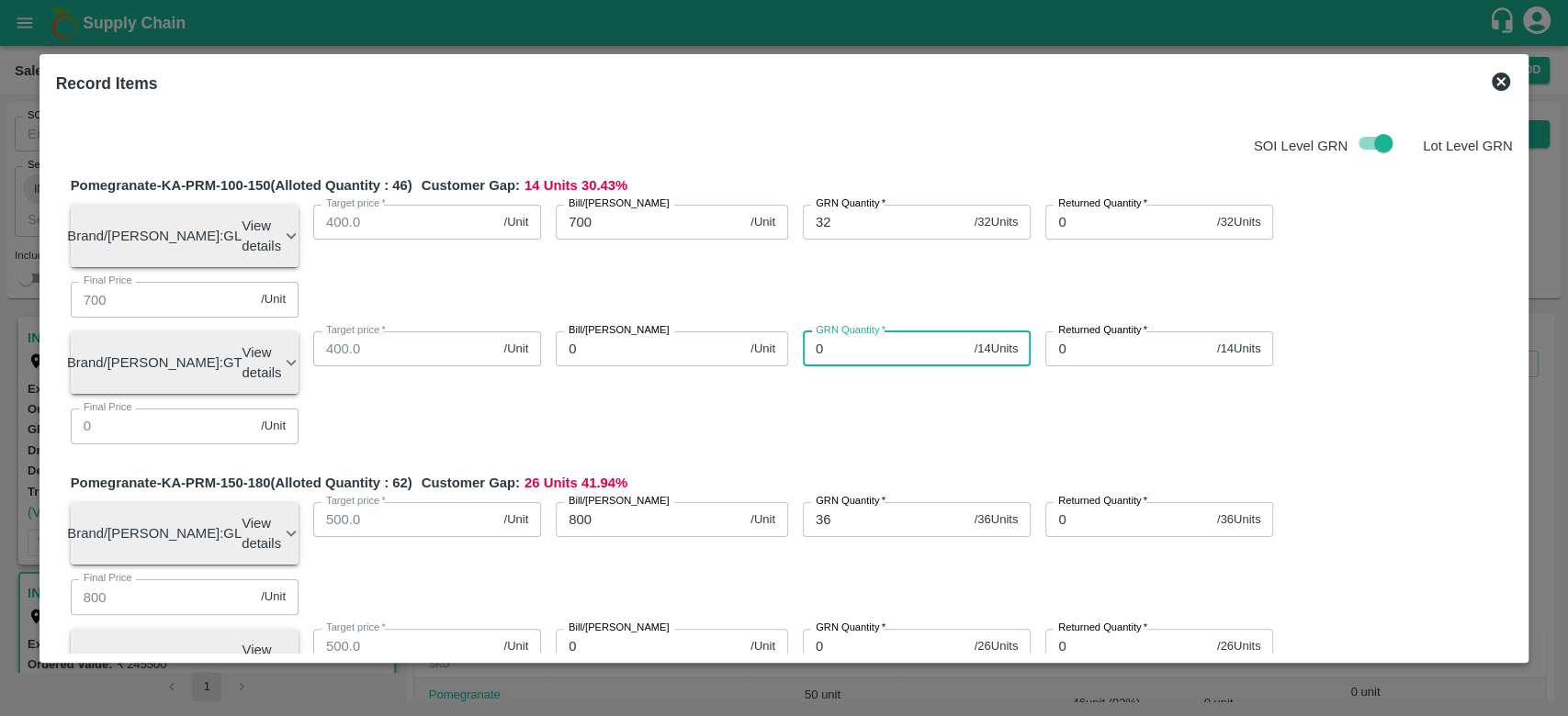
click at [846, 331] on input "0" at bounding box center [885, 348] width 165 height 34
type input "14"
click at [609, 331] on input "0" at bounding box center [649, 348] width 188 height 34
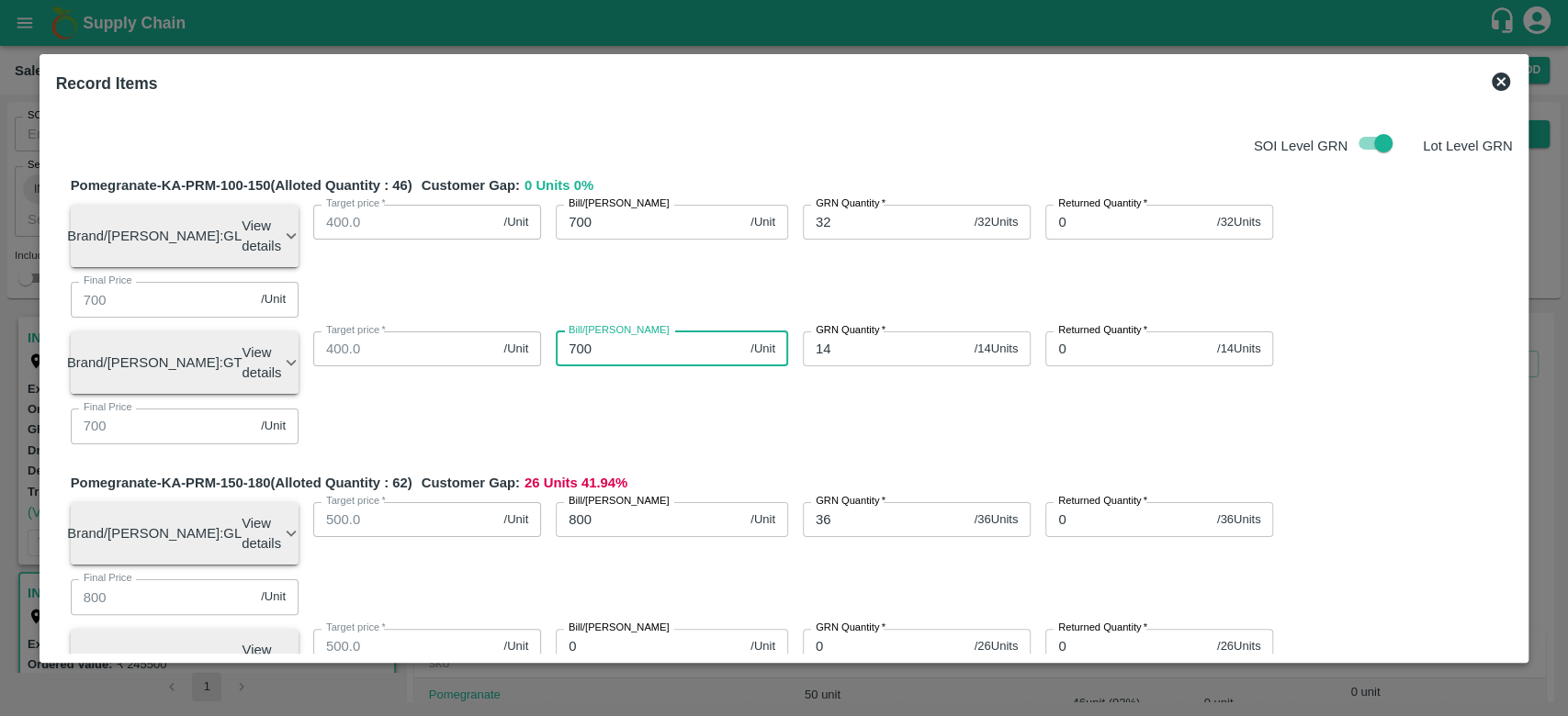
type input "700"
click at [660, 323] on div "Pomegranate-KA-PRM-100-150 (Alloted Quantity : 46 ) Customer Gap: 0 Units 0 % B…" at bounding box center [792, 316] width 1443 height 282
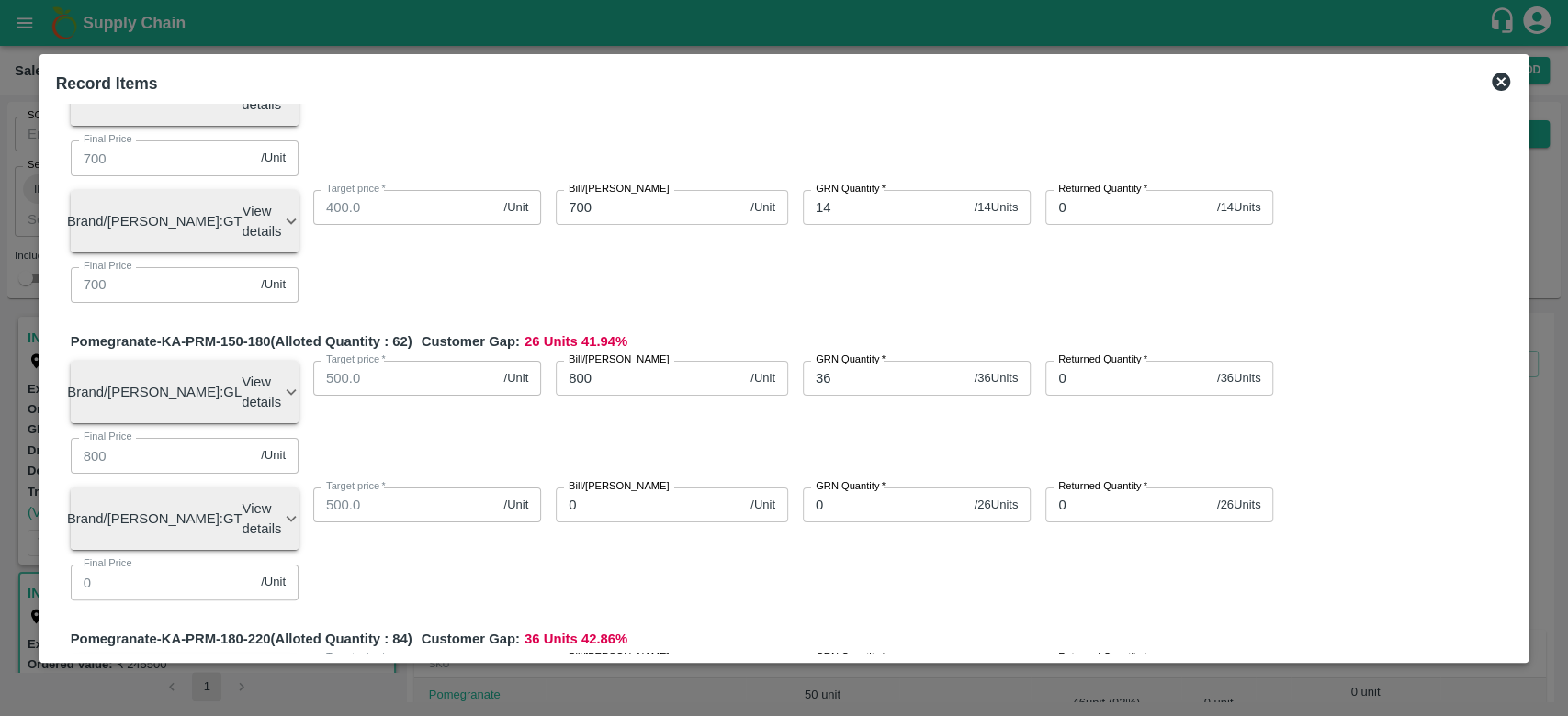
scroll to position [148, 0]
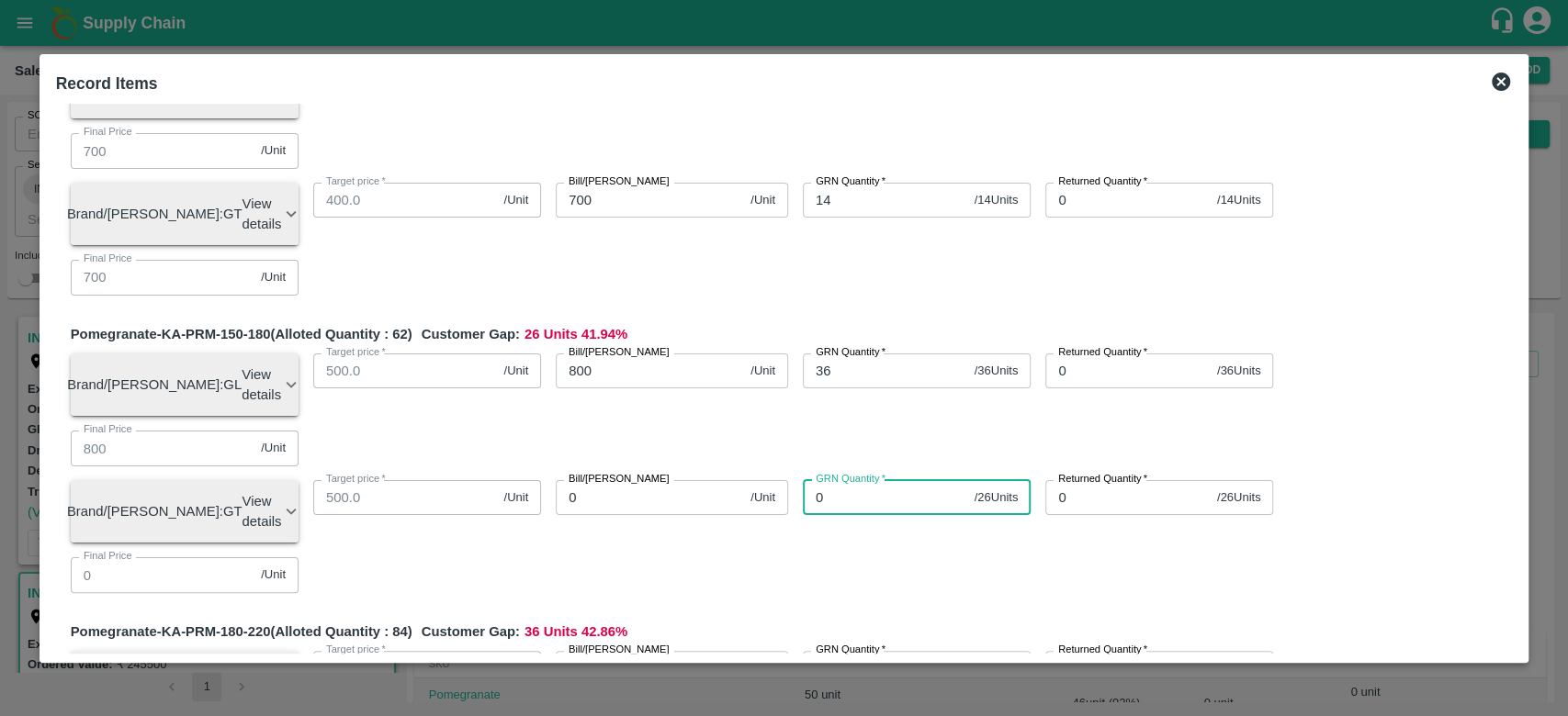
click at [835, 481] on input "0" at bounding box center [885, 498] width 165 height 34
type input "26"
click at [614, 481] on input "0" at bounding box center [649, 498] width 188 height 34
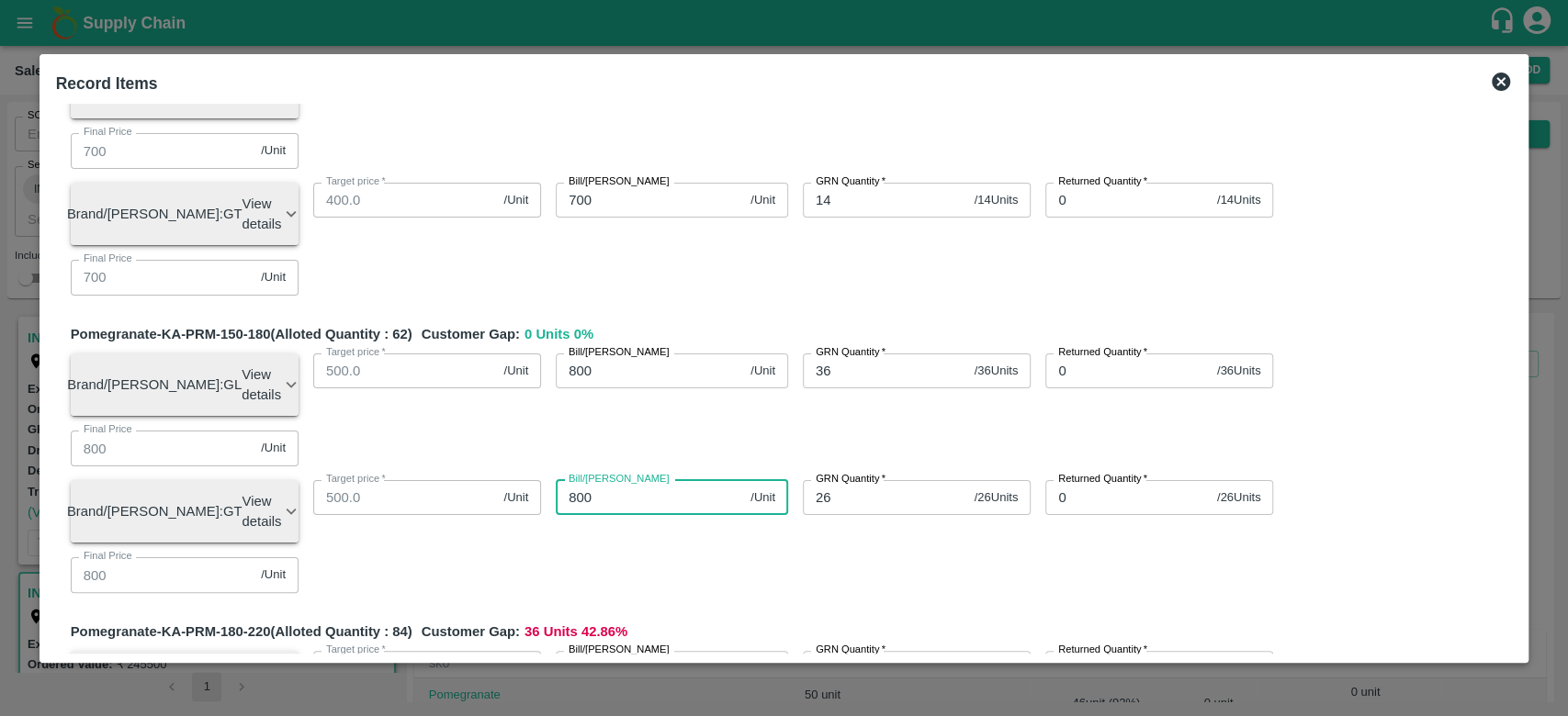
type input "800"
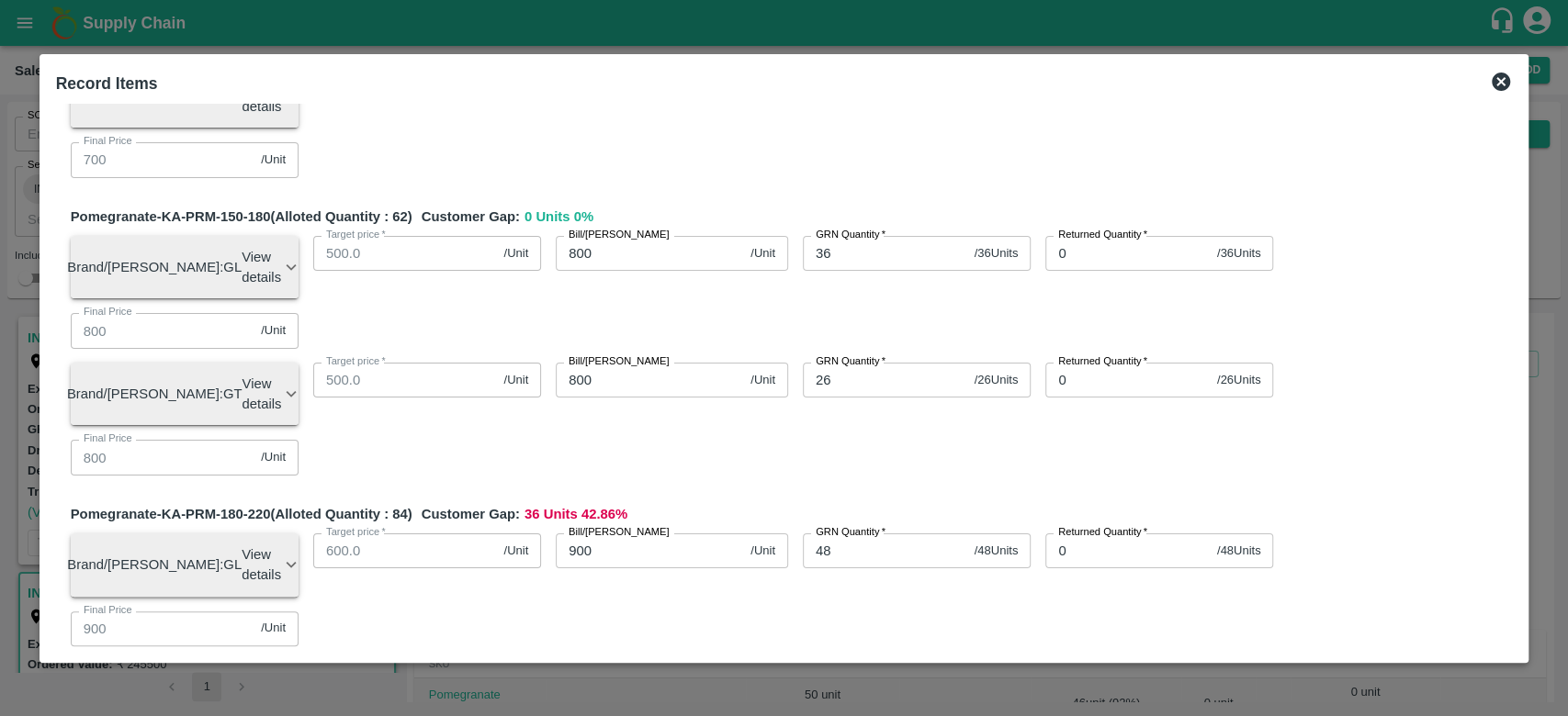
scroll to position [294, 0]
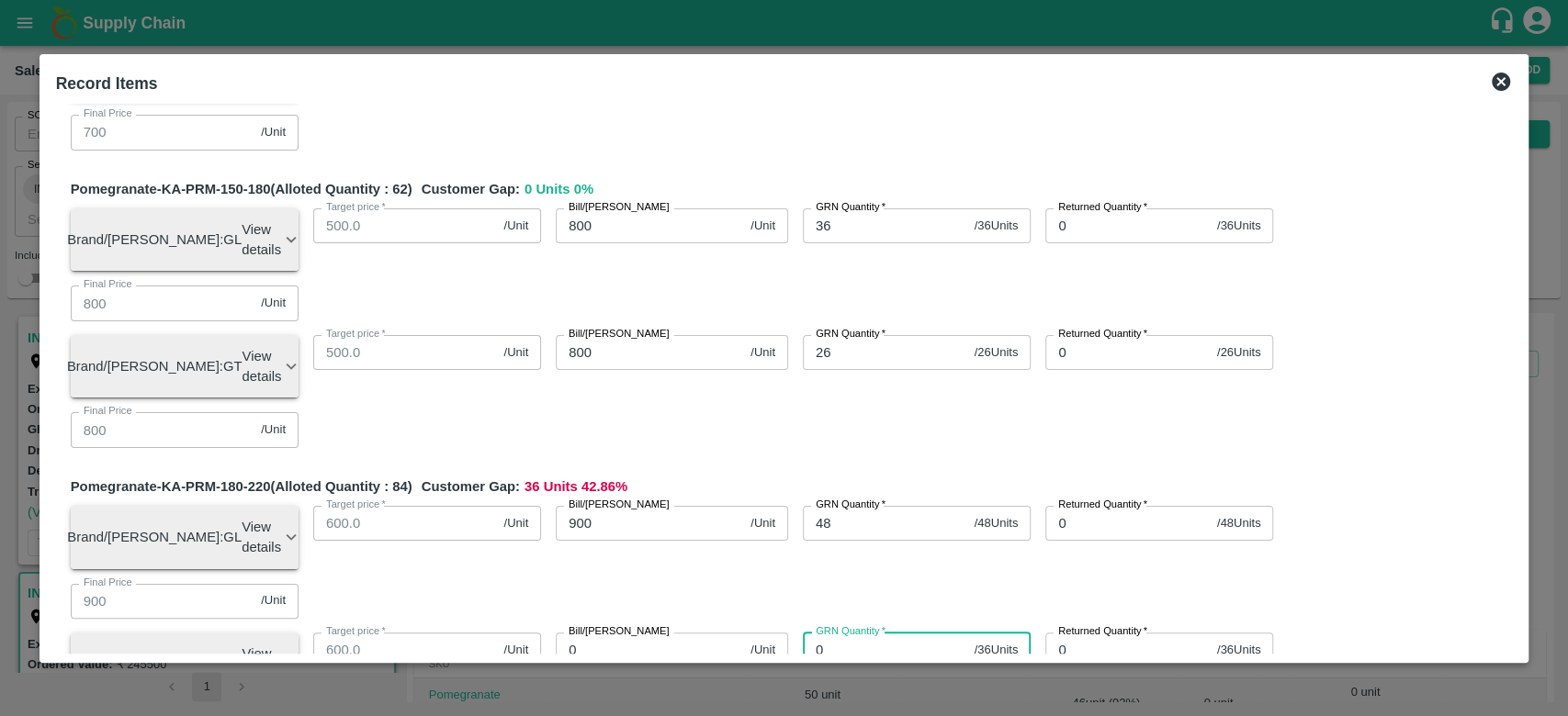
click at [865, 633] on input "0" at bounding box center [885, 650] width 165 height 34
type input "36"
click at [648, 633] on input "0" at bounding box center [649, 650] width 188 height 34
type input "900"
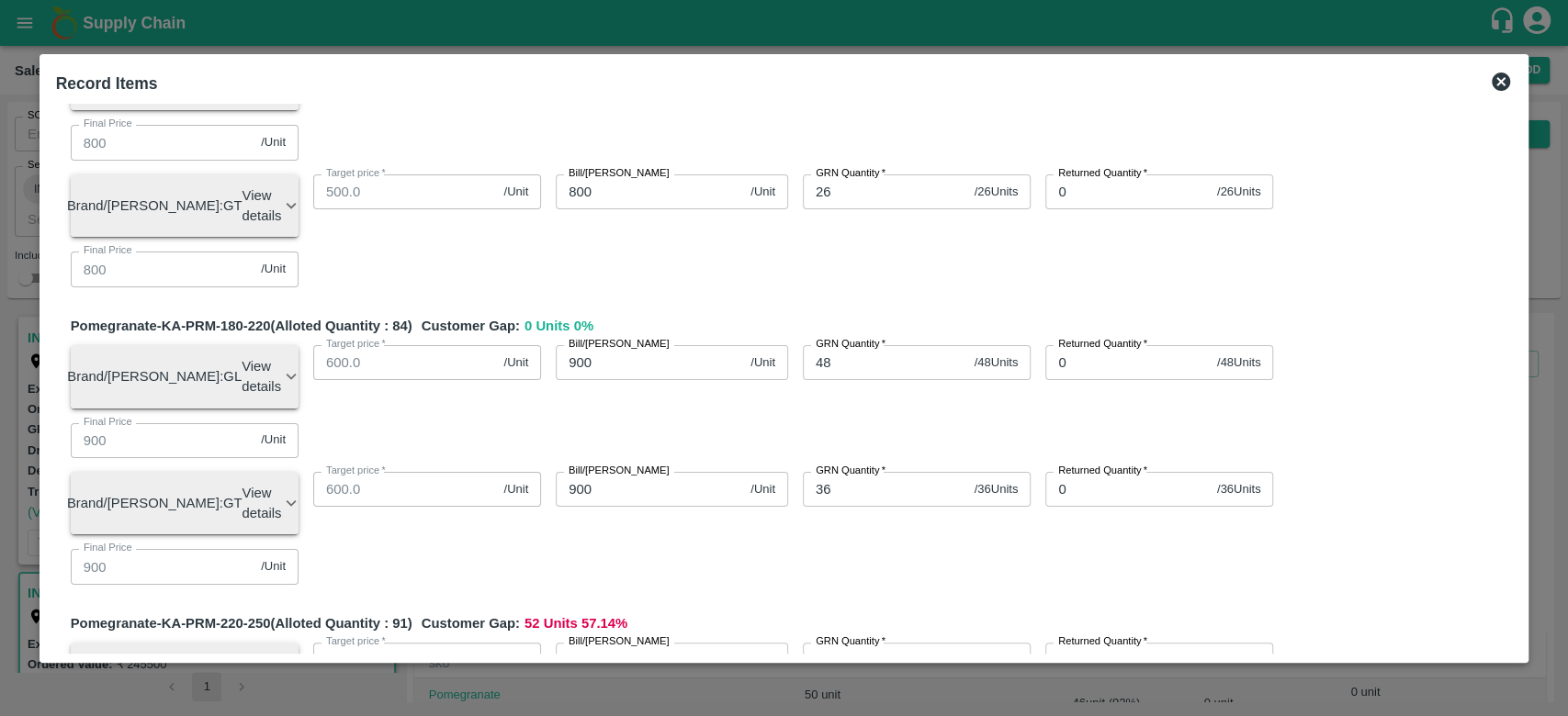
scroll to position [456, 0]
type input "52"
type input "950"
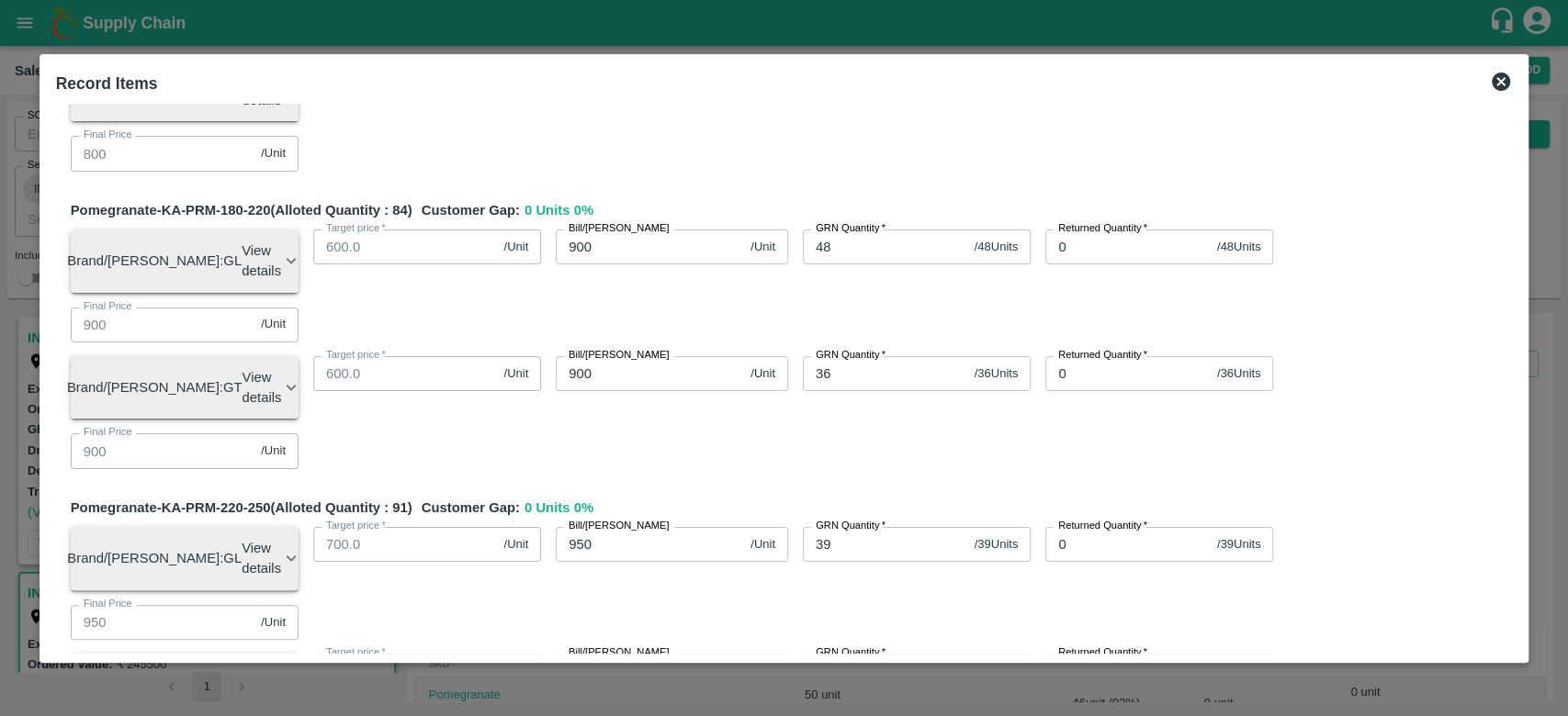
scroll to position [572, 0]
type input "43"
type input "1000"
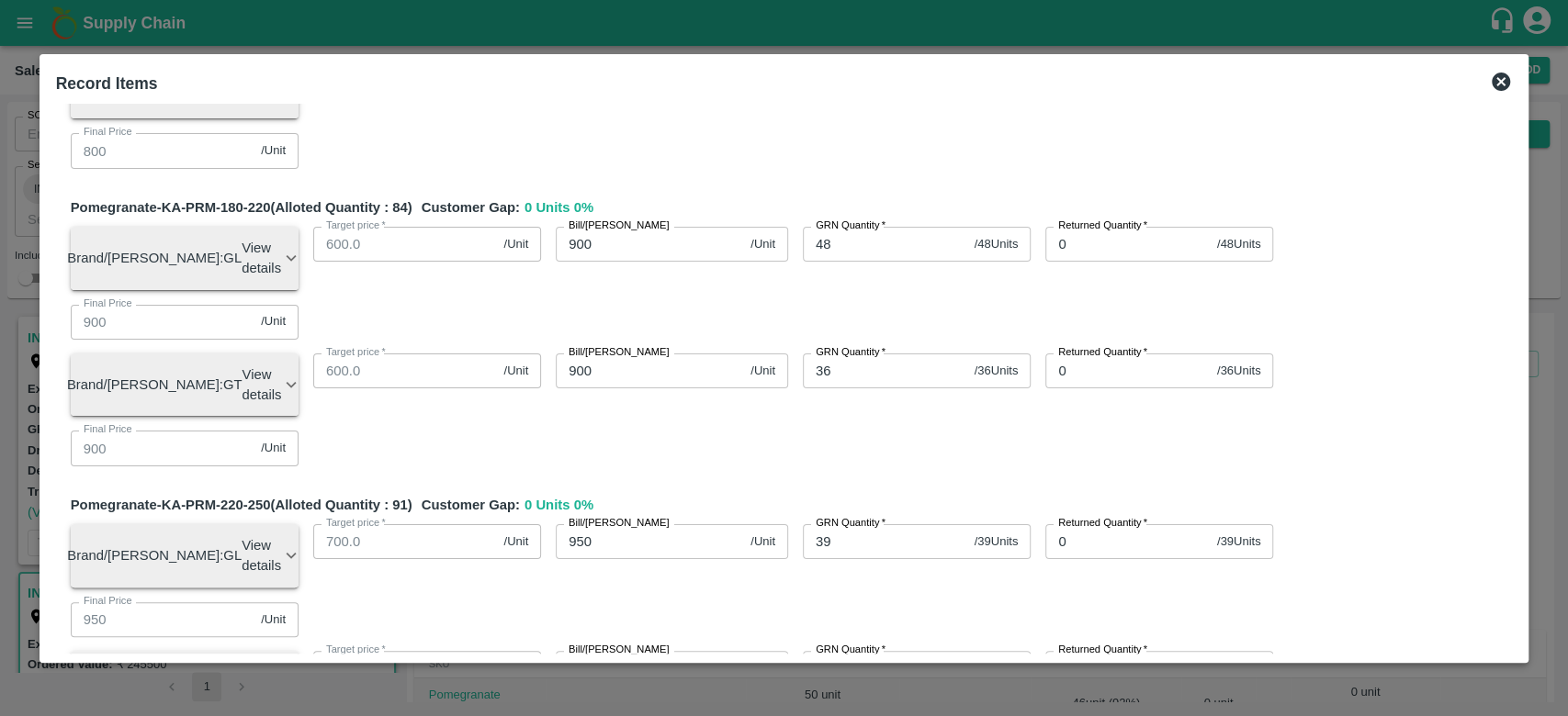
type input "1000"
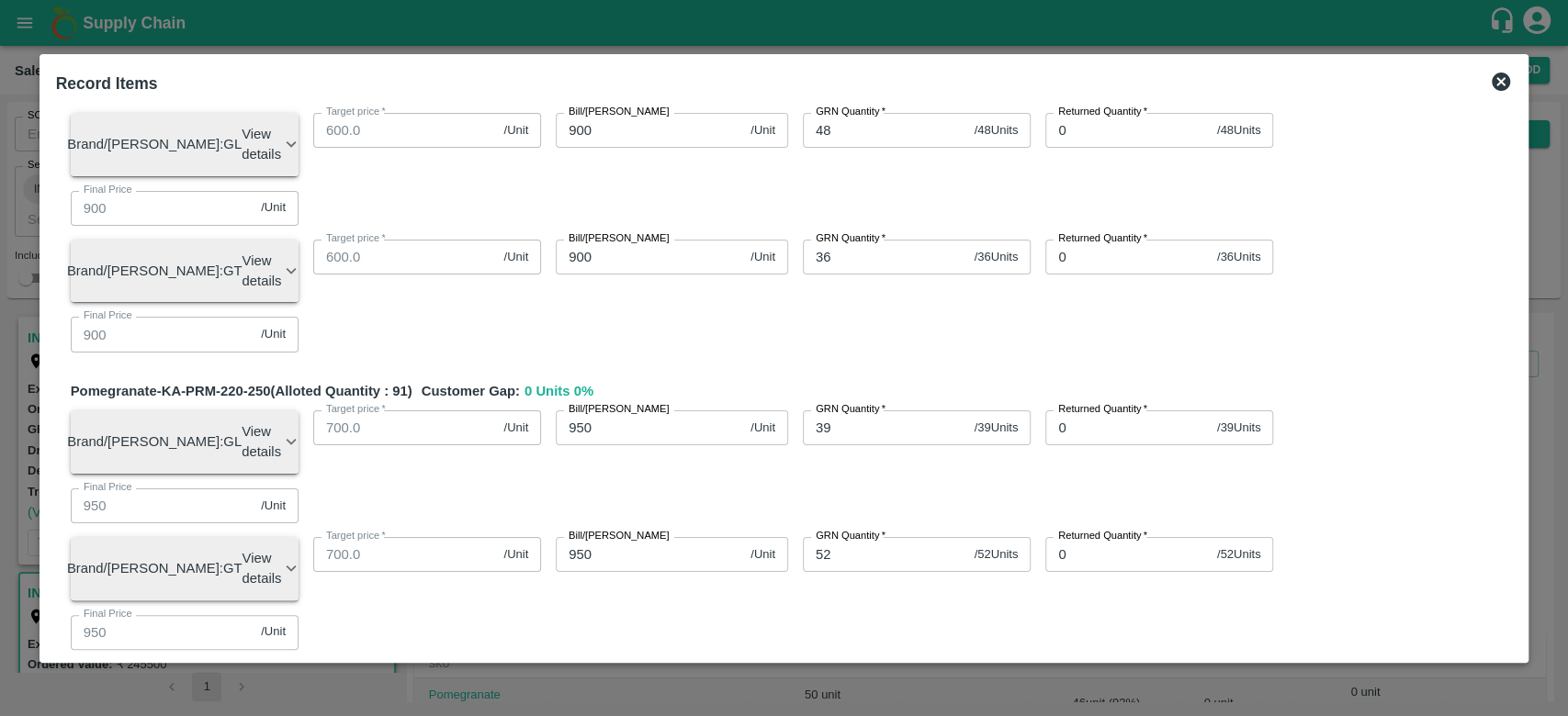
scroll to position [690, 0]
type input "21"
type input "1100"
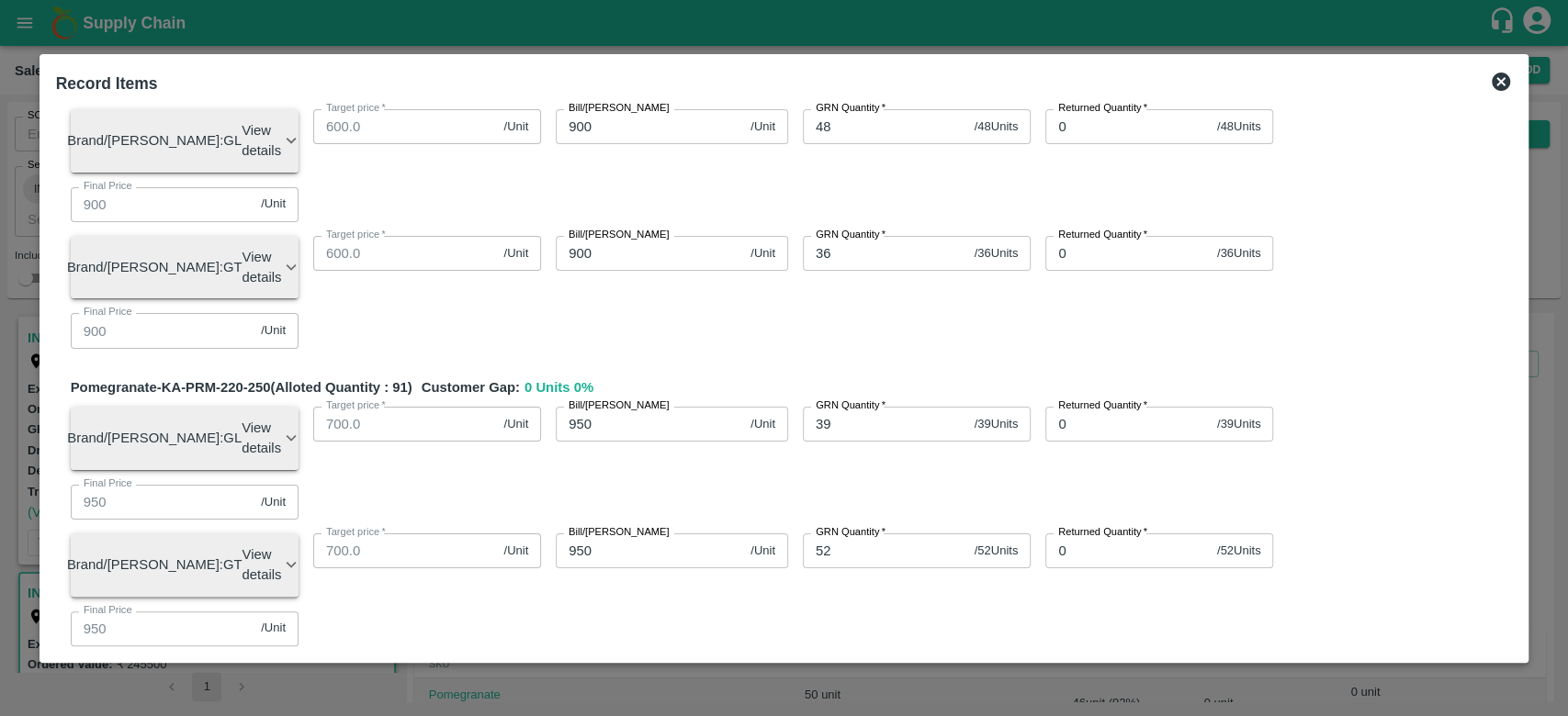
type input "1100"
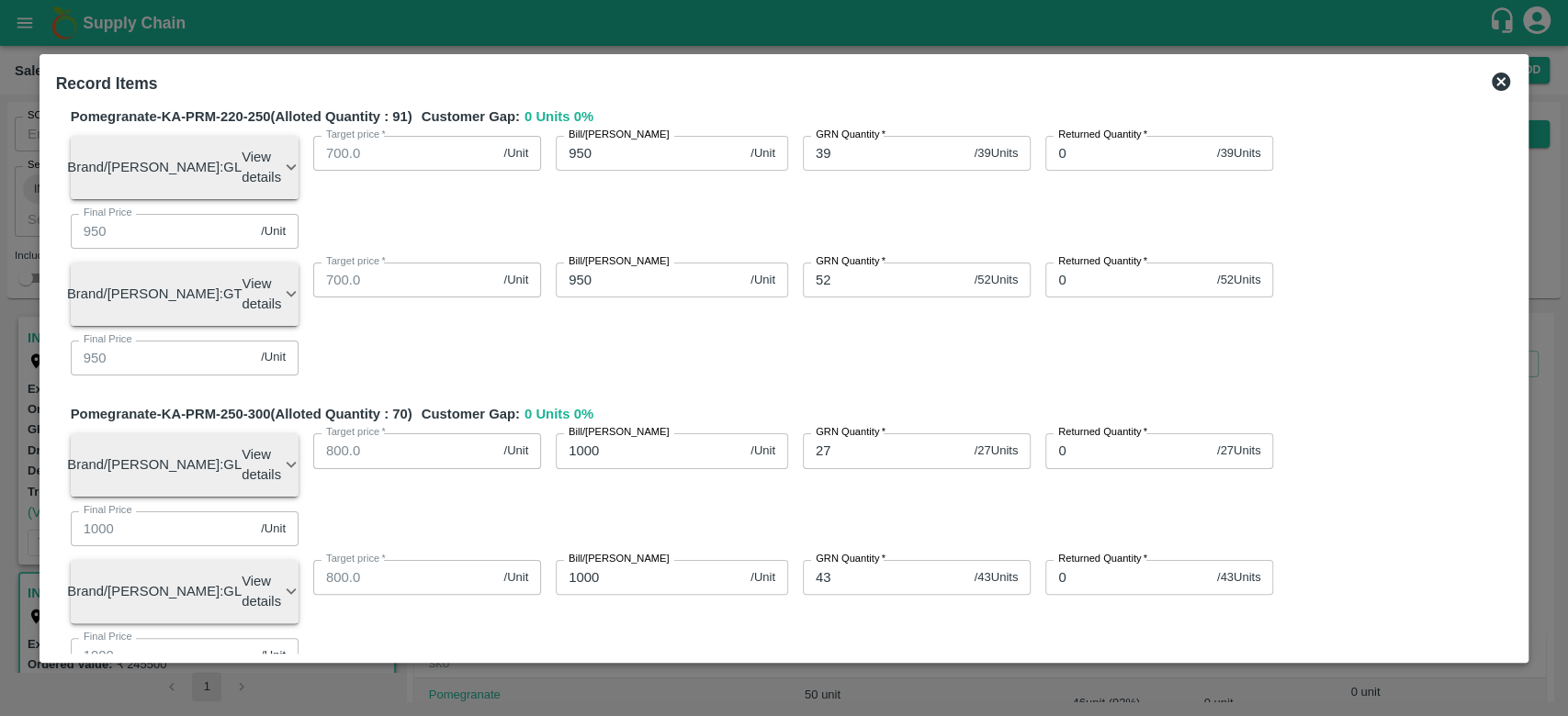
scroll to position [967, 0]
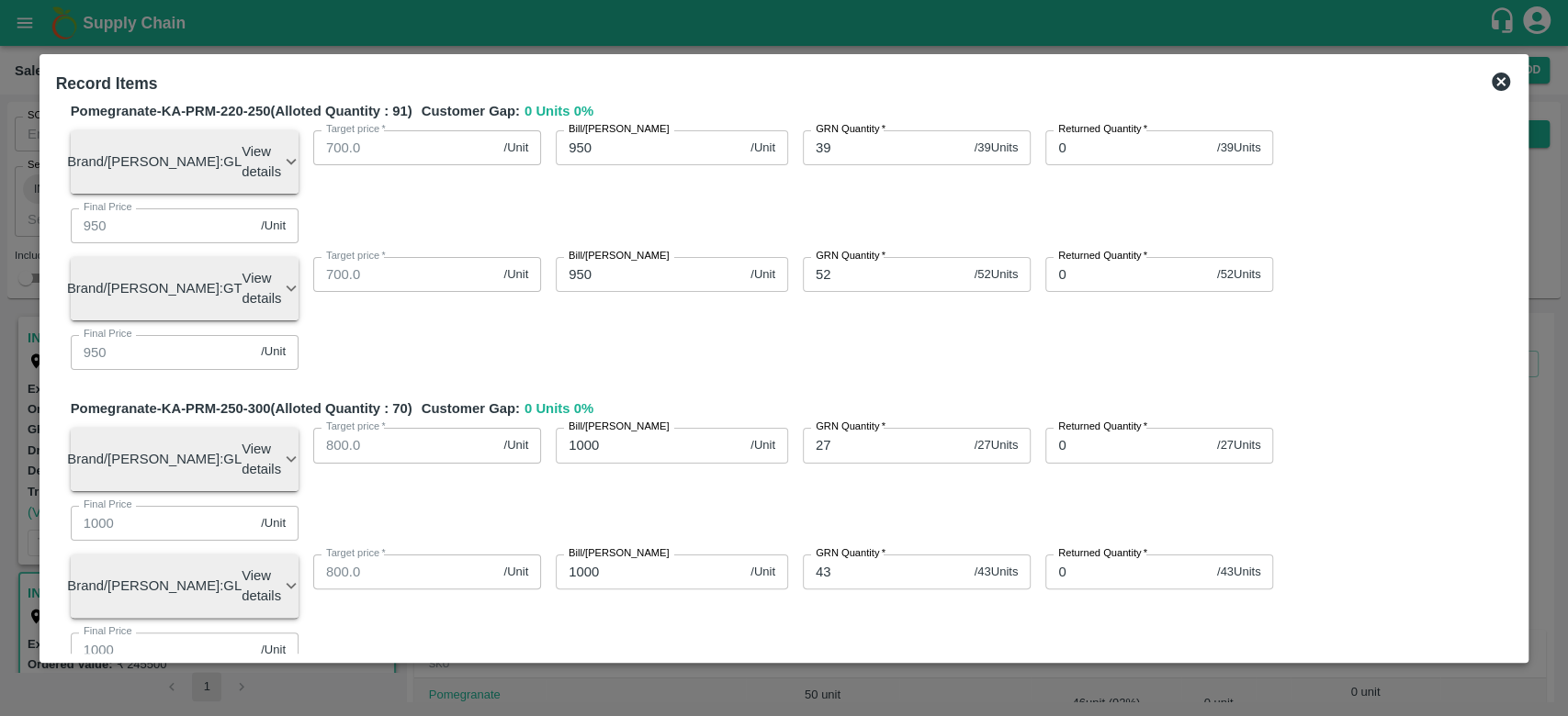
type input "18"
type input "1150"
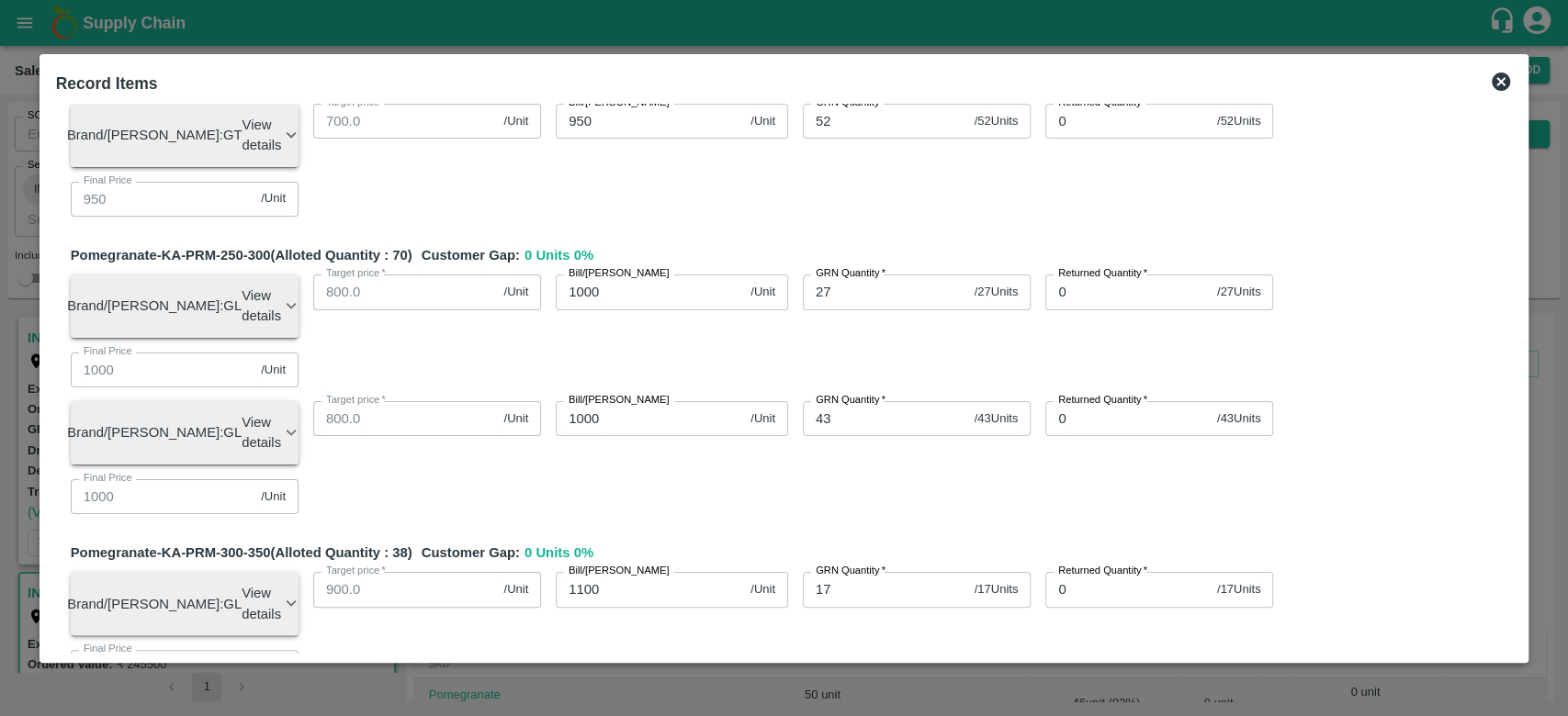
scroll to position [1146, 0]
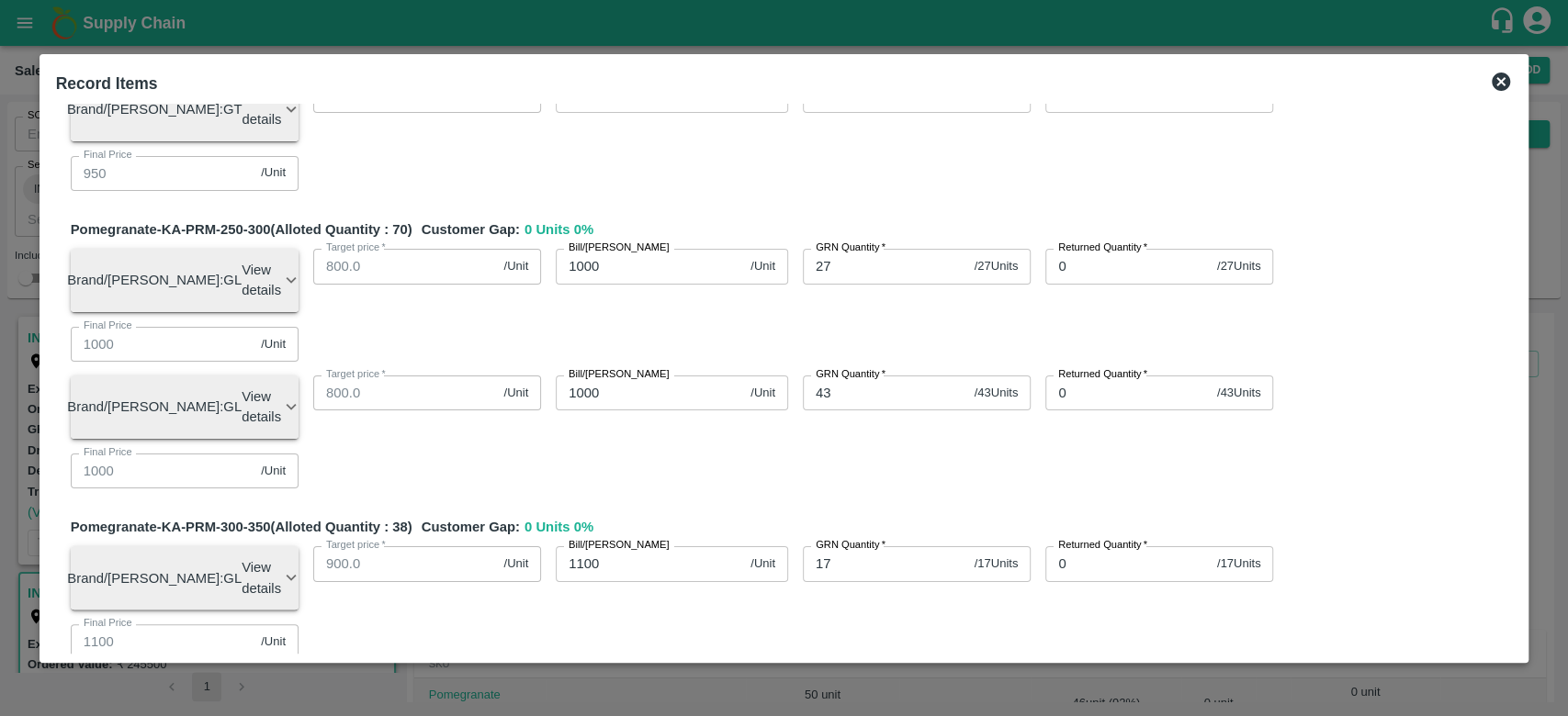
type input "3"
type input "500"
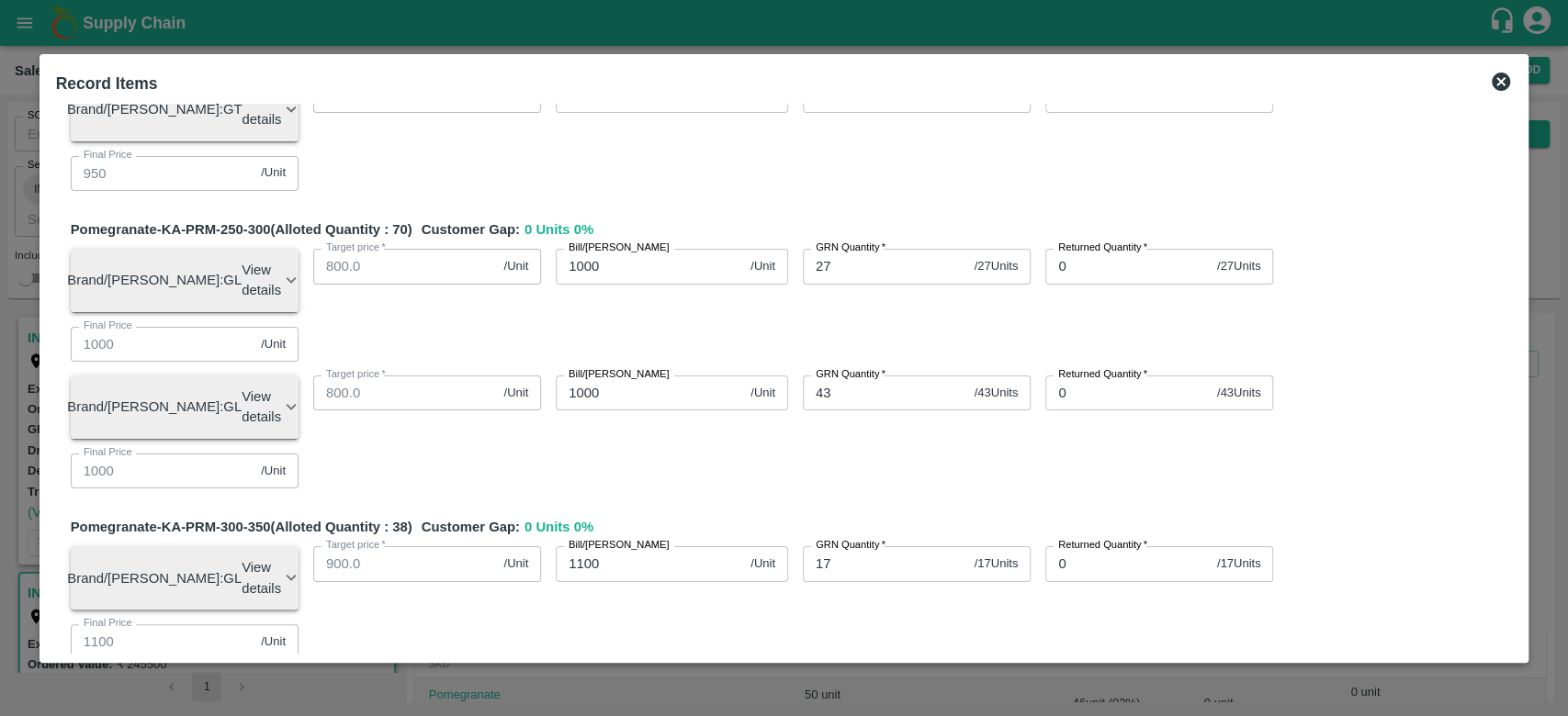
type input "12"
type input "600"
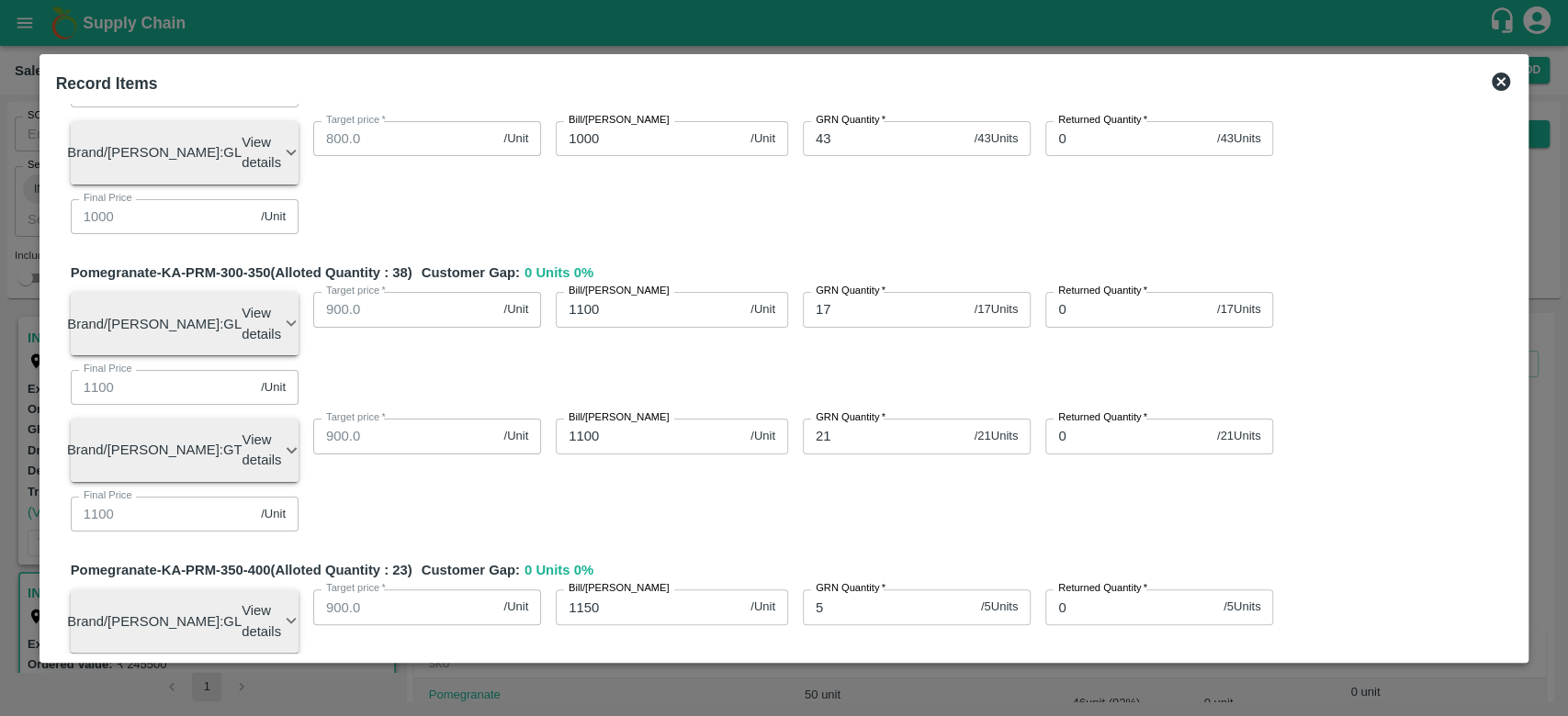
scroll to position [1406, 0]
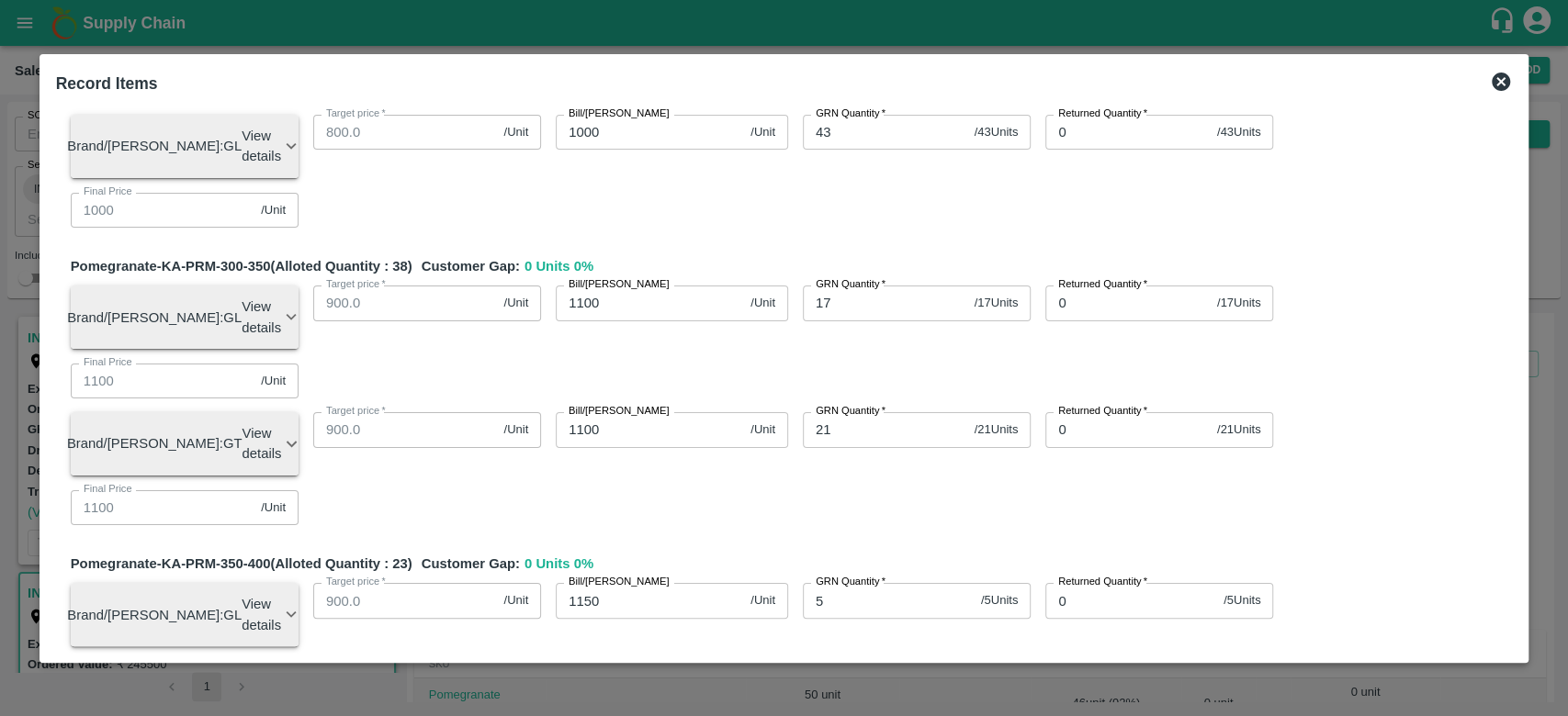
type input "2"
type input "500"
click at [670, 403] on div "Pomegranate-KA-PRM-100-150 (Alloted Quantity : 46 ) Customer Gap: 0 Units 0 % B…" at bounding box center [784, 593] width 1457 height 3677
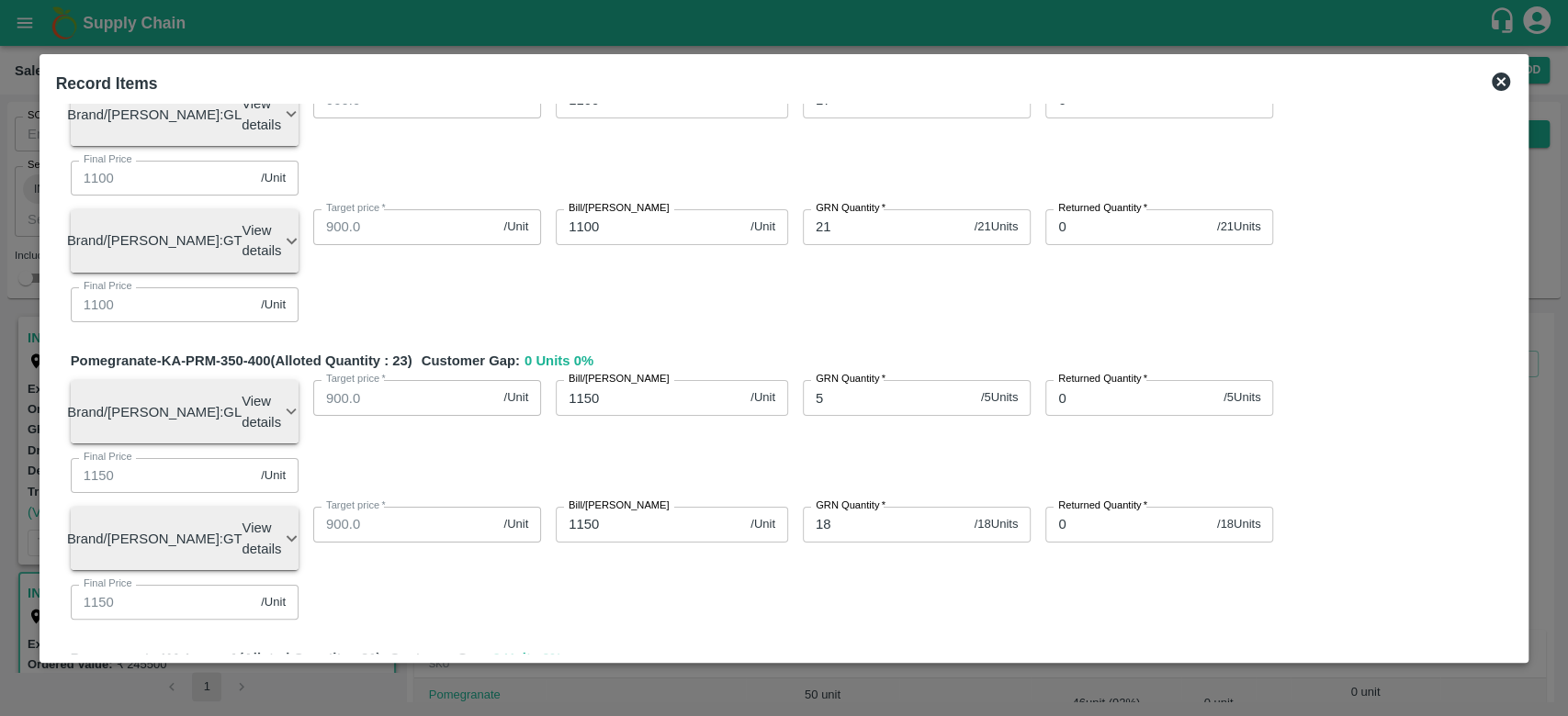
scroll to position [1610, 0]
type input "600"
click at [826, 568] on div "Pomegranate-KA-PRM-100-150 (Alloted Quantity : 46 ) Customer Gap: 0 Units 0 % B…" at bounding box center [784, 389] width 1457 height 3677
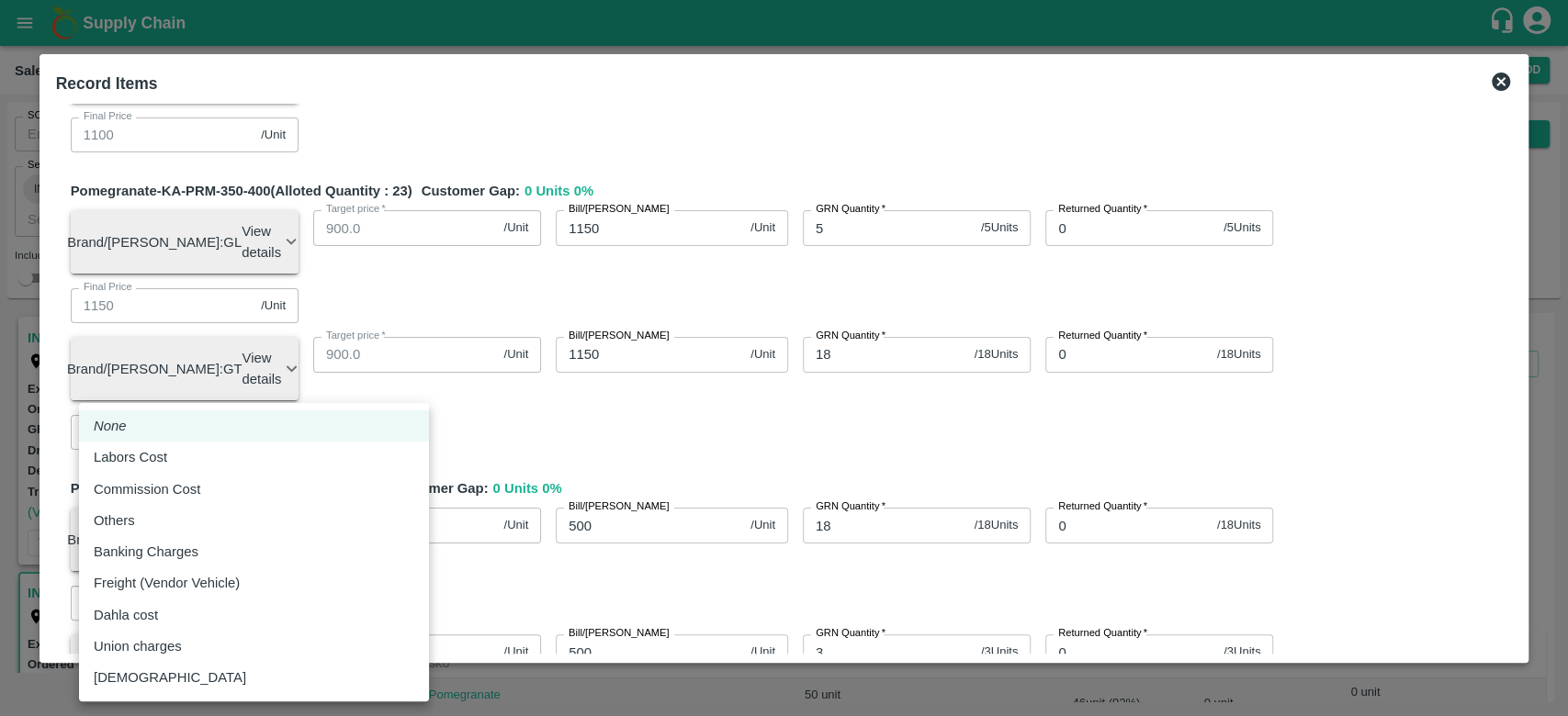
click at [414, 534] on body "Supply Chain Sales Orders Direct Customer Add SO ID SO ID Start Date Start Date…" at bounding box center [784, 358] width 1568 height 716
click at [294, 531] on li "Others" at bounding box center [253, 520] width 350 height 32
type input "Others"
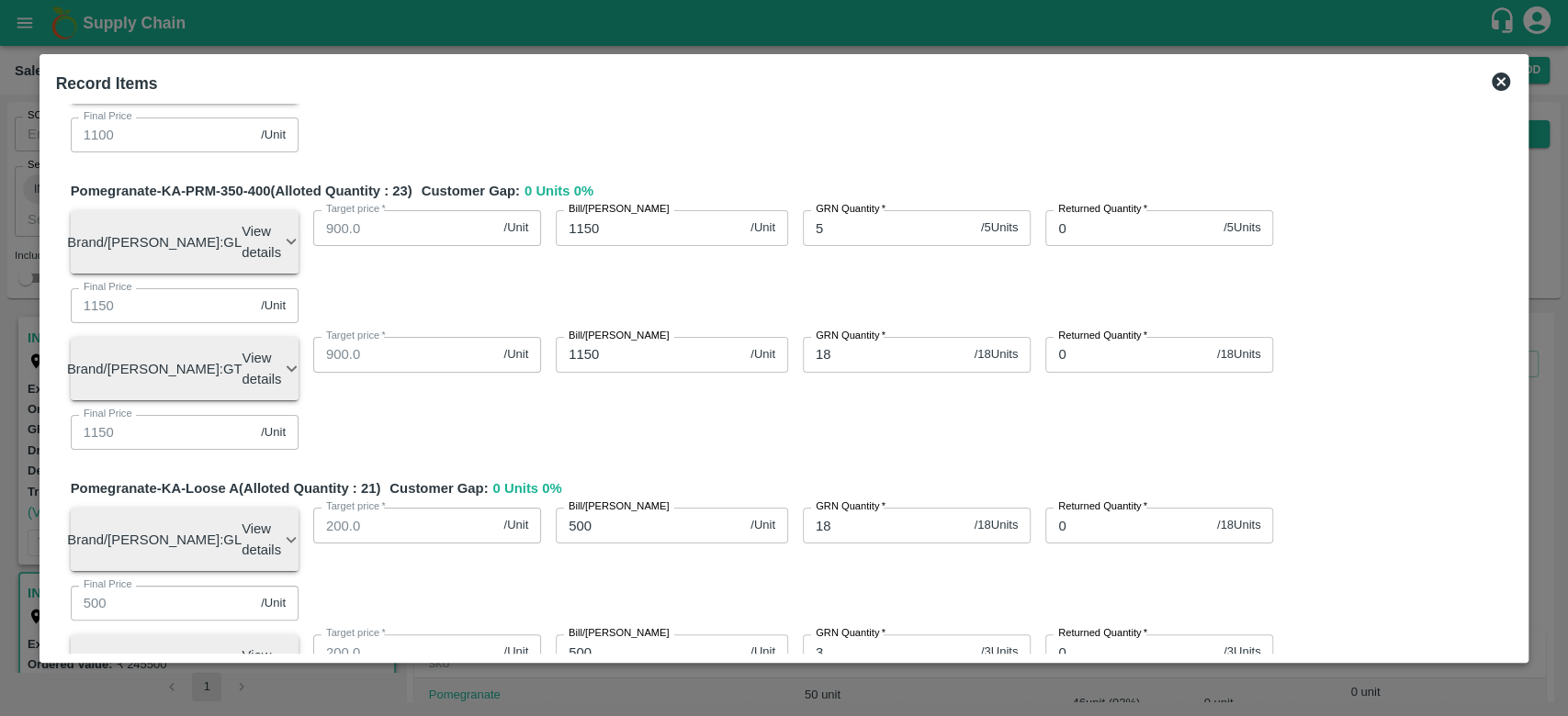
type input "90"
type input "699.84043"
type input "799.84043"
type input "899.84043"
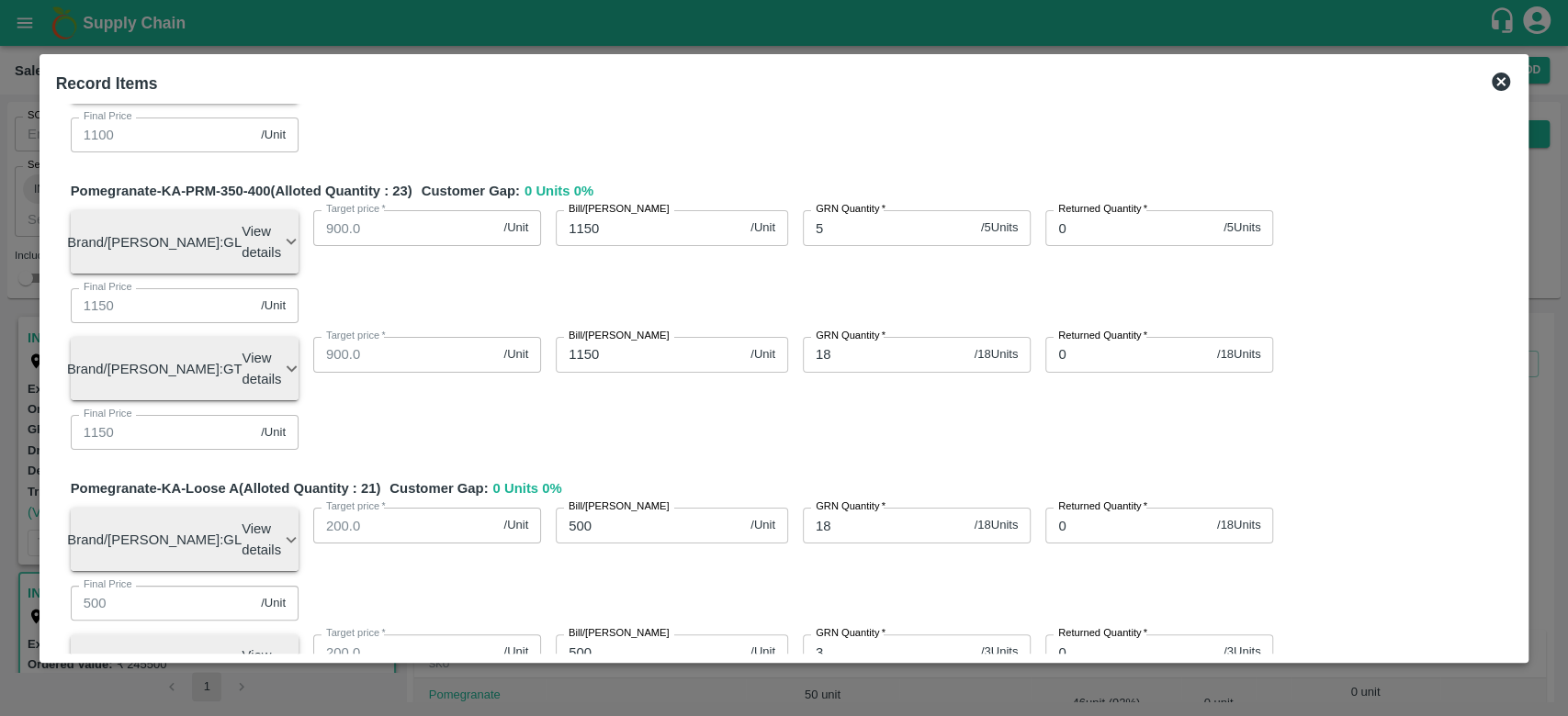
type input "949.84043"
type input "999.84043"
type input "1099.84043"
type input "1149.84043"
type input "499.84043"
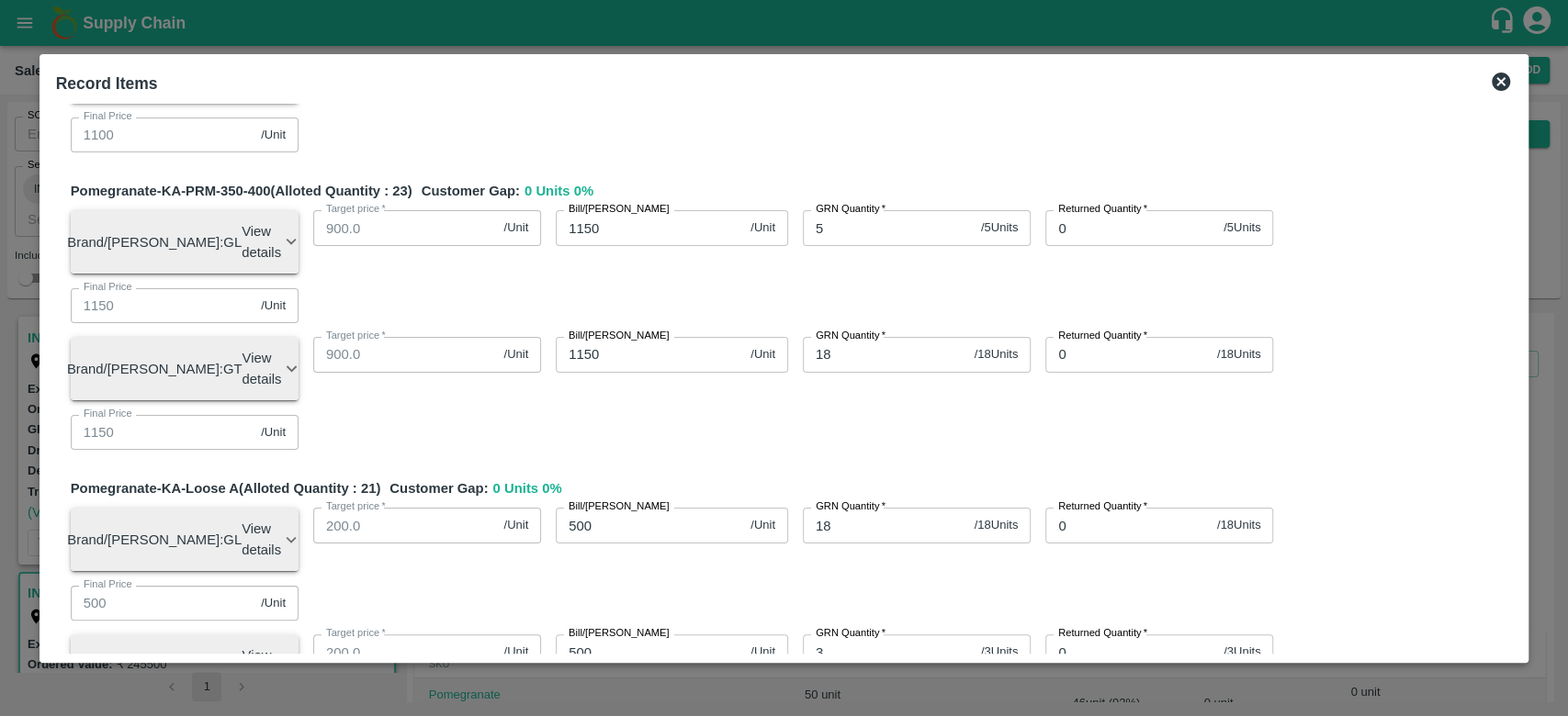
type input "599.84043"
type input "499.84043"
type input "449.84043"
type input "199.84043"
type input "499.84043"
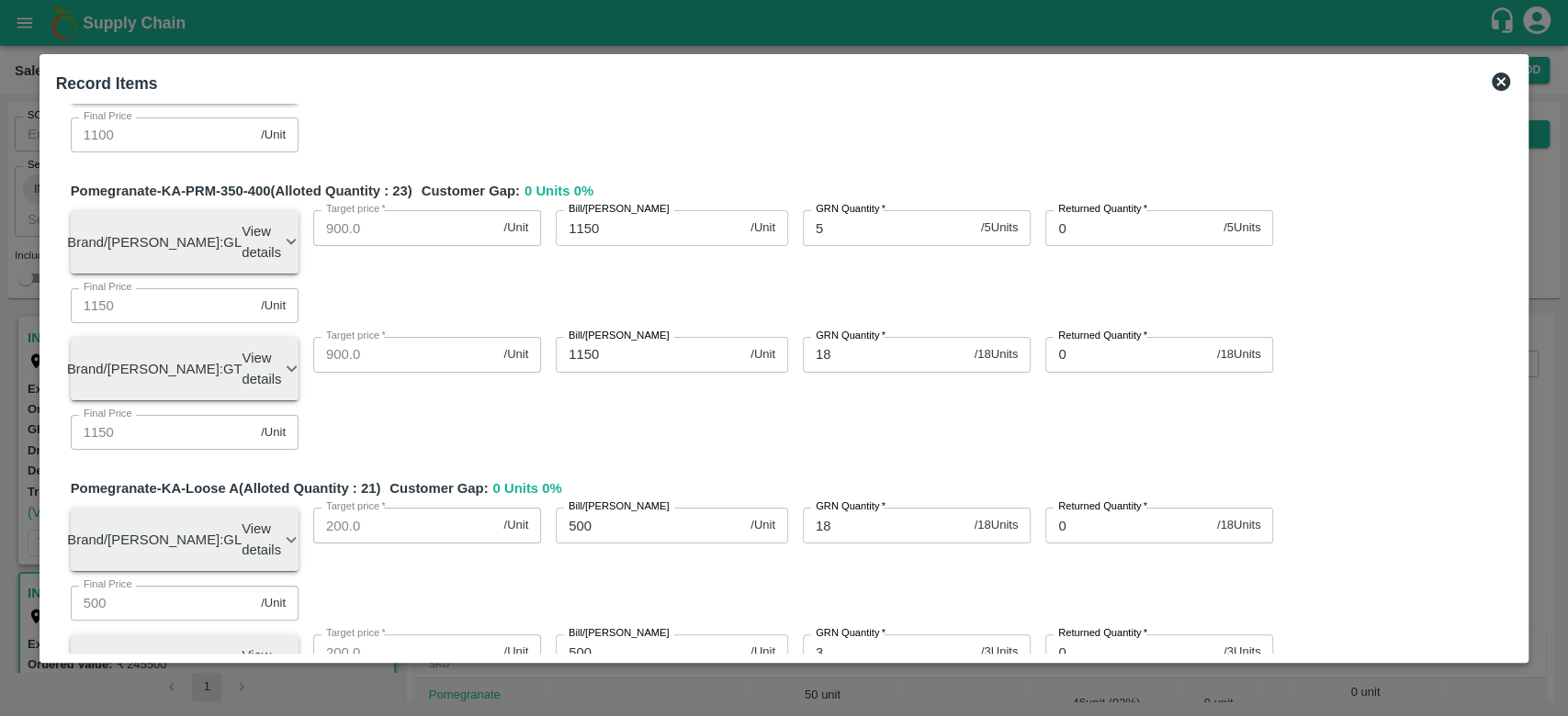
type input "699.84043"
type input "799.84043"
type input "899.84043"
type input "949.84043"
type input "999.84043"
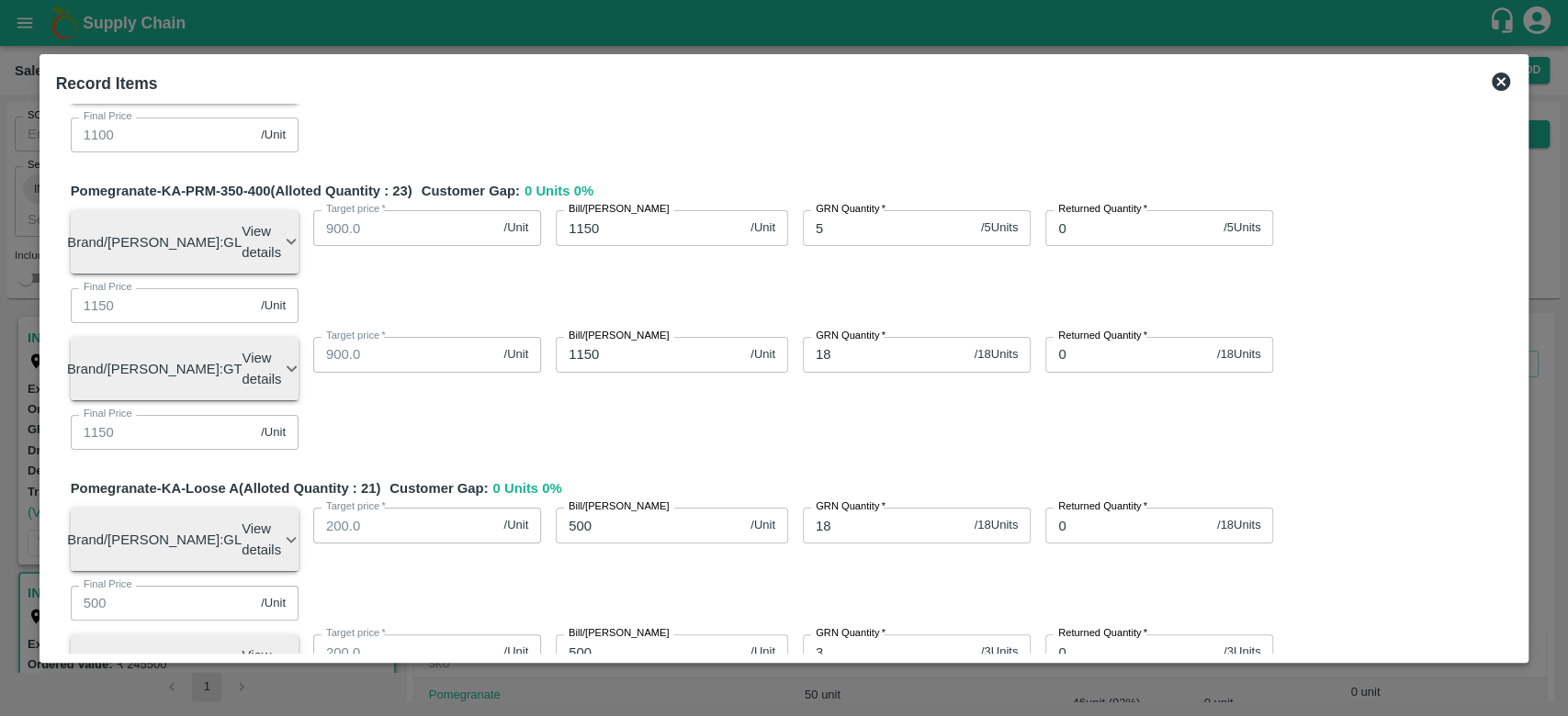
type input "1099.84043"
type input "1149.84043"
type input "499.84043"
type input "599.84043"
type input "499.84043"
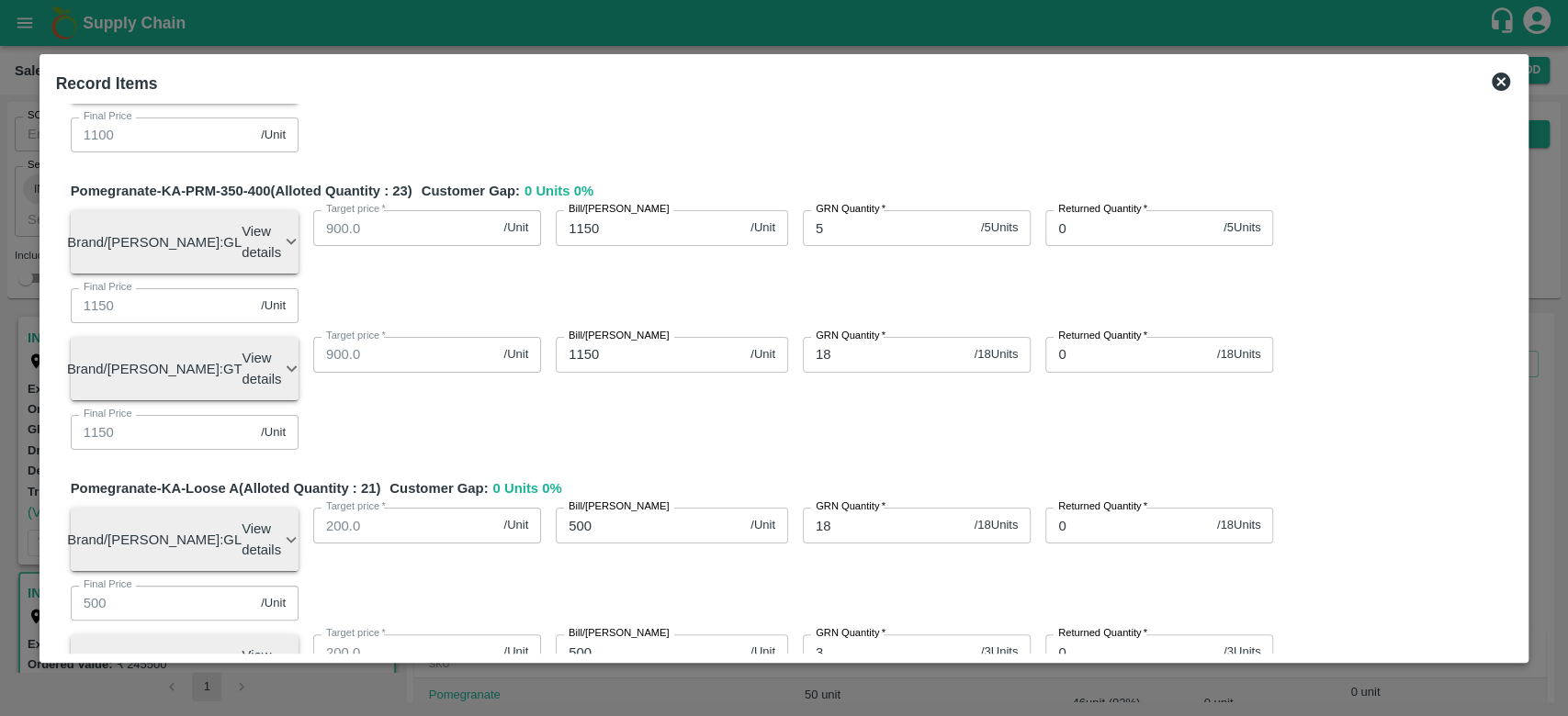
type input "599.84043"
type input "0.15957"
type input "9024"
type input "684"
type input "784"
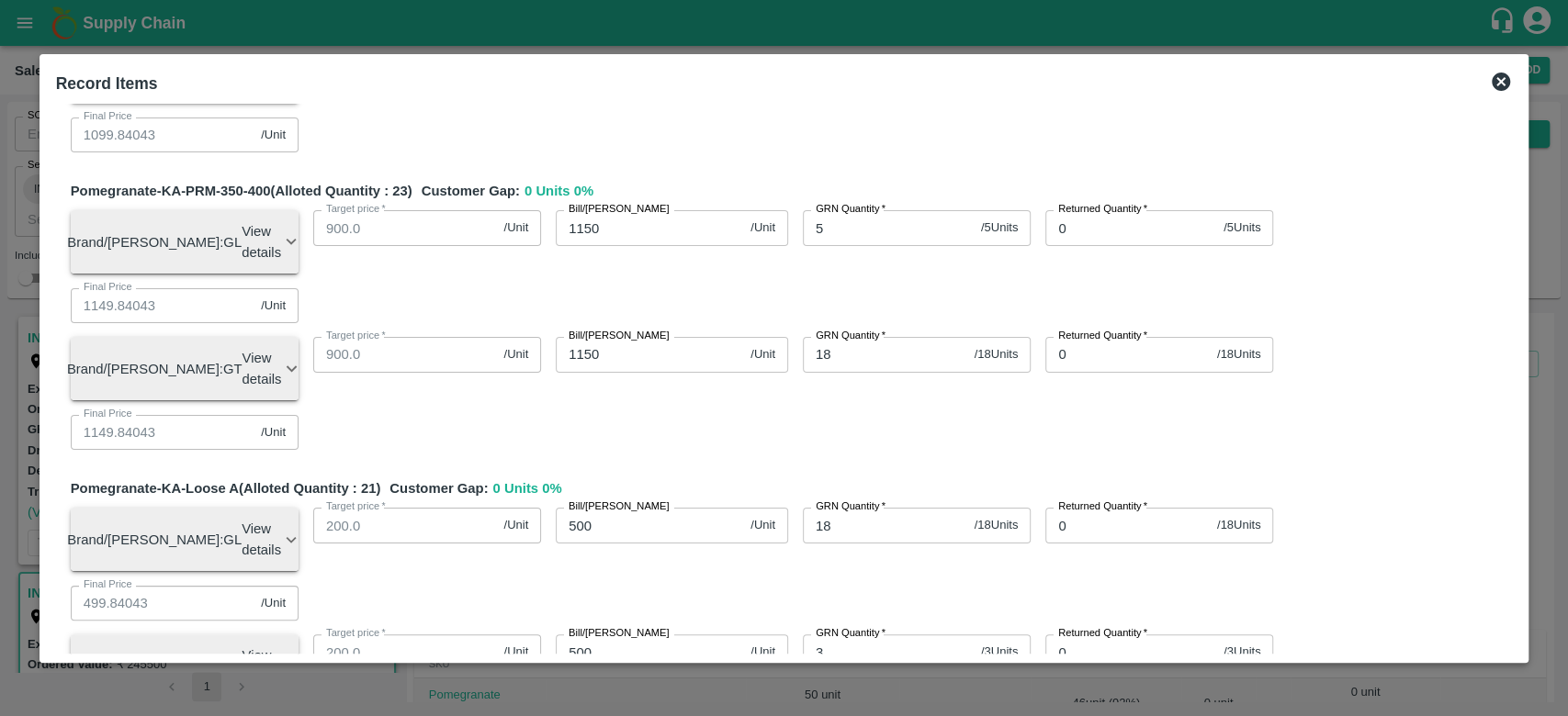
type input "884"
type input "934"
type input "984"
type input "1084"
type input "1134"
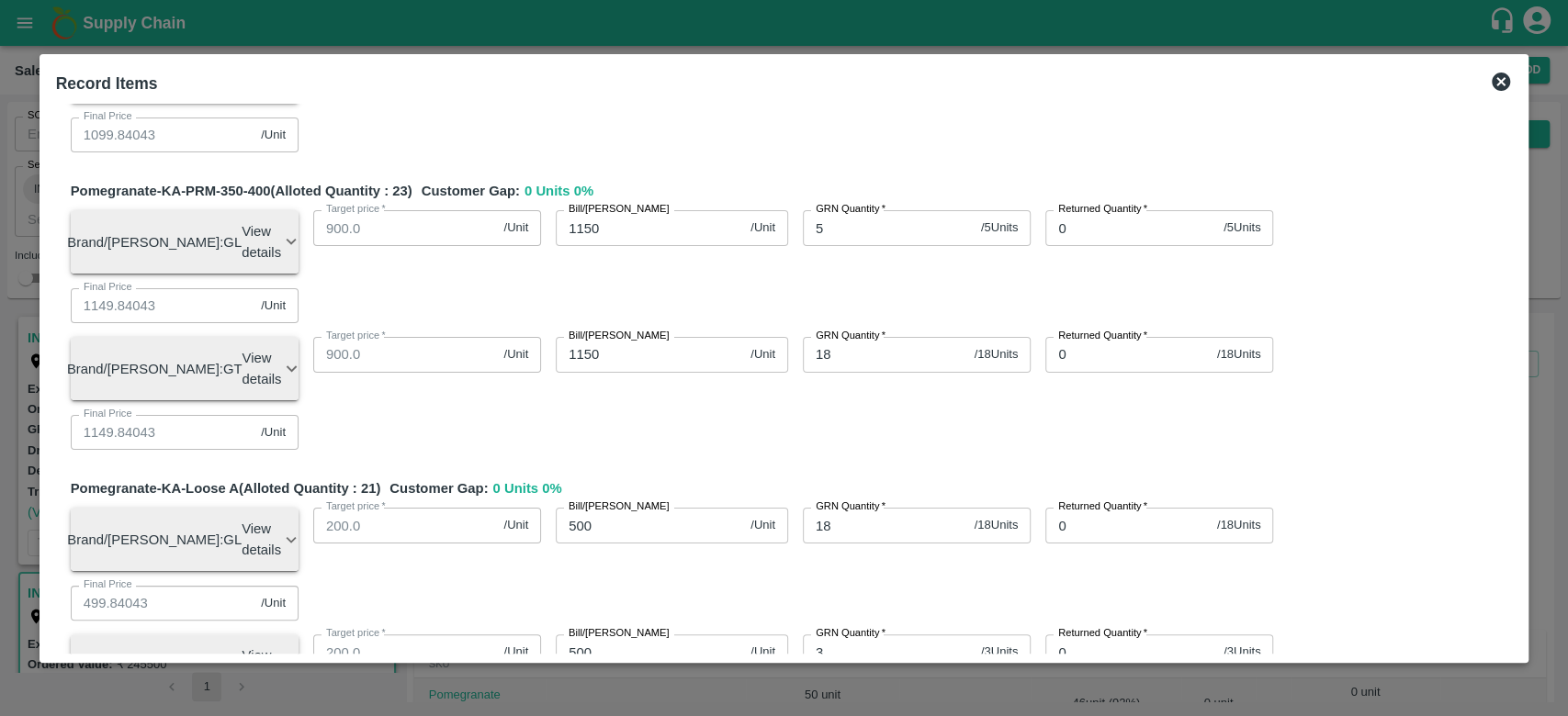
type input "484"
type input "584"
type input "484"
type input "434"
type input "184"
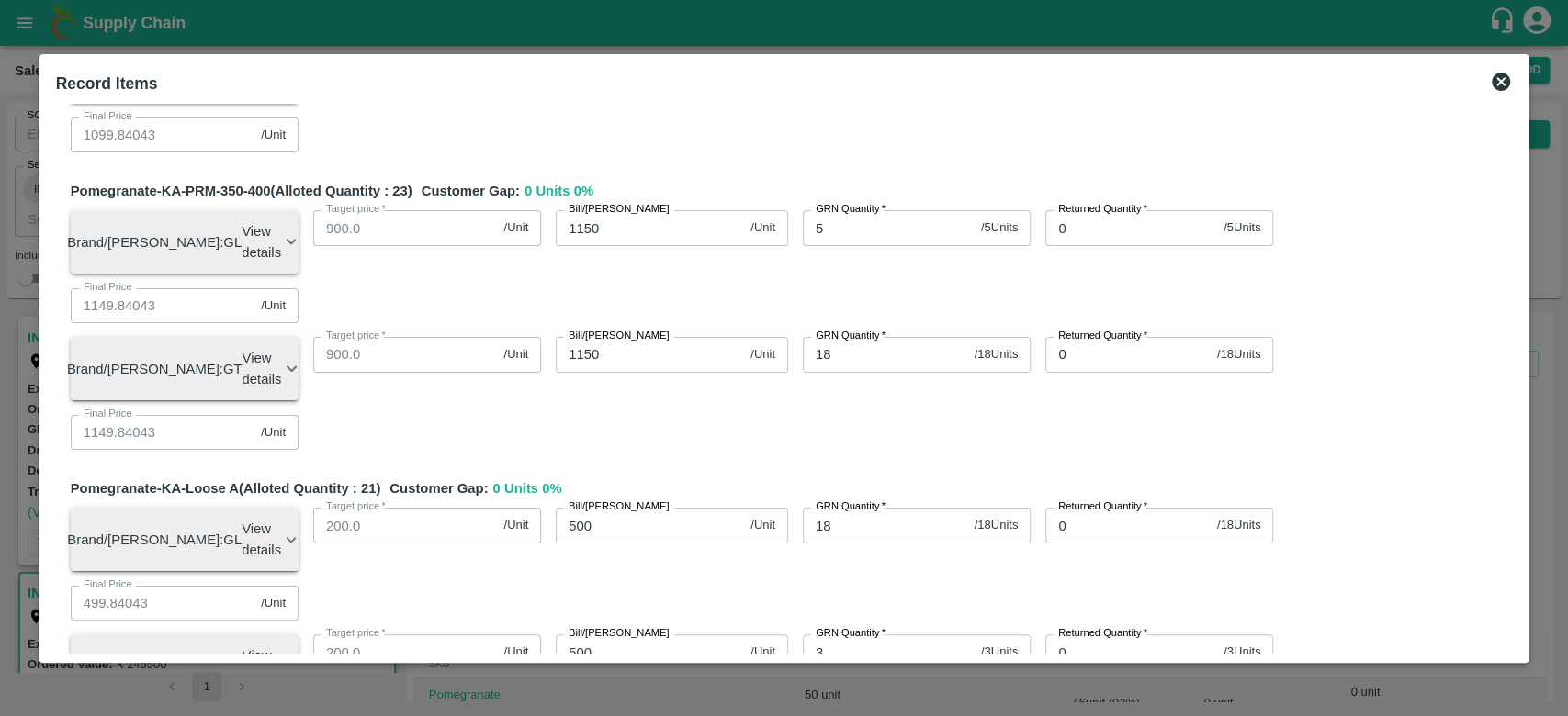
type input "484"
type input "684"
type input "784"
type input "884"
type input "934"
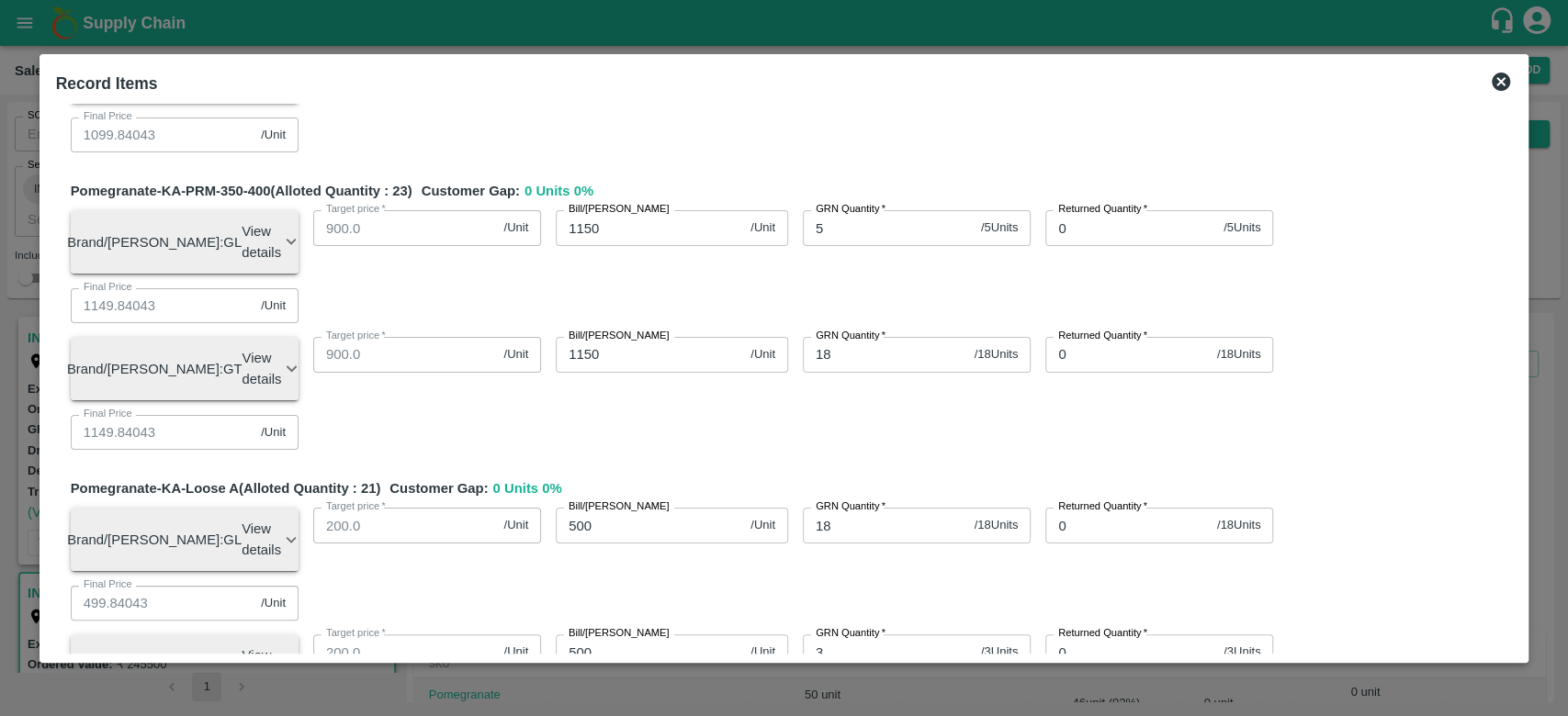
type input "984"
type input "1084"
type input "1134"
type input "484"
type input "584"
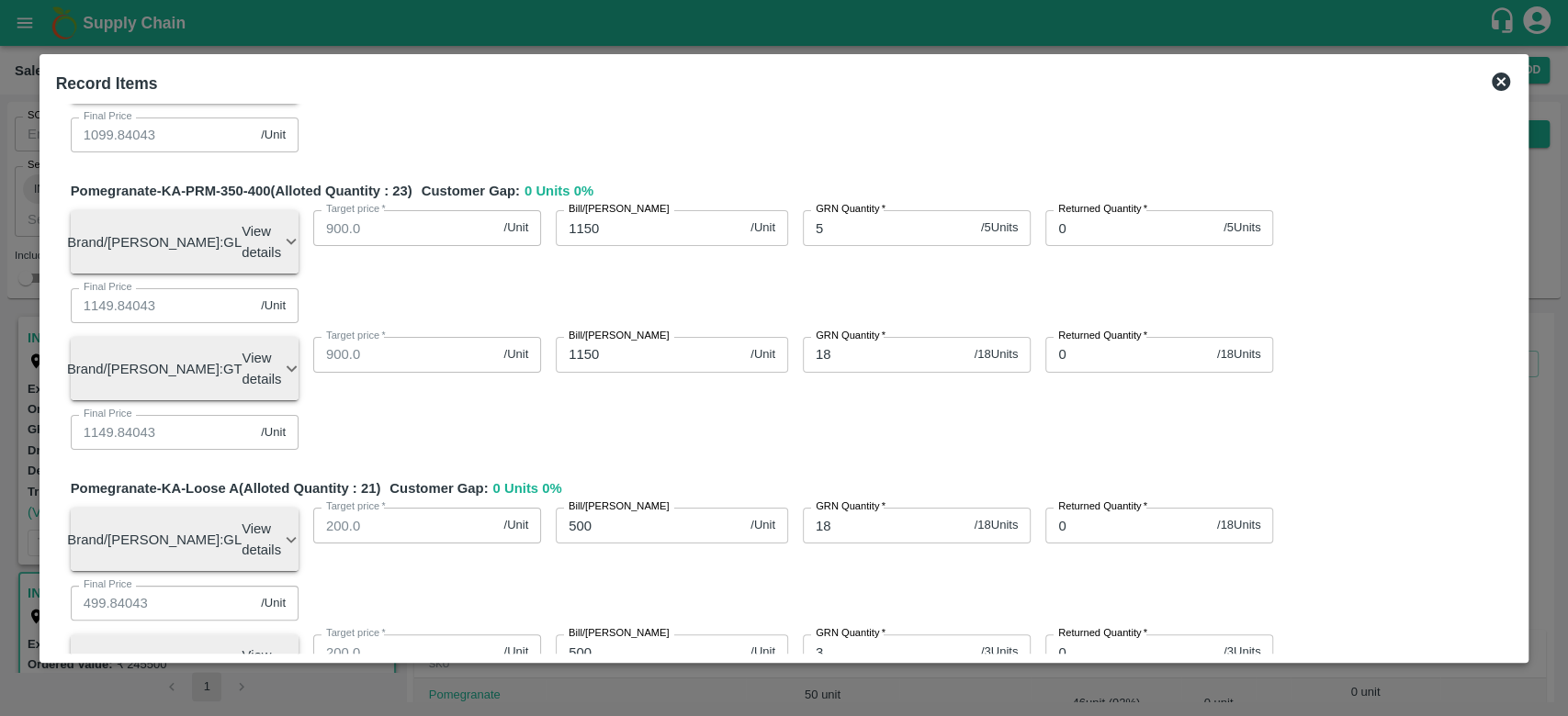
type input "484"
type input "584"
type input "16"
type input "9024"
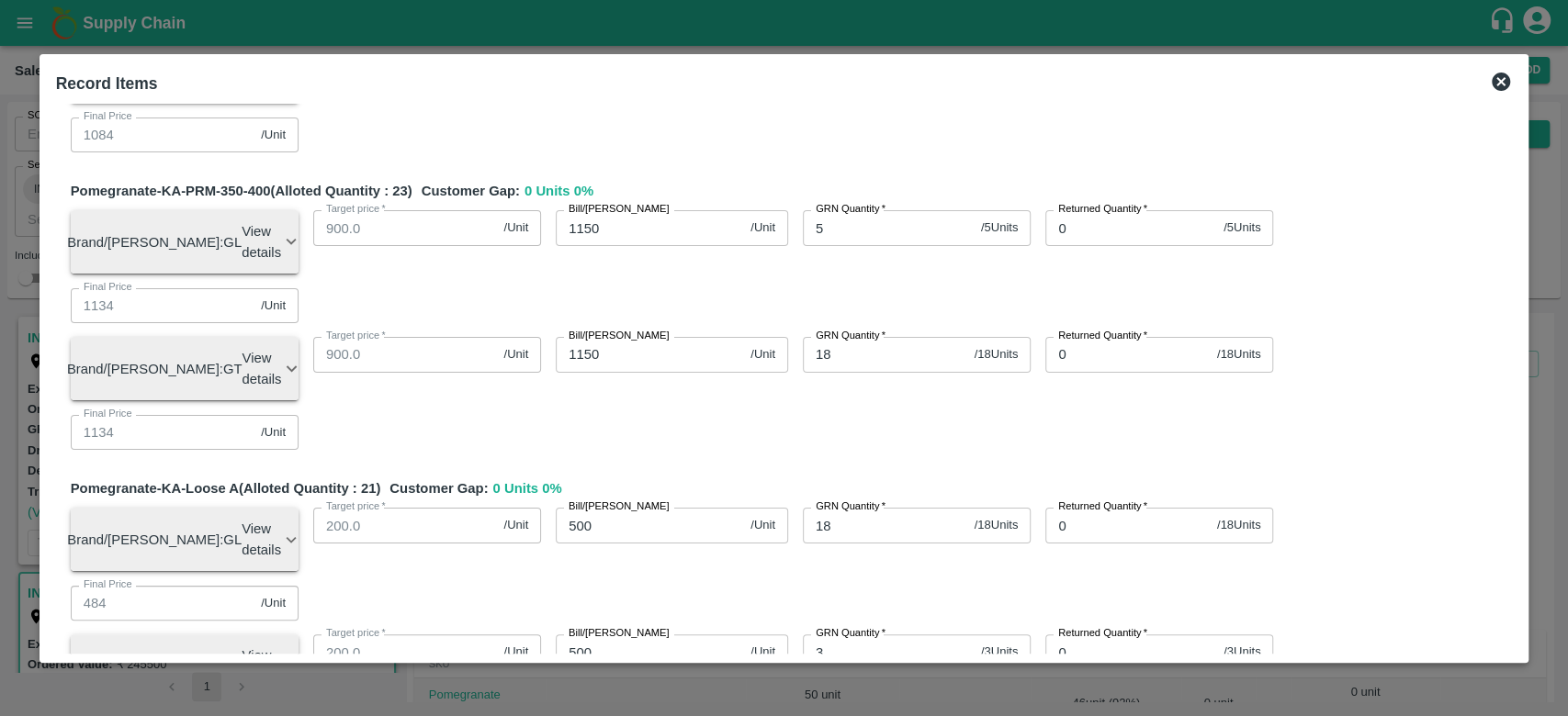
scroll to position [1851, 0]
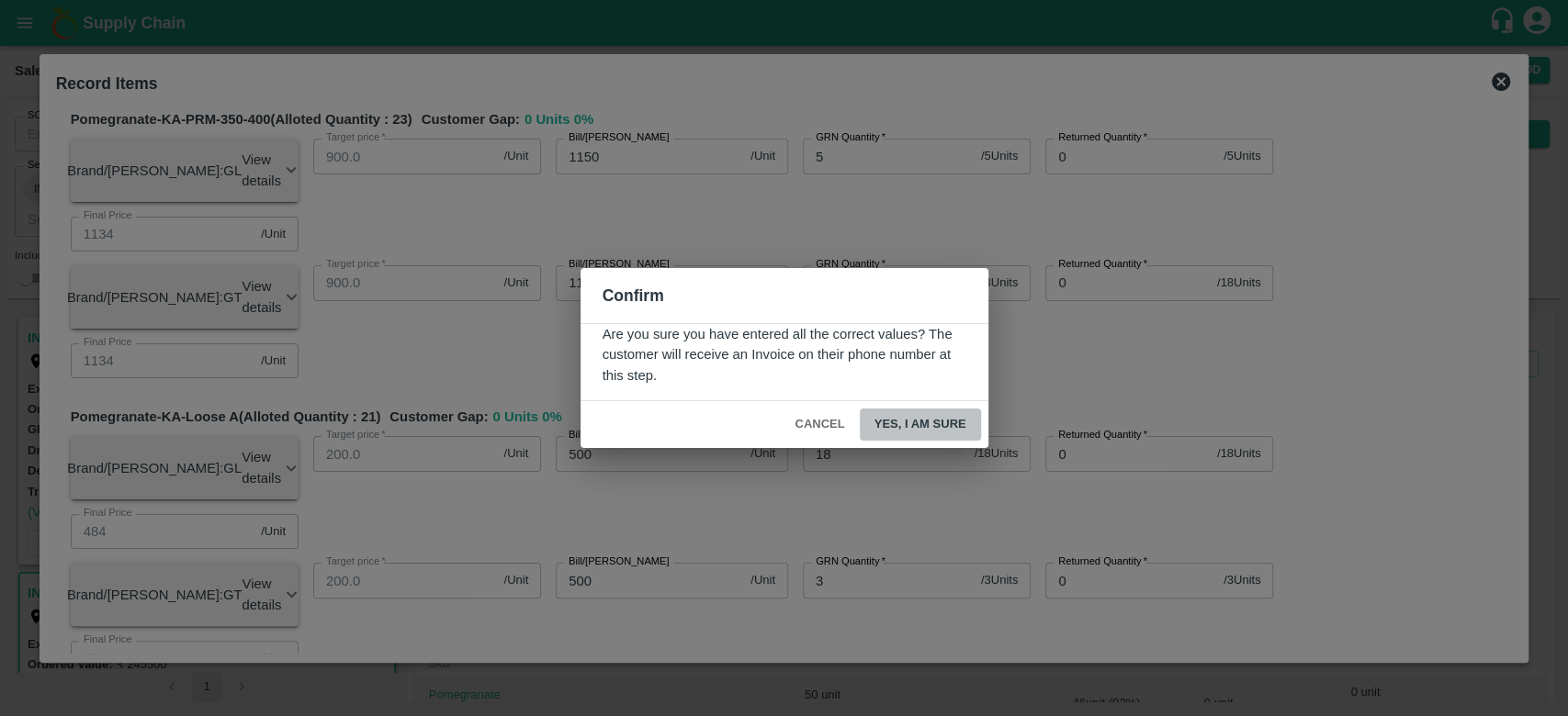
click at [909, 424] on button "Yes, I am sure" at bounding box center [920, 425] width 122 height 33
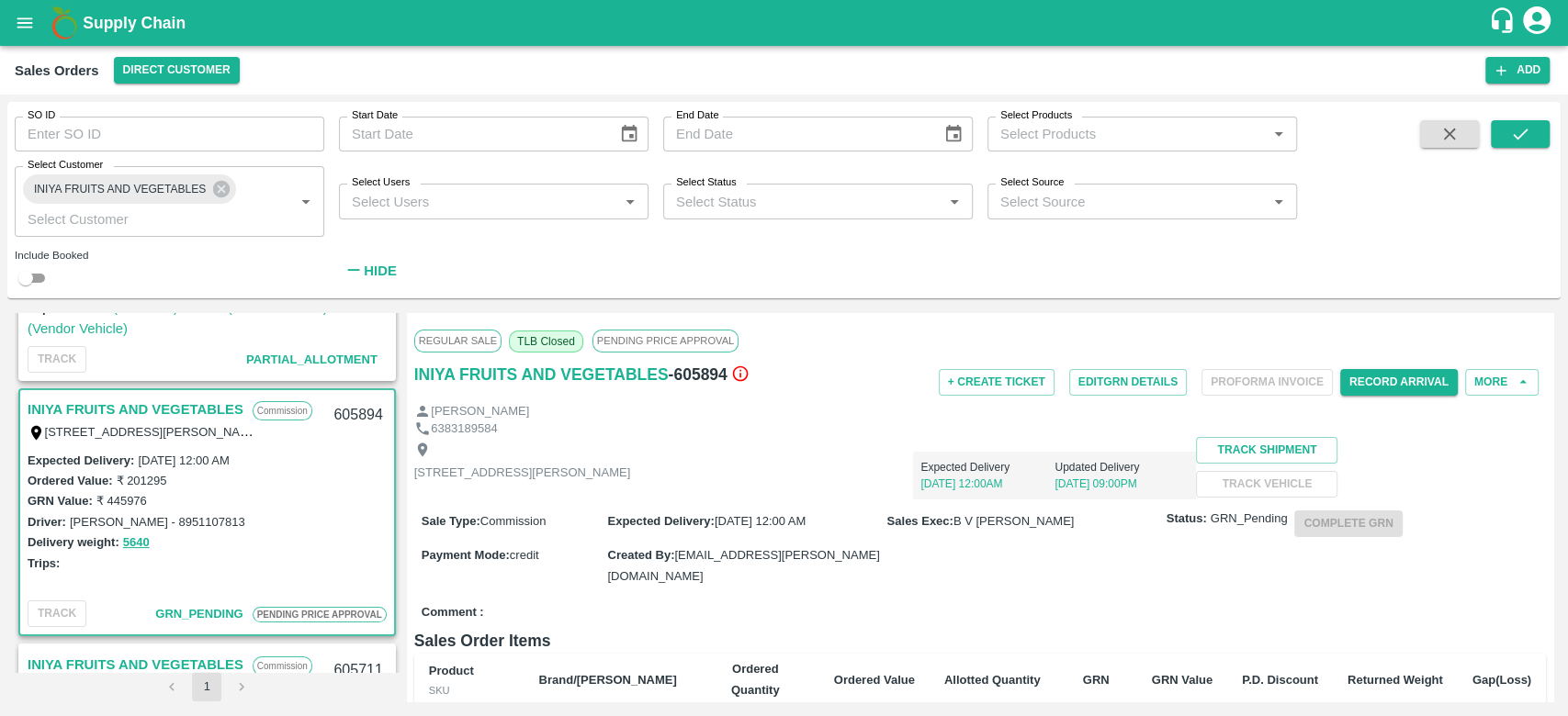
scroll to position [0, 0]
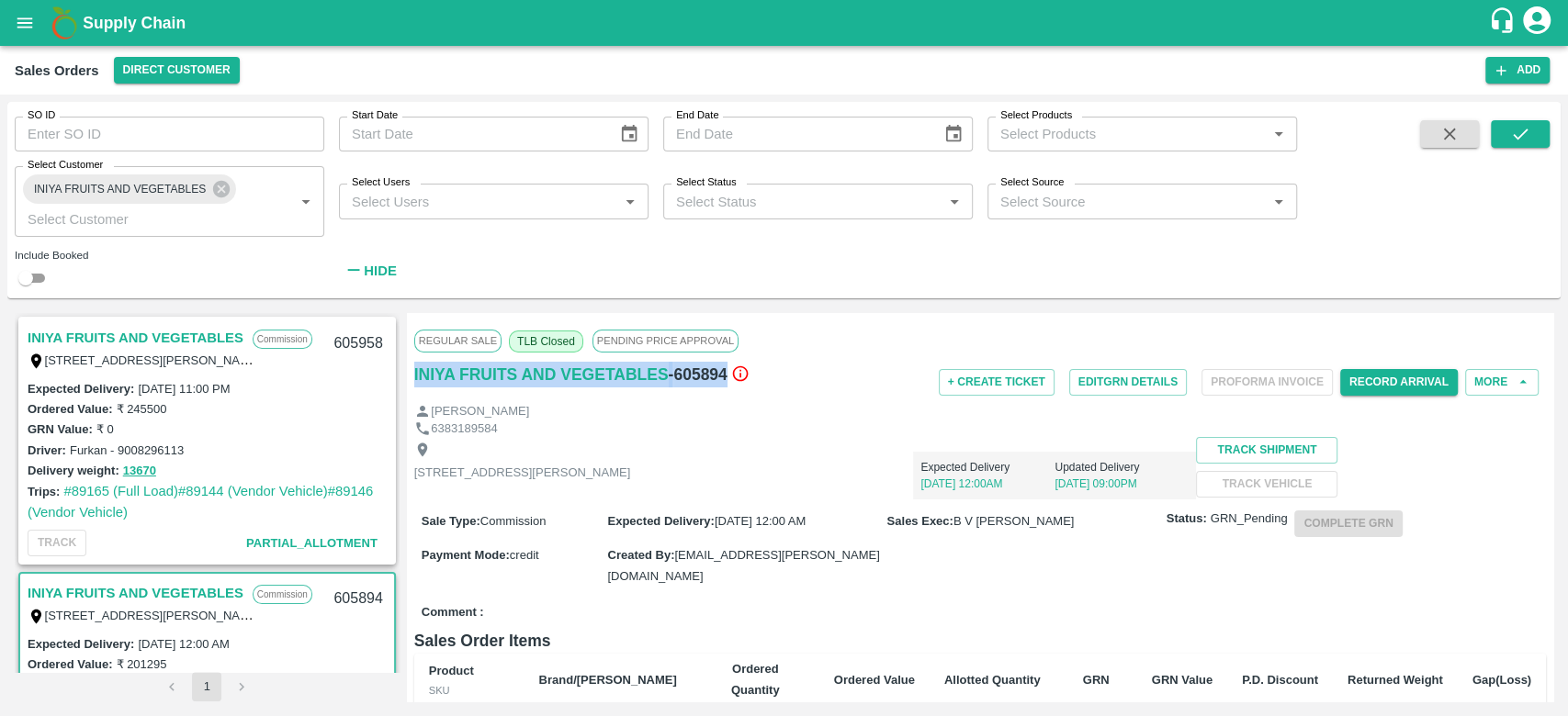
drag, startPoint x: 724, startPoint y: 372, endPoint x: 419, endPoint y: 401, distance: 306.4
click at [419, 401] on div "INIYA FRUITS AND VEGETABLES - 605894" at bounding box center [603, 382] width 377 height 41
click at [631, 474] on p "[STREET_ADDRESS][PERSON_NAME]" at bounding box center [523, 473] width 216 height 17
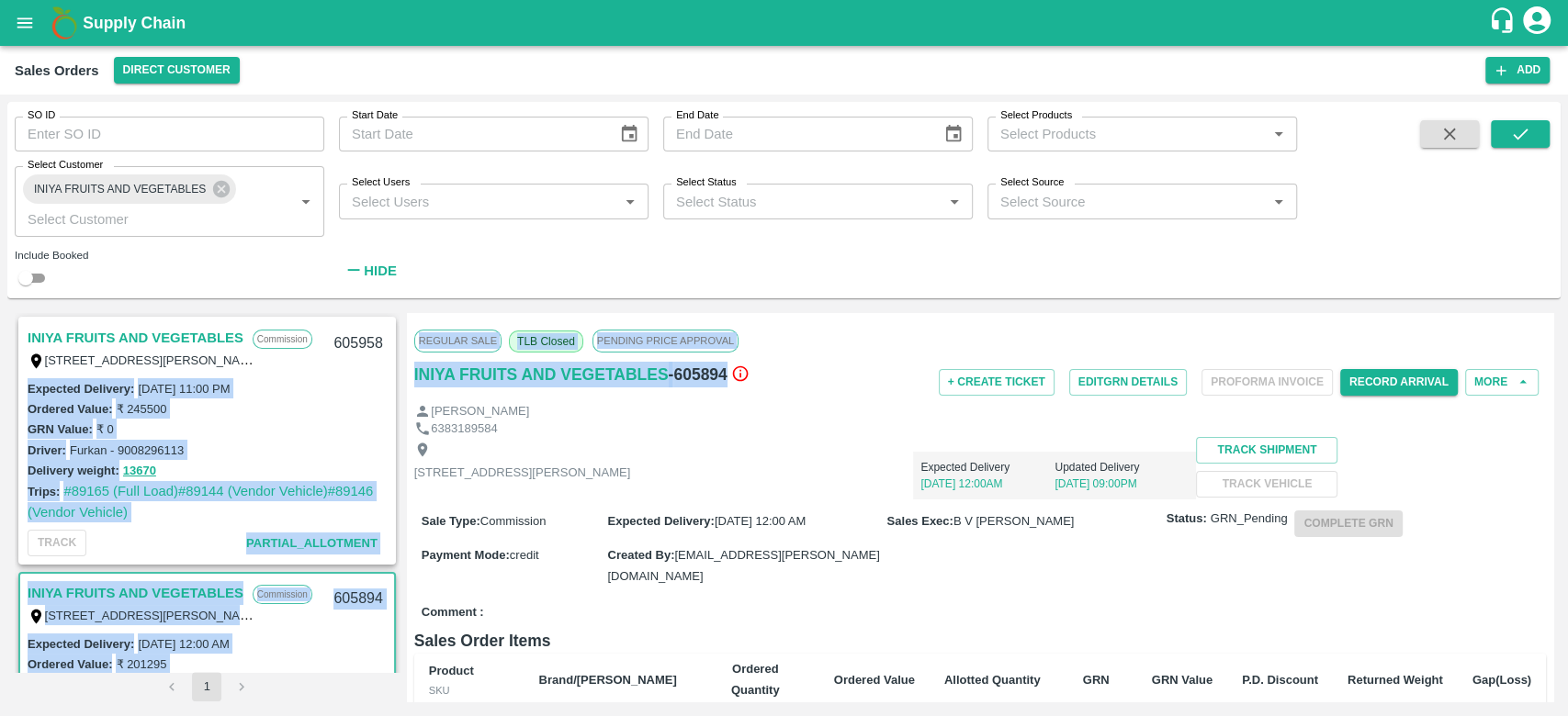
drag, startPoint x: 727, startPoint y: 370, endPoint x: 398, endPoint y: 376, distance: 329.1
click at [398, 376] on div "INIYA FRUITS AND VEGETABLES Commission TC/73, ANNA FRUITS MARKET KOYAMBEDU, Che…" at bounding box center [784, 507] width 1538 height 389
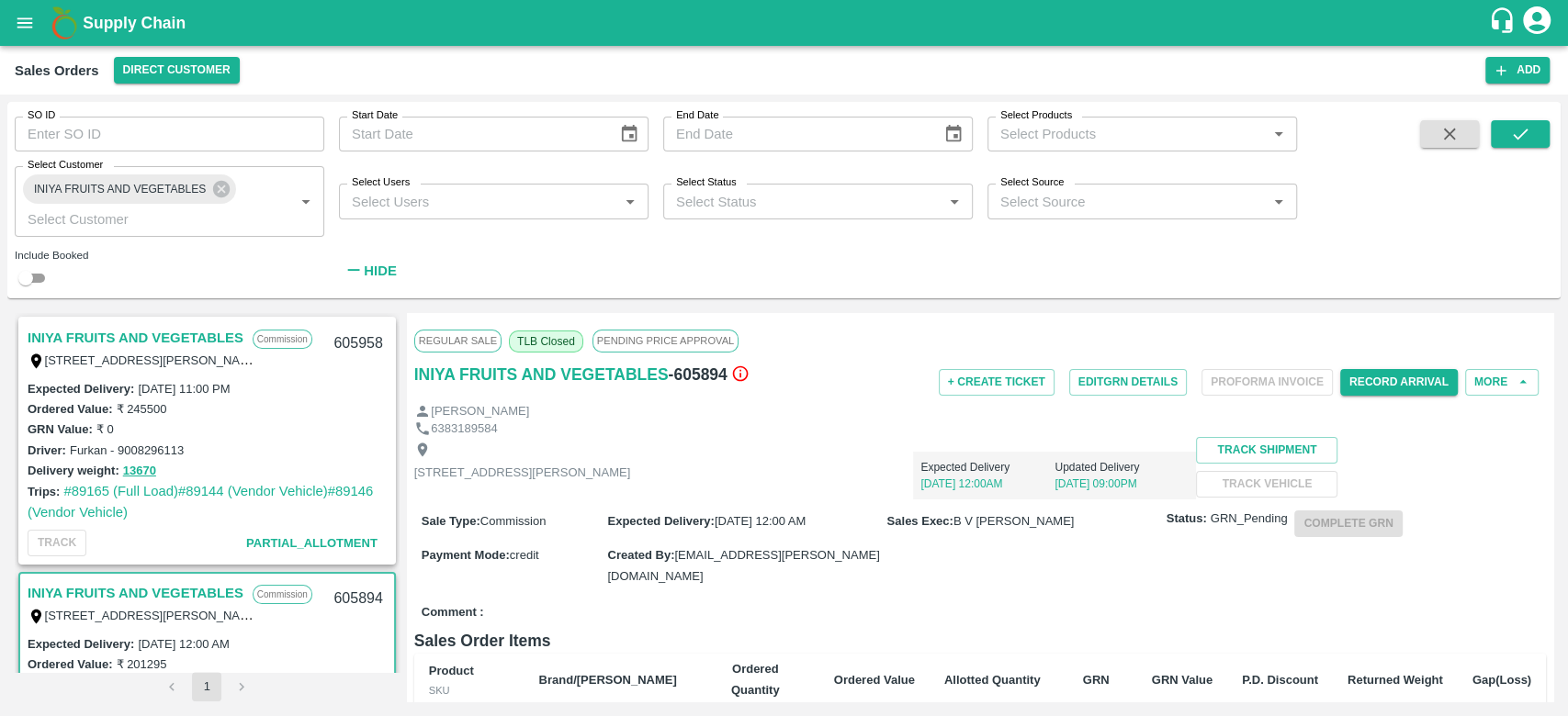
click at [897, 466] on div "Expected Delivery 30 Sep, 12:00AM Updated Delivery 29 Sep, 09:00PM" at bounding box center [913, 468] width 566 height 62
drag, startPoint x: 726, startPoint y: 375, endPoint x: 412, endPoint y: 400, distance: 315.0
click at [412, 400] on div "Regular Sale TLB Closed PENDING PRICE APPROVAL INIYA FRUITS AND VEGETABLES - 60…" at bounding box center [980, 507] width 1147 height 389
copy div "INIYA FRUITS AND VEGETABLES - 605894"
click at [824, 386] on div "+ Create Ticket Edit GRN Details Proforma Invoice Record Arrival More" at bounding box center [1170, 382] width 755 height 41
